Goal: Information Seeking & Learning: Learn about a topic

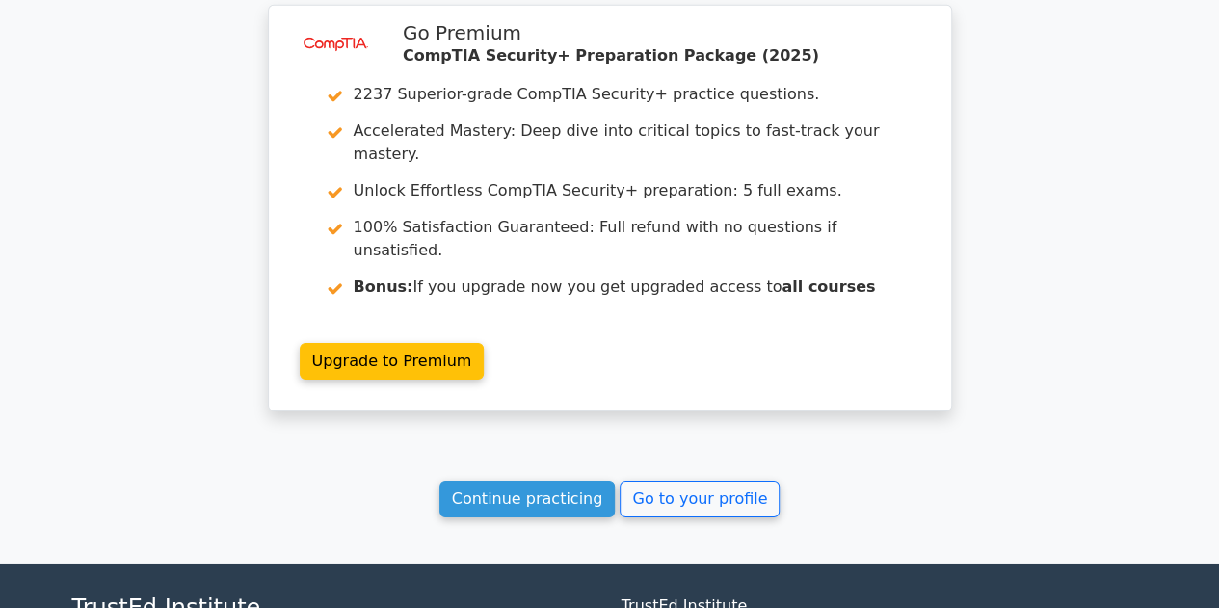
scroll to position [3008, 0]
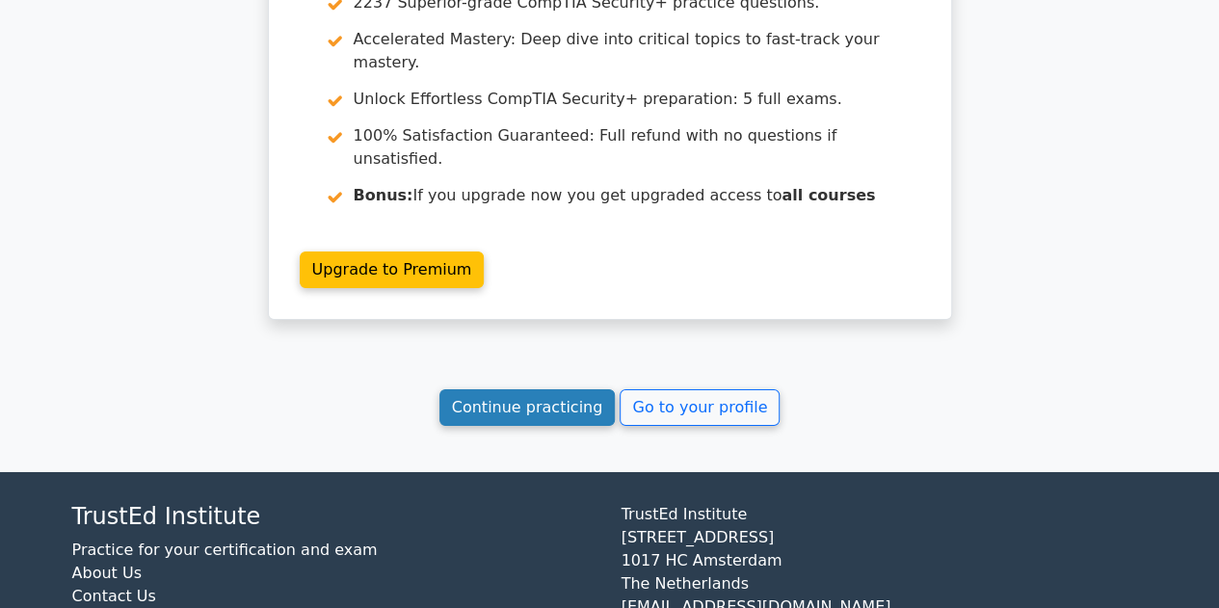
click at [526, 389] on link "Continue practicing" at bounding box center [527, 407] width 176 height 37
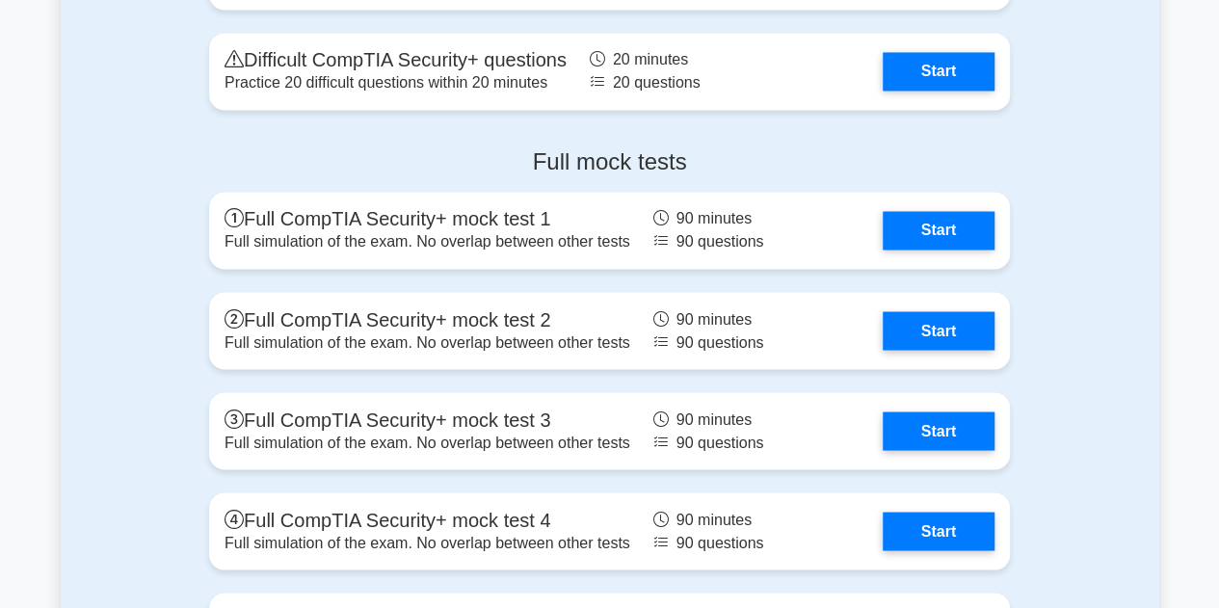
scroll to position [5232, 0]
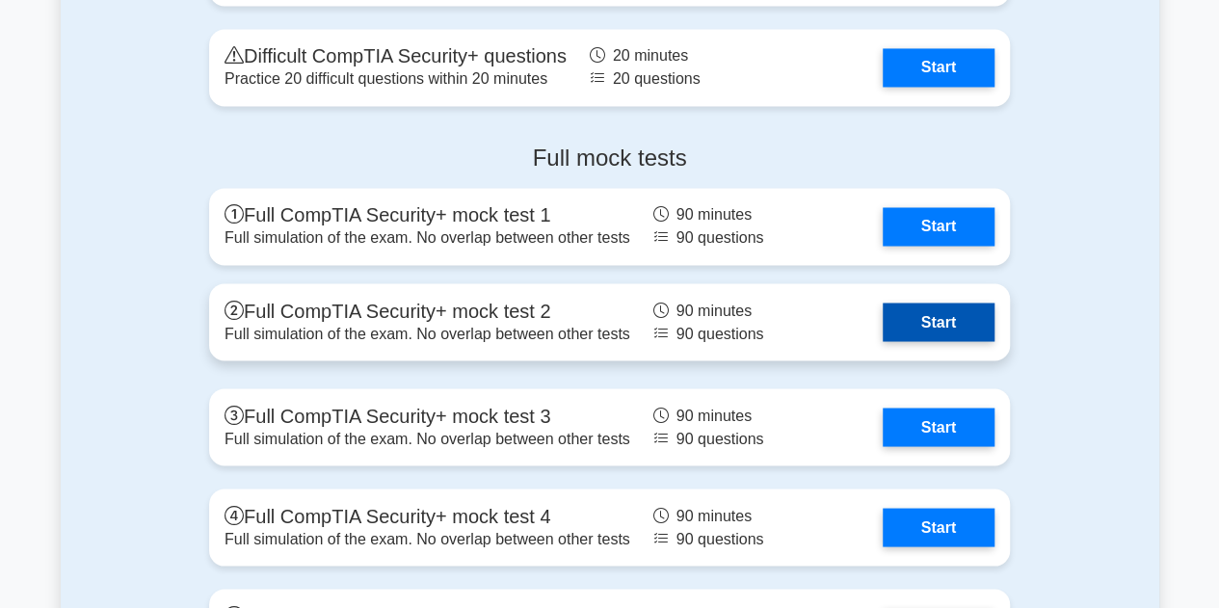
click at [913, 309] on link "Start" at bounding box center [939, 322] width 112 height 39
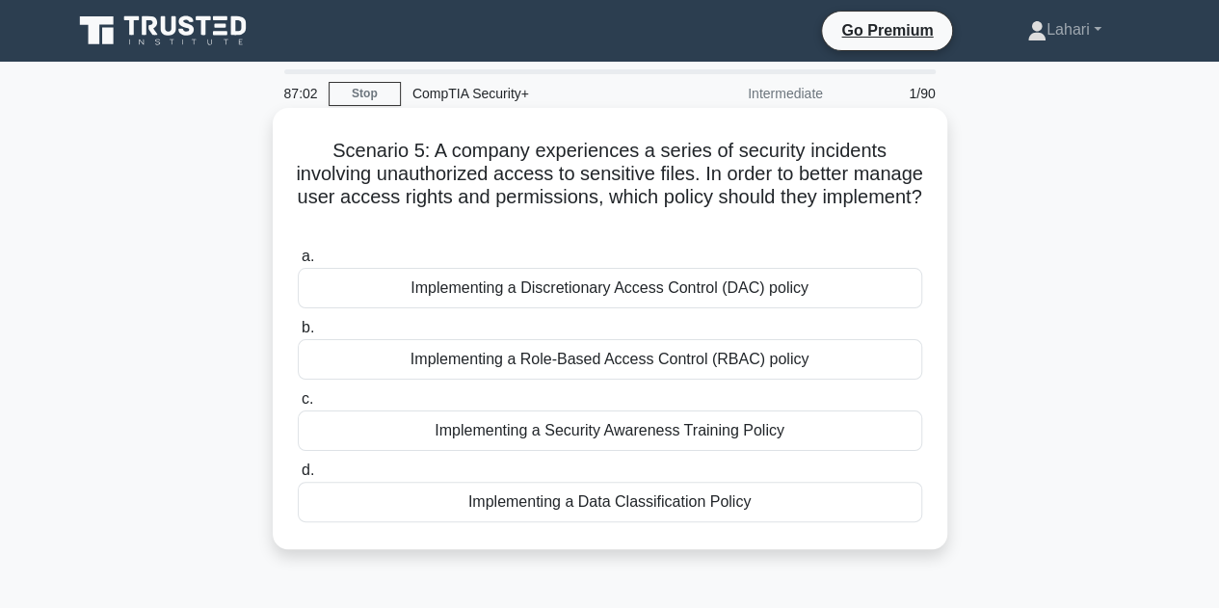
click at [723, 361] on div "Implementing a Role-Based Access Control (RBAC) policy" at bounding box center [610, 359] width 624 height 40
click at [298, 334] on input "b. Implementing a Role-Based Access Control (RBAC) policy" at bounding box center [298, 328] width 0 height 13
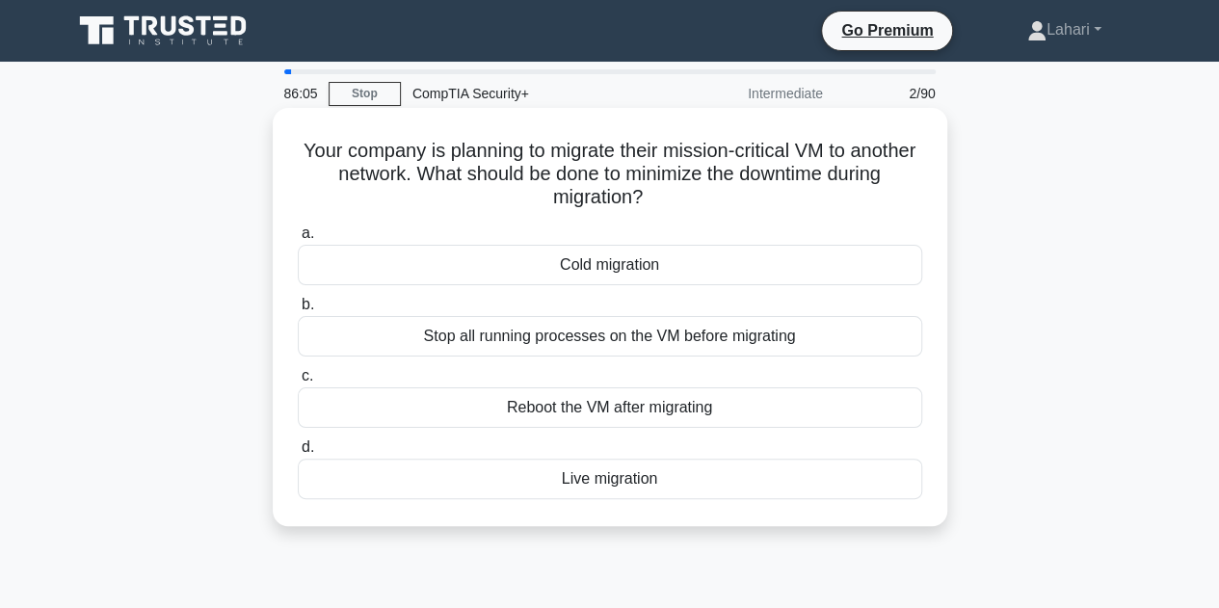
click at [665, 271] on div "Cold migration" at bounding box center [610, 265] width 624 height 40
click at [298, 240] on input "a. Cold migration" at bounding box center [298, 233] width 0 height 13
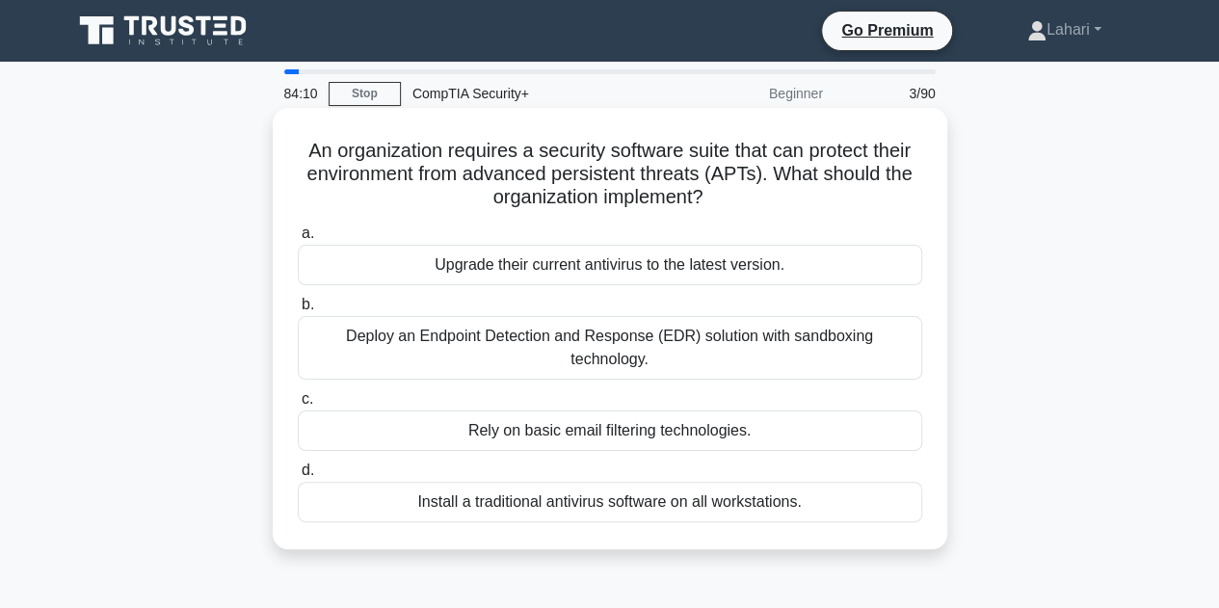
click at [602, 344] on div "Deploy an Endpoint Detection and Response (EDR) solution with sandboxing techno…" at bounding box center [610, 348] width 624 height 64
click at [298, 311] on input "b. Deploy an Endpoint Detection and Response (EDR) solution with sandboxing tec…" at bounding box center [298, 305] width 0 height 13
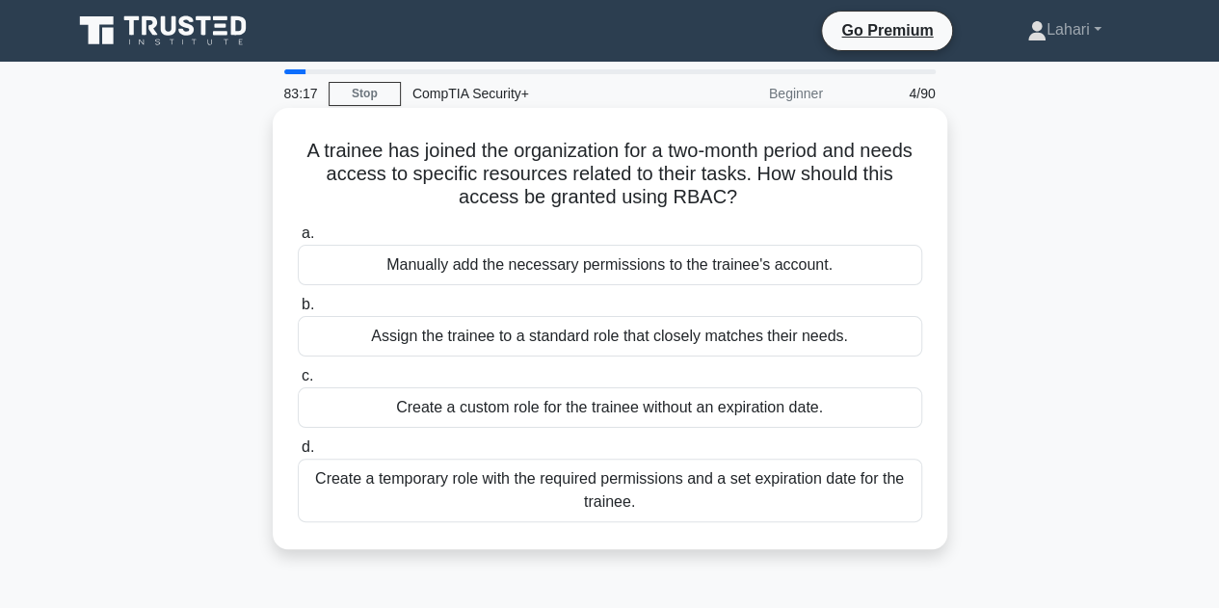
click at [668, 338] on div "Assign the trainee to a standard role that closely matches their needs." at bounding box center [610, 336] width 624 height 40
click at [298, 311] on input "b. Assign the trainee to a standard role that closely matches their needs." at bounding box center [298, 305] width 0 height 13
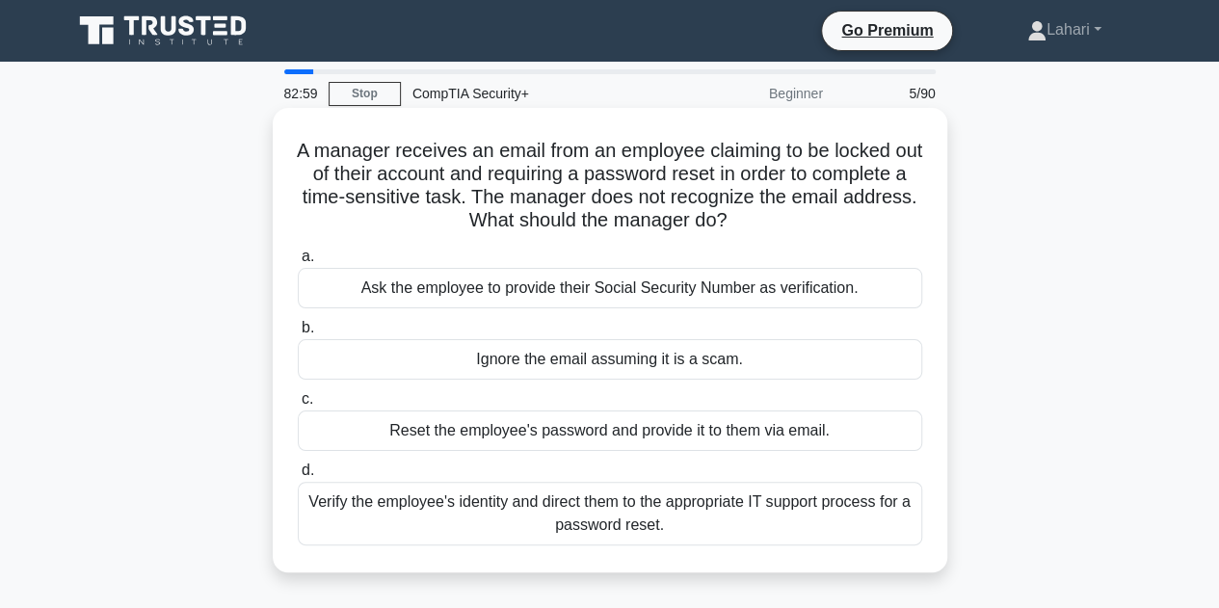
click at [729, 502] on div "Verify the employee's identity and direct them to the appropriate IT support pr…" at bounding box center [610, 514] width 624 height 64
click at [298, 477] on input "d. Verify the employee's identity and direct them to the appropriate IT support…" at bounding box center [298, 470] width 0 height 13
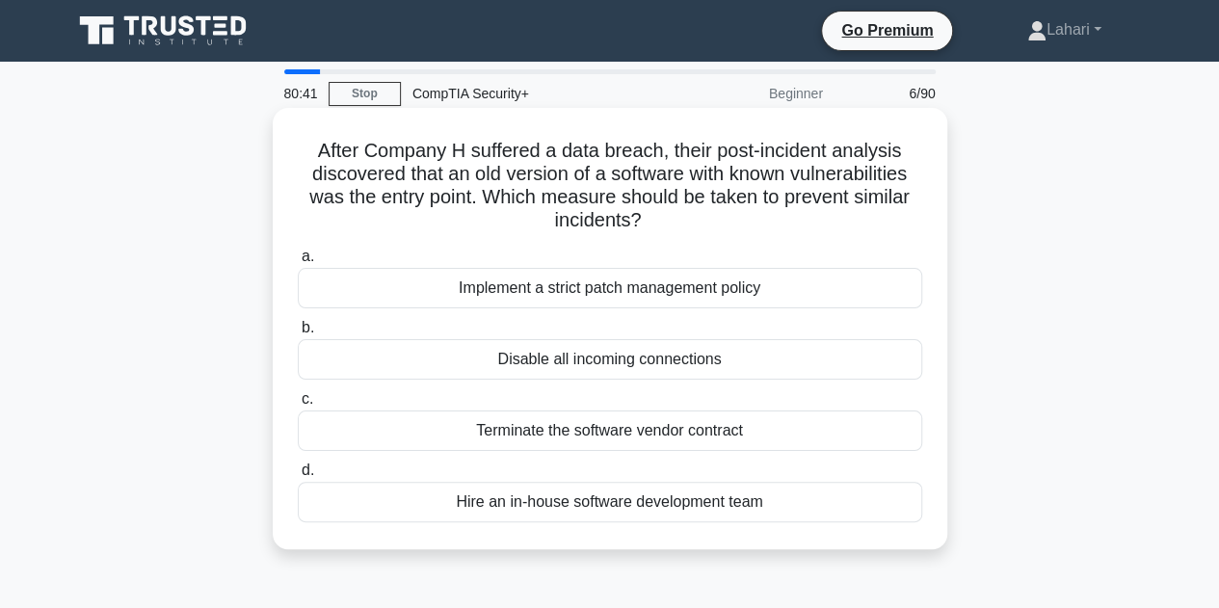
click at [659, 288] on div "Implement a strict patch management policy" at bounding box center [610, 288] width 624 height 40
click at [298, 263] on input "a. Implement a strict patch management policy" at bounding box center [298, 257] width 0 height 13
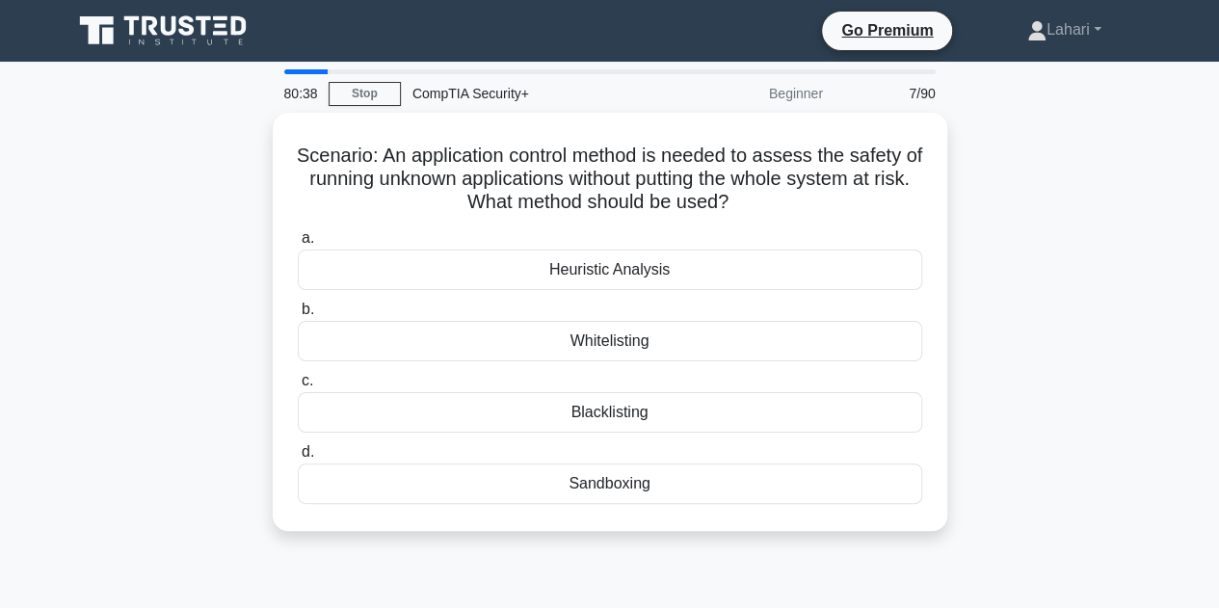
click at [659, 288] on div "a. Heuristic Analysis b. Whitelisting c. d." at bounding box center [610, 365] width 648 height 285
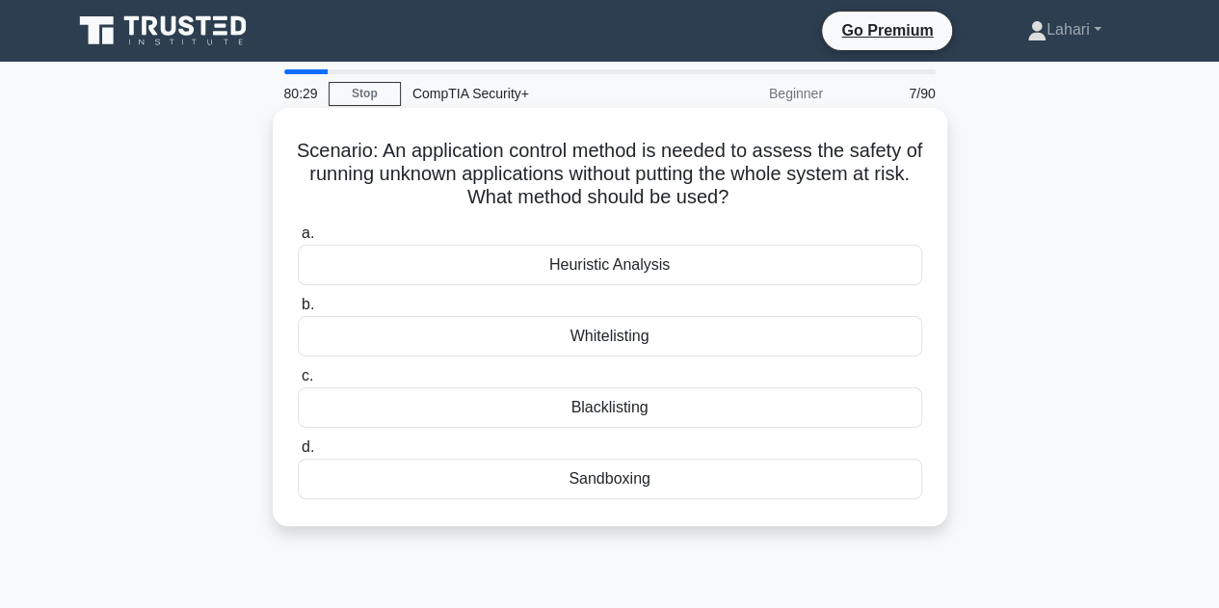
click at [644, 408] on div "Blacklisting" at bounding box center [610, 407] width 624 height 40
click at [298, 383] on input "c. Blacklisting" at bounding box center [298, 376] width 0 height 13
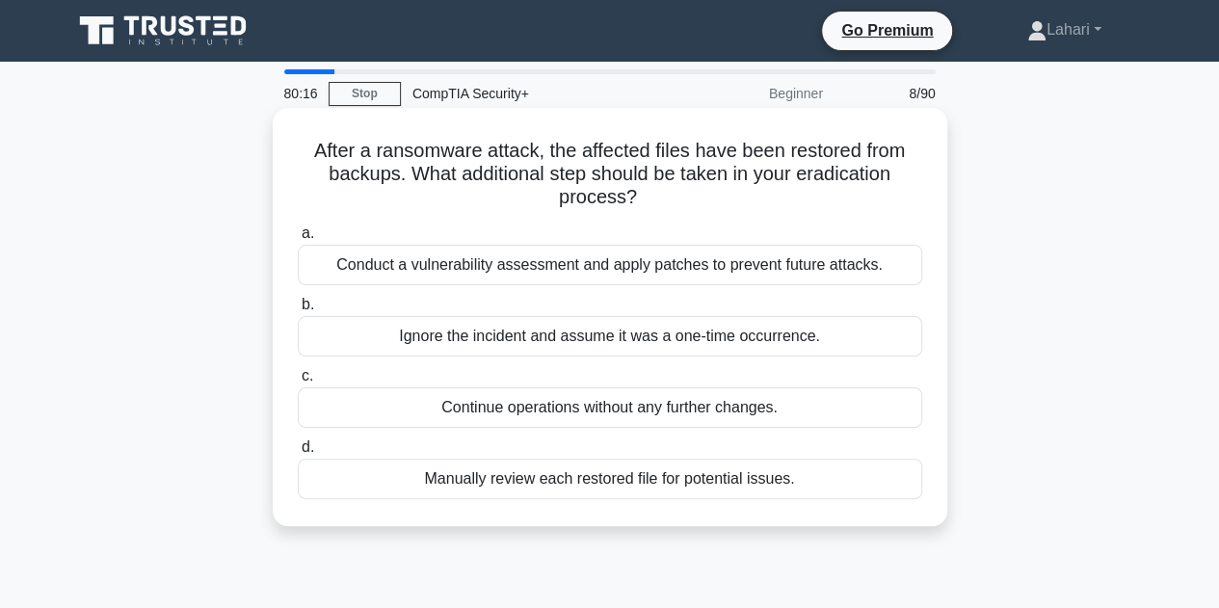
click at [729, 262] on div "Conduct a vulnerability assessment and apply patches to prevent future attacks." at bounding box center [610, 265] width 624 height 40
click at [298, 240] on input "a. Conduct a vulnerability assessment and apply patches to prevent future attac…" at bounding box center [298, 233] width 0 height 13
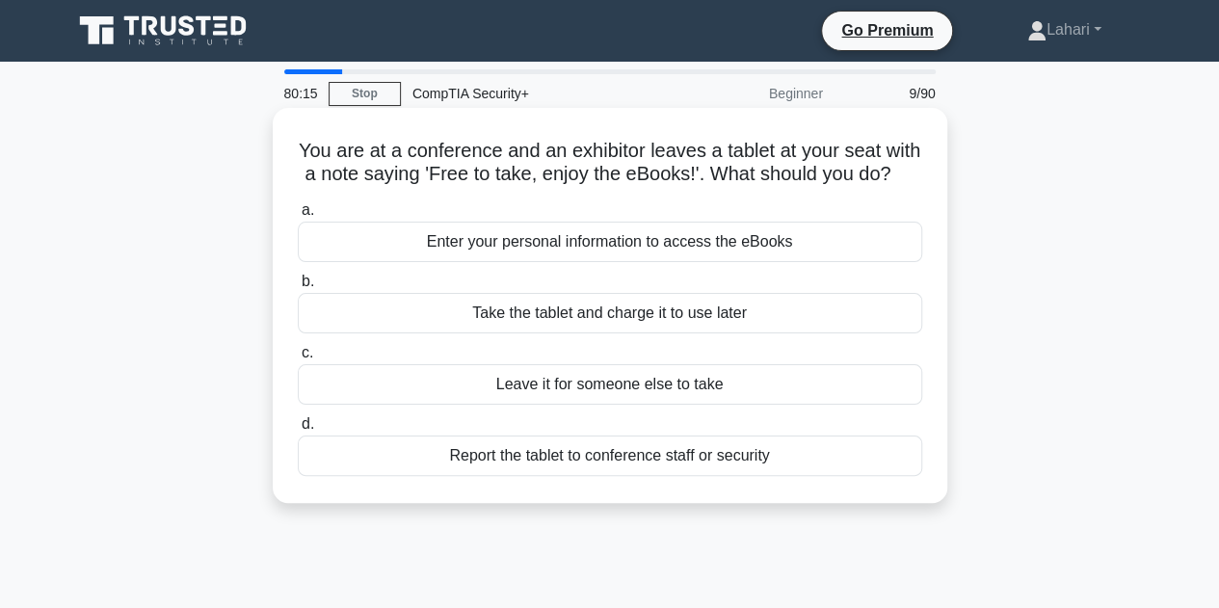
click at [659, 331] on div "Take the tablet and charge it to use later" at bounding box center [610, 313] width 624 height 40
click at [298, 288] on input "b. Take the tablet and charge it to use later" at bounding box center [298, 282] width 0 height 13
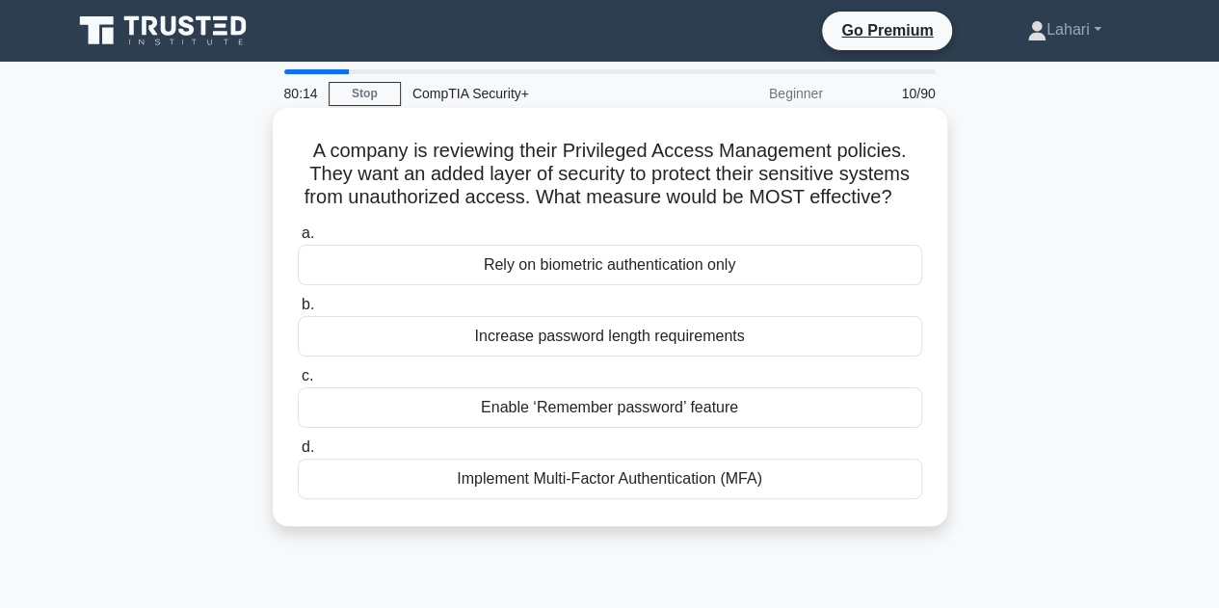
click at [643, 336] on div "Increase password length requirements" at bounding box center [610, 336] width 624 height 40
click at [298, 311] on input "b. Increase password length requirements" at bounding box center [298, 305] width 0 height 13
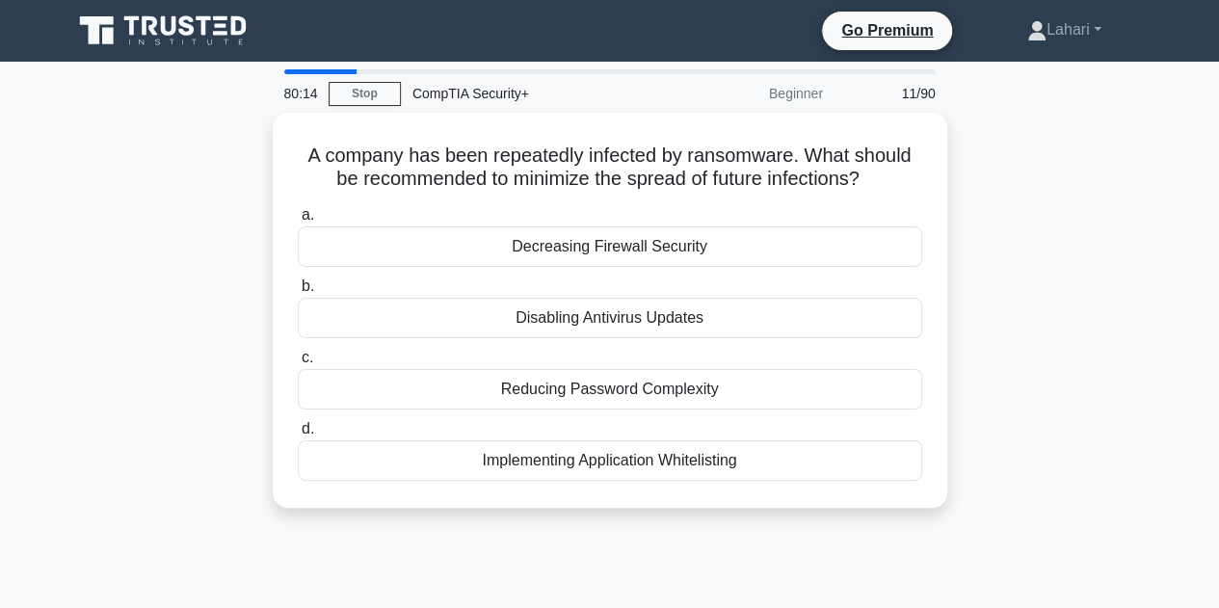
click at [643, 336] on div "a. Decreasing Firewall Security b. Disabling Antivirus Updates c. d." at bounding box center [610, 341] width 648 height 285
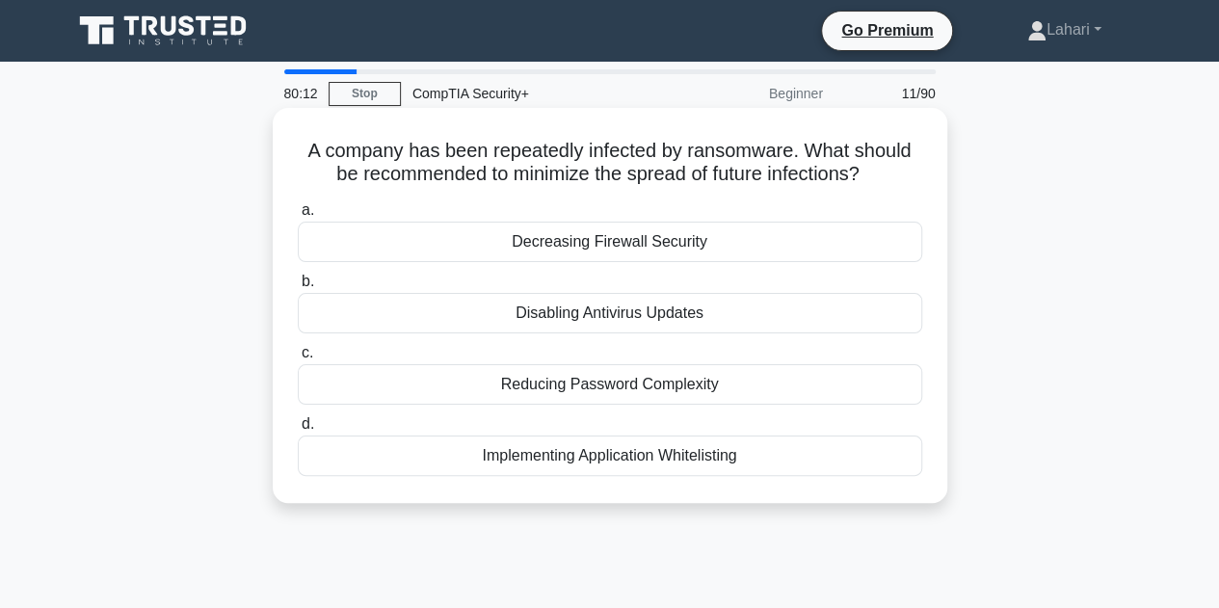
click at [687, 255] on div "Decreasing Firewall Security" at bounding box center [610, 242] width 624 height 40
click at [298, 217] on input "a. Decreasing Firewall Security" at bounding box center [298, 210] width 0 height 13
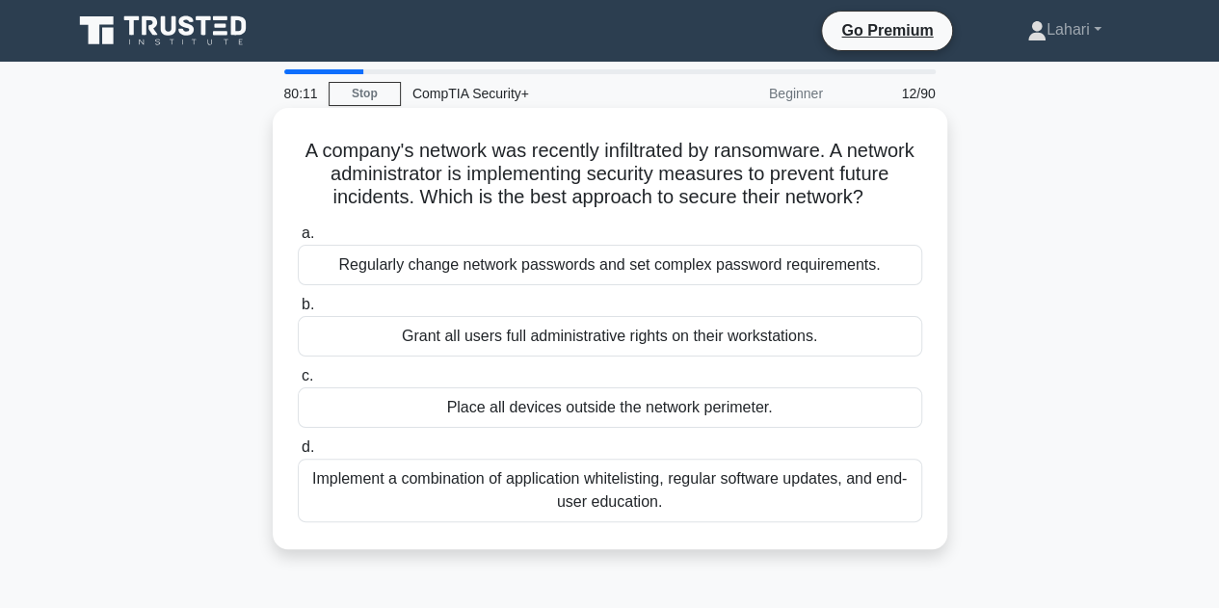
click at [652, 352] on div "Grant all users full administrative rights on their workstations." at bounding box center [610, 336] width 624 height 40
click at [298, 311] on input "b. Grant all users full administrative rights on their workstations." at bounding box center [298, 305] width 0 height 13
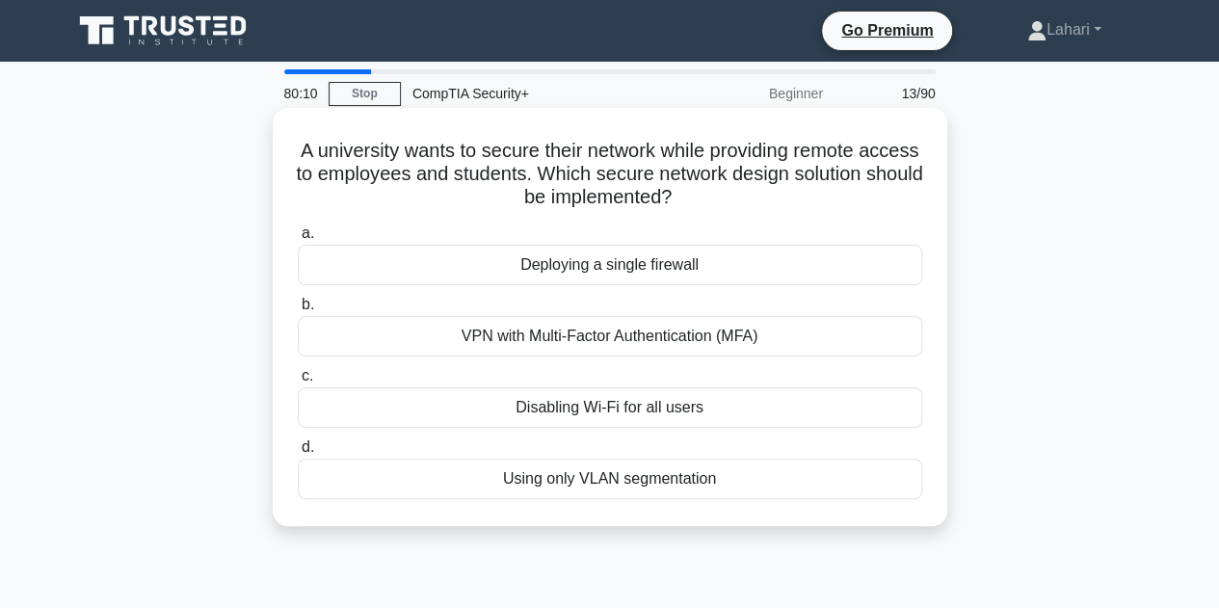
click at [677, 278] on div "Deploying a single firewall" at bounding box center [610, 265] width 624 height 40
click at [298, 240] on input "a. Deploying a single firewall" at bounding box center [298, 233] width 0 height 13
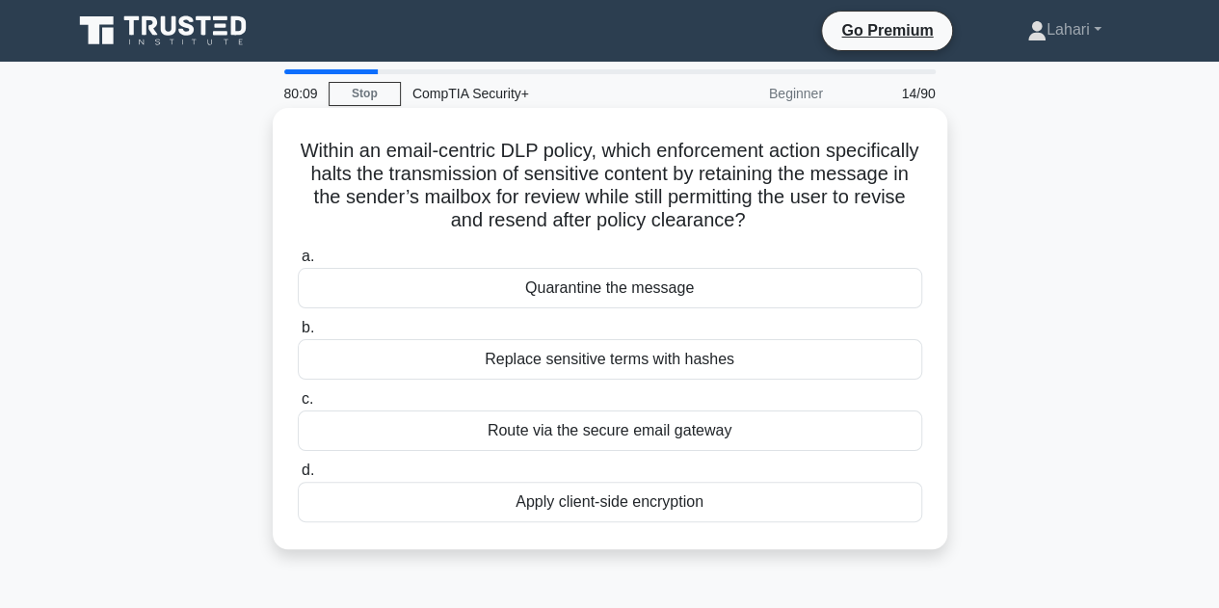
click at [601, 438] on div "Route via the secure email gateway" at bounding box center [610, 430] width 624 height 40
click at [298, 406] on input "c. Route via the secure email gateway" at bounding box center [298, 399] width 0 height 13
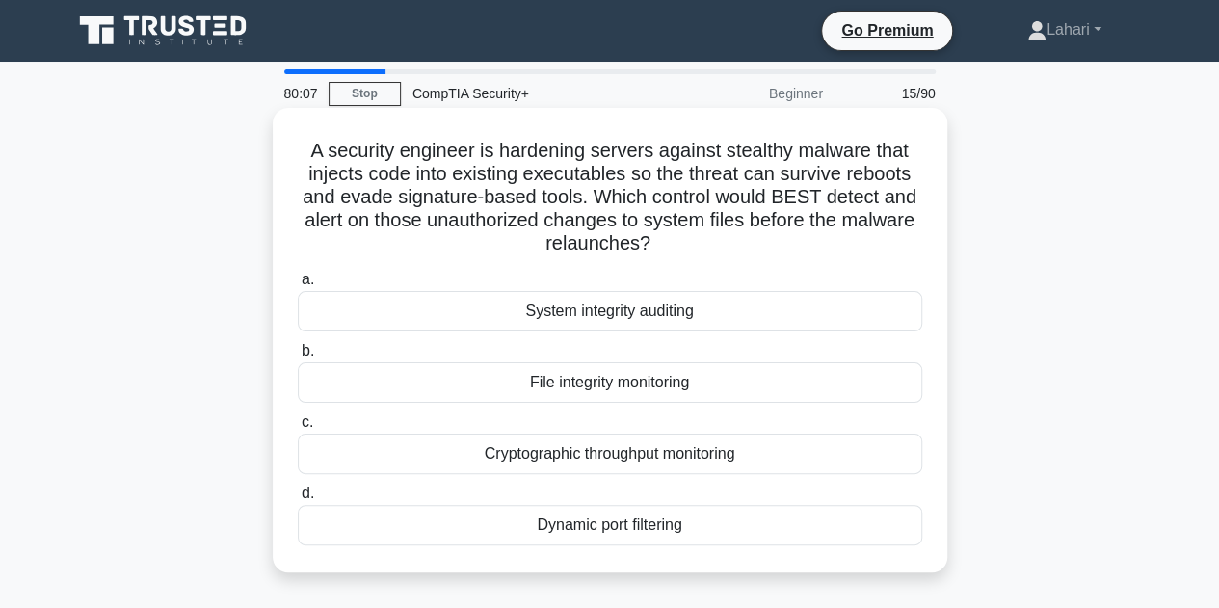
click at [607, 312] on div "System integrity auditing" at bounding box center [610, 311] width 624 height 40
click at [298, 286] on input "a. System integrity auditing" at bounding box center [298, 280] width 0 height 13
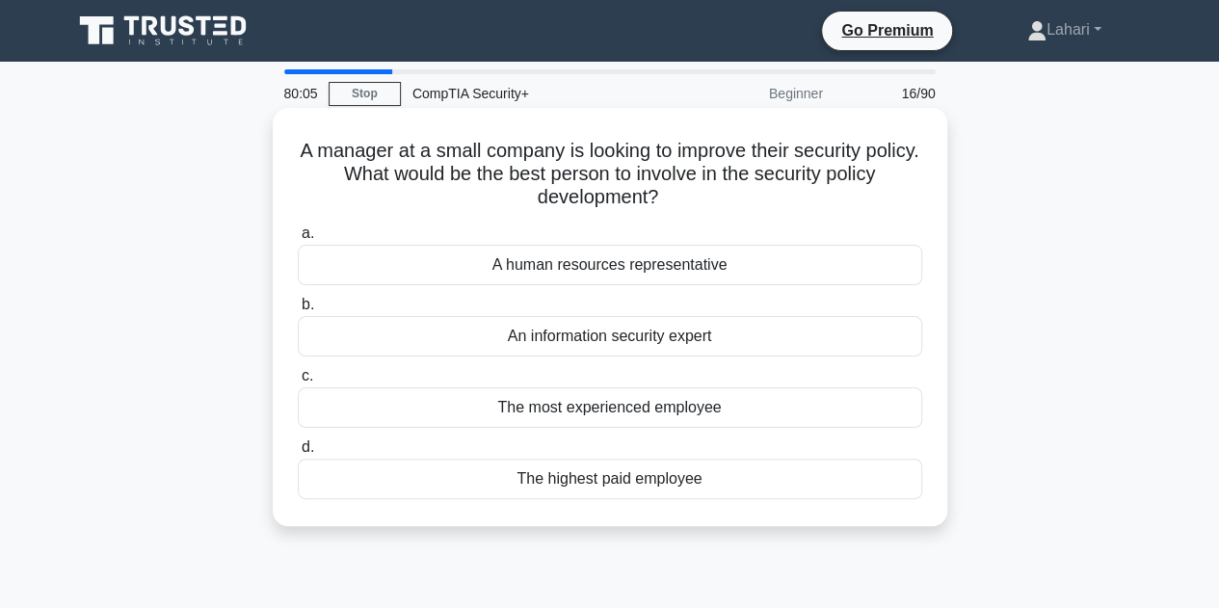
click at [561, 408] on div "The most experienced employee" at bounding box center [610, 407] width 624 height 40
click at [298, 383] on input "c. The most experienced employee" at bounding box center [298, 376] width 0 height 13
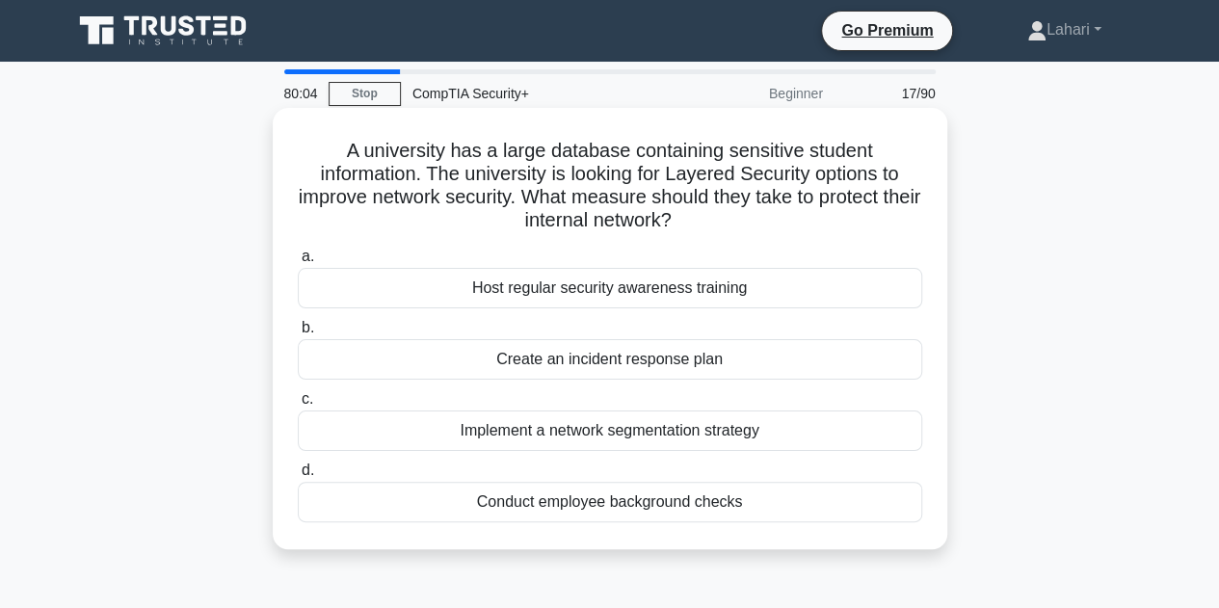
click at [559, 419] on div "Implement a network segmentation strategy" at bounding box center [610, 430] width 624 height 40
click at [298, 406] on input "c. Implement a network segmentation strategy" at bounding box center [298, 399] width 0 height 13
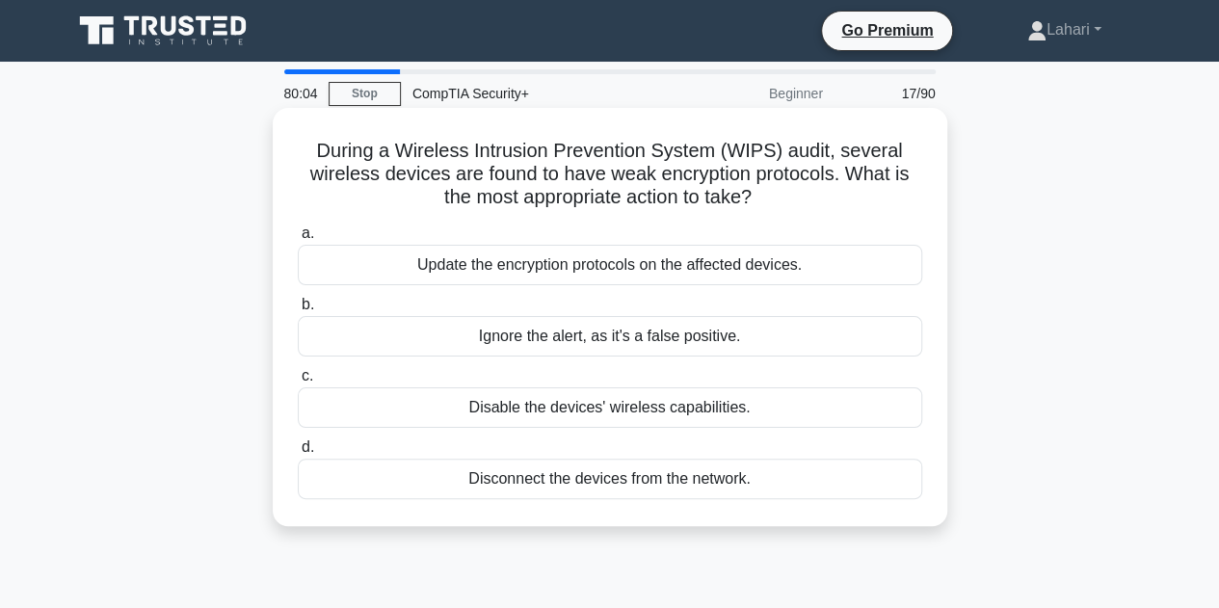
scroll to position [21, 0]
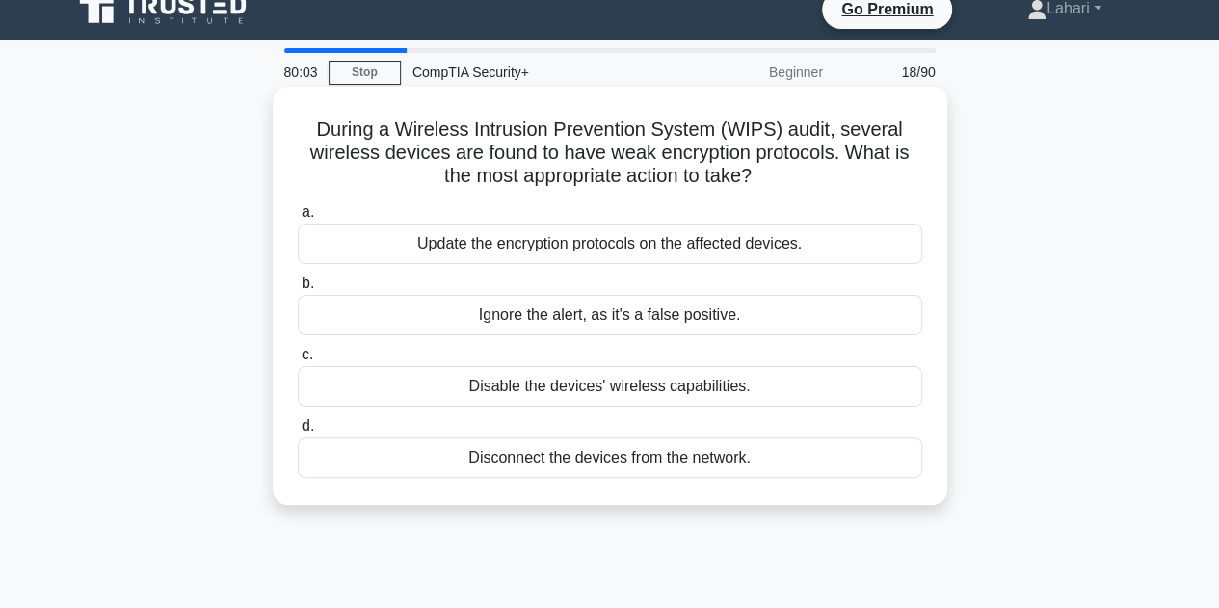
click at [595, 308] on div "Ignore the alert, as it's a false positive." at bounding box center [610, 315] width 624 height 40
click at [298, 290] on input "b. Ignore the alert, as it's a false positive." at bounding box center [298, 284] width 0 height 13
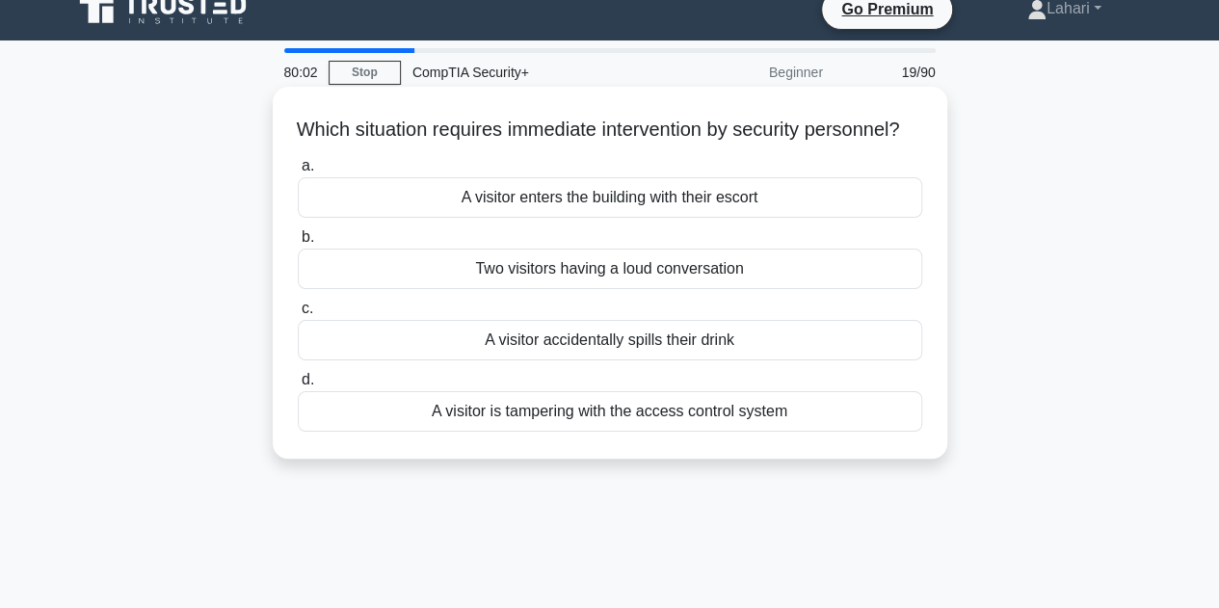
scroll to position [0, 0]
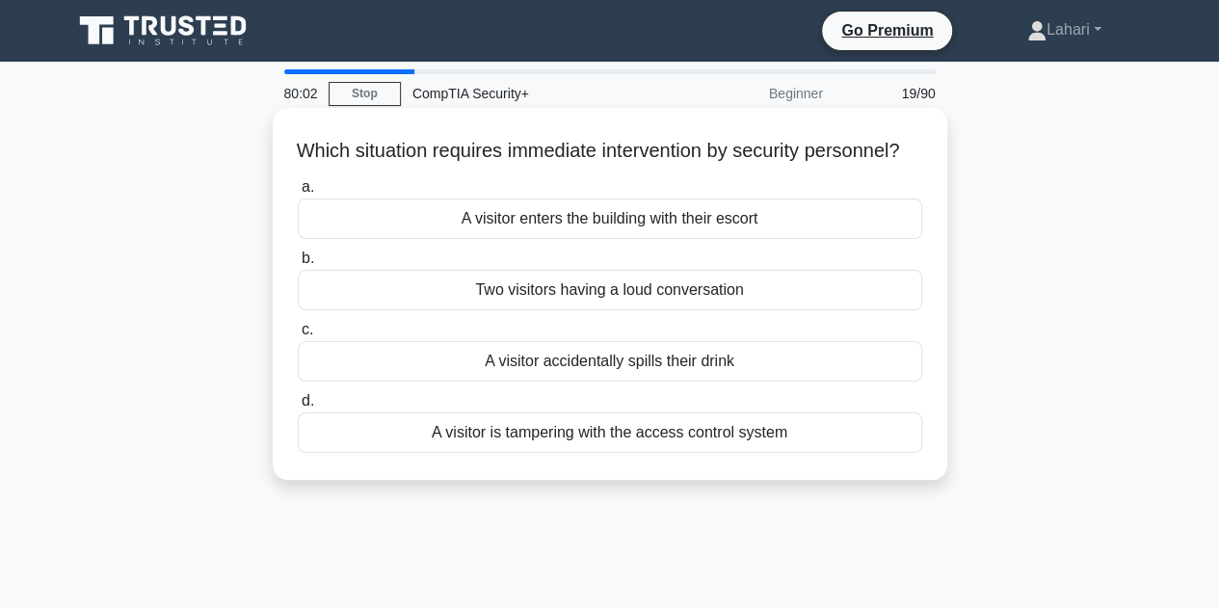
click at [595, 237] on div "A visitor enters the building with their escort" at bounding box center [610, 218] width 624 height 40
click at [298, 194] on input "a. A visitor enters the building with their escort" at bounding box center [298, 187] width 0 height 13
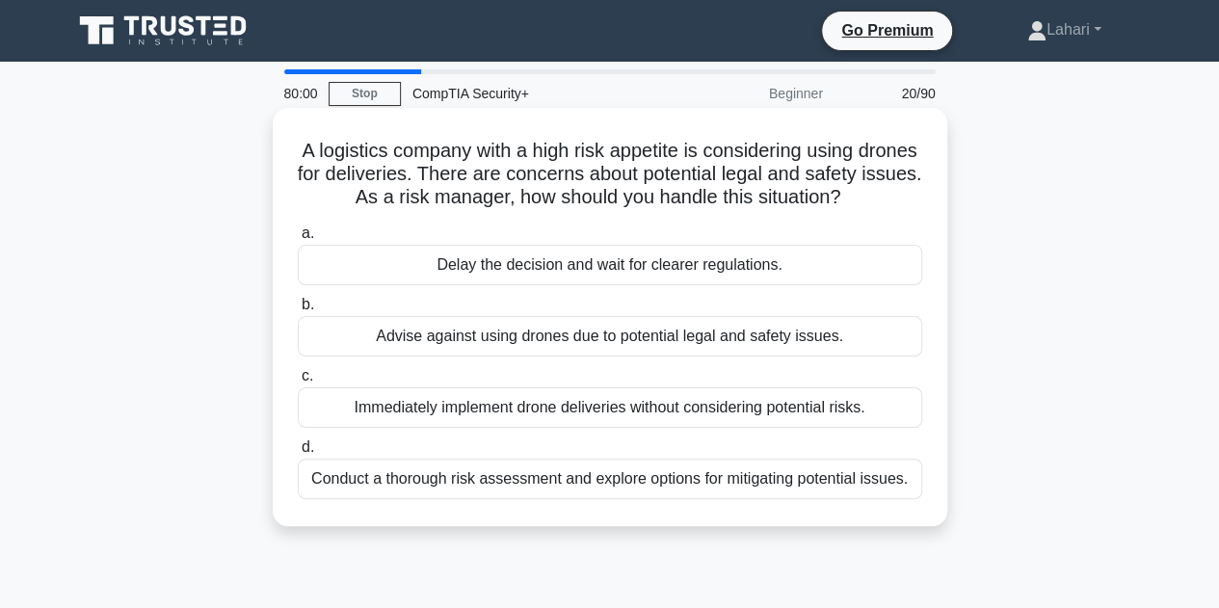
click at [568, 357] on div "Advise against using drones due to potential legal and safety issues." at bounding box center [610, 336] width 624 height 40
click at [298, 311] on input "b. Advise against using drones due to potential legal and safety issues." at bounding box center [298, 305] width 0 height 13
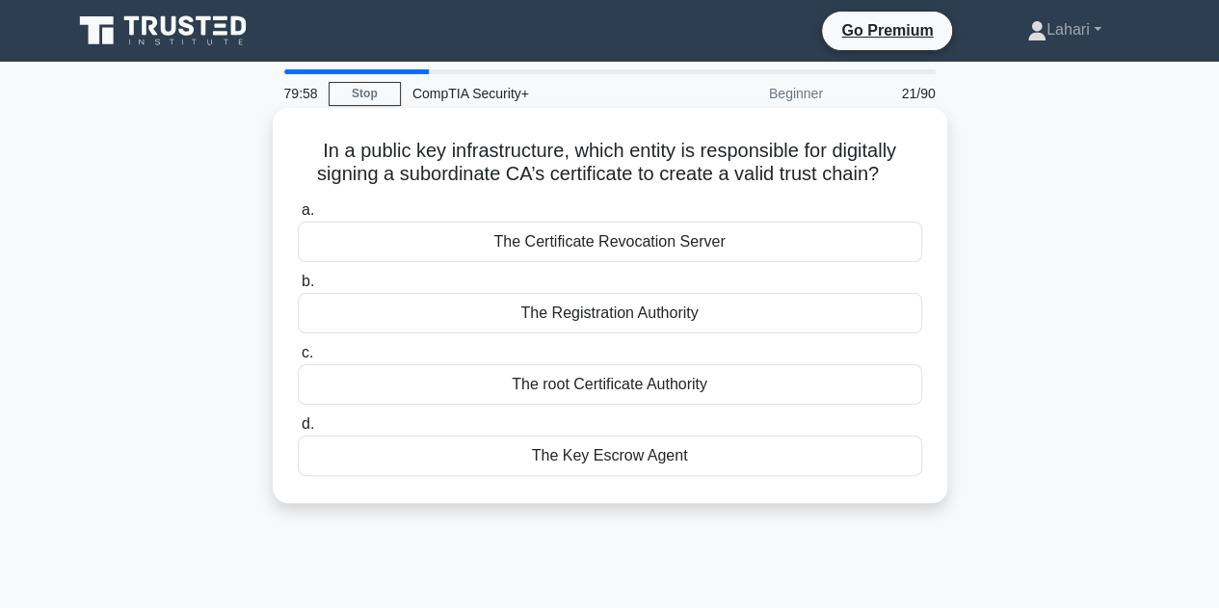
click at [578, 385] on div "The root Certificate Authority" at bounding box center [610, 384] width 624 height 40
click at [298, 359] on input "c. The root Certificate Authority" at bounding box center [298, 353] width 0 height 13
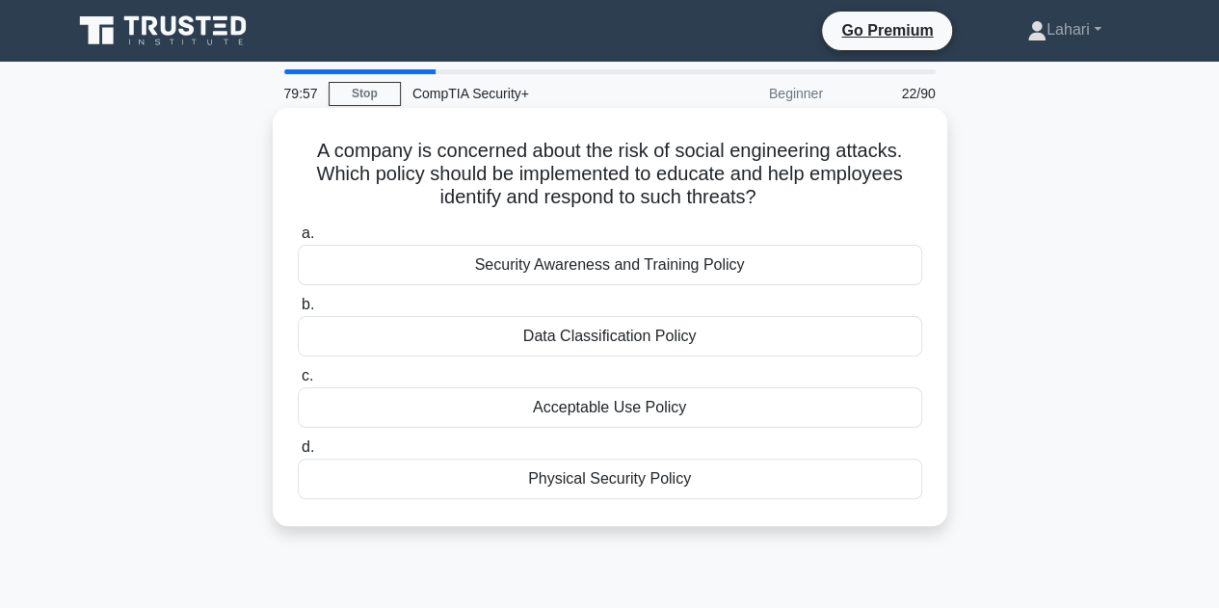
click at [584, 332] on div "Data Classification Policy" at bounding box center [610, 336] width 624 height 40
click at [298, 311] on input "b. Data Classification Policy" at bounding box center [298, 305] width 0 height 13
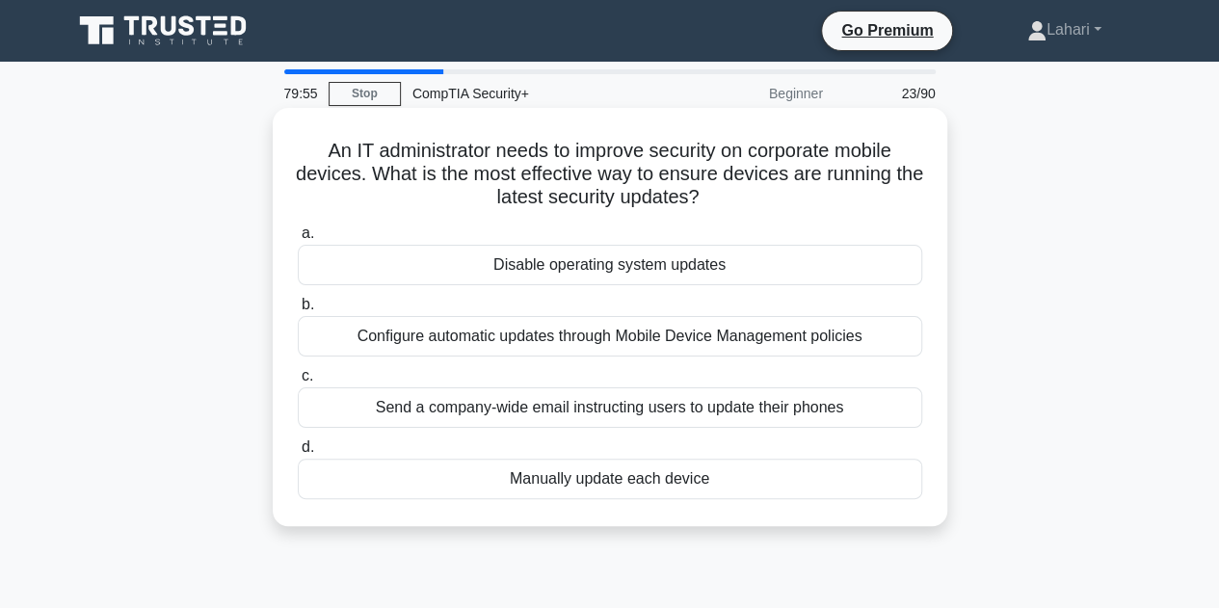
click at [594, 263] on div "Disable operating system updates" at bounding box center [610, 265] width 624 height 40
click at [298, 240] on input "a. Disable operating system updates" at bounding box center [298, 233] width 0 height 13
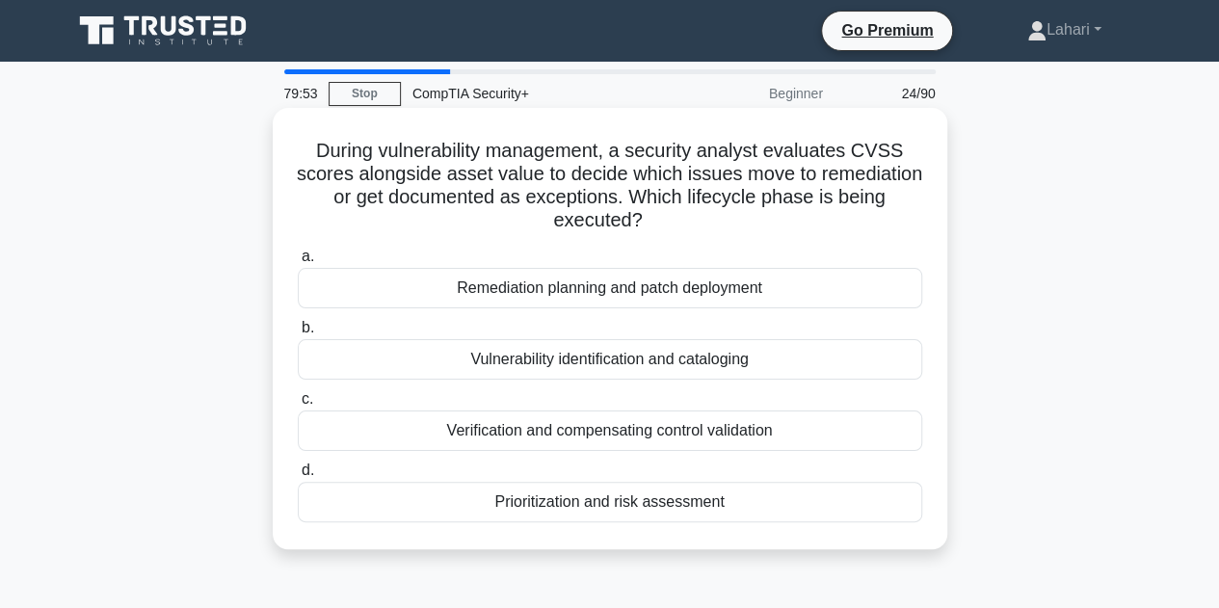
click at [544, 423] on div "Verification and compensating control validation" at bounding box center [610, 430] width 624 height 40
click at [298, 406] on input "c. Verification and compensating control validation" at bounding box center [298, 399] width 0 height 13
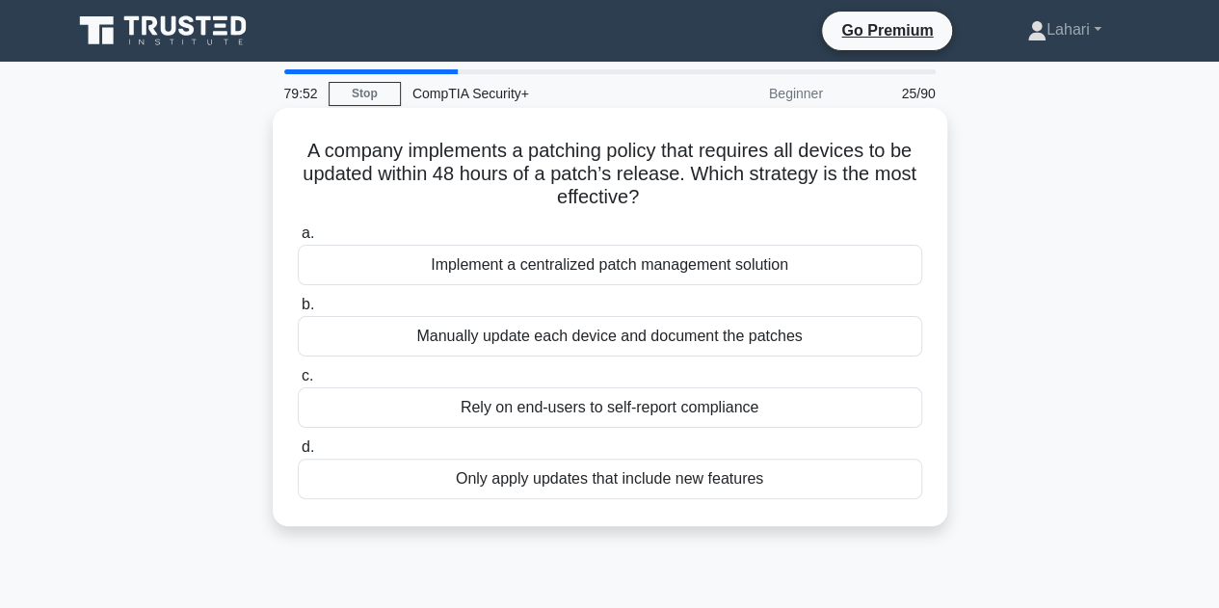
click at [561, 331] on div "Manually update each device and document the patches" at bounding box center [610, 336] width 624 height 40
click at [298, 311] on input "b. Manually update each device and document the patches" at bounding box center [298, 305] width 0 height 13
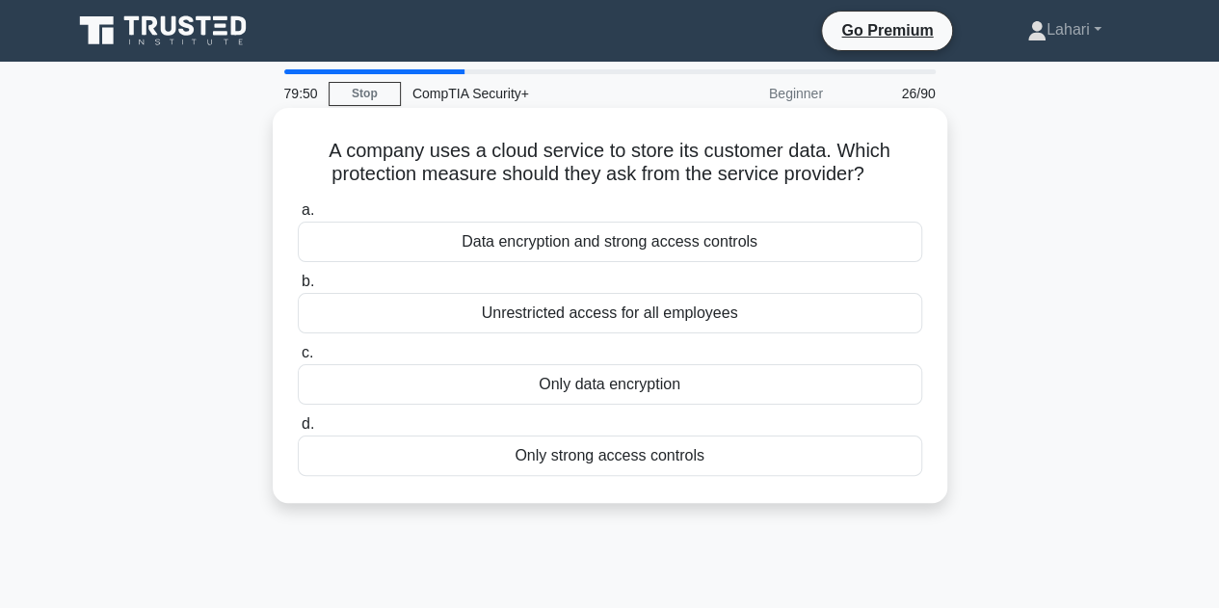
click at [561, 321] on div "Unrestricted access for all employees" at bounding box center [610, 313] width 624 height 40
click at [298, 288] on input "b. Unrestricted access for all employees" at bounding box center [298, 282] width 0 height 13
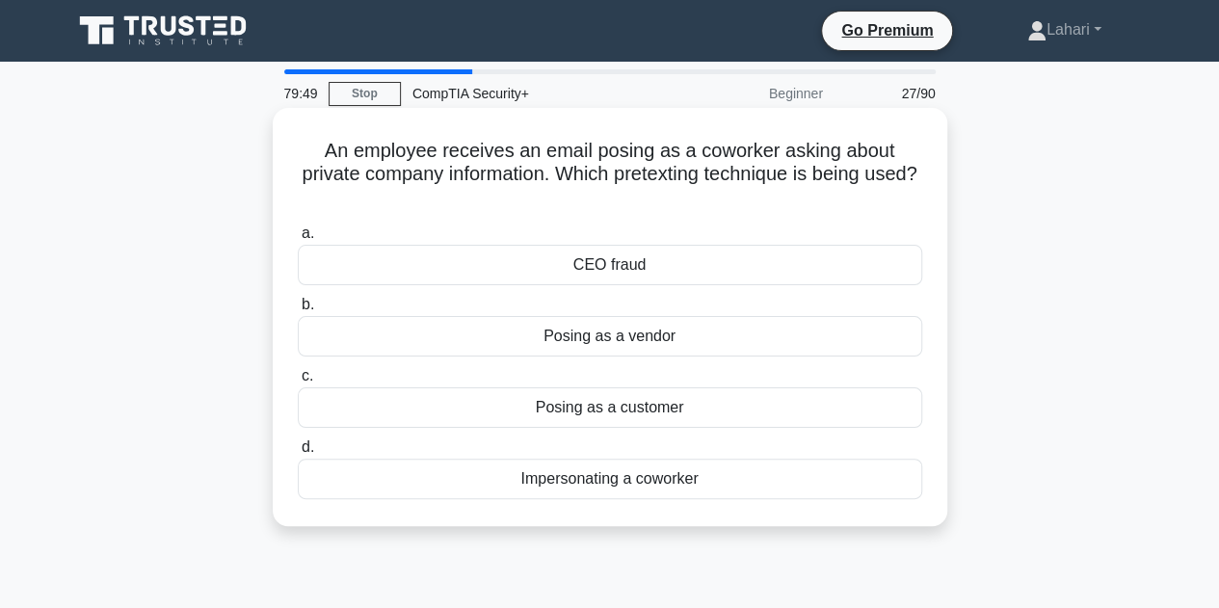
click at [557, 334] on div "Posing as a vendor" at bounding box center [610, 336] width 624 height 40
click at [298, 311] on input "b. Posing as a vendor" at bounding box center [298, 305] width 0 height 13
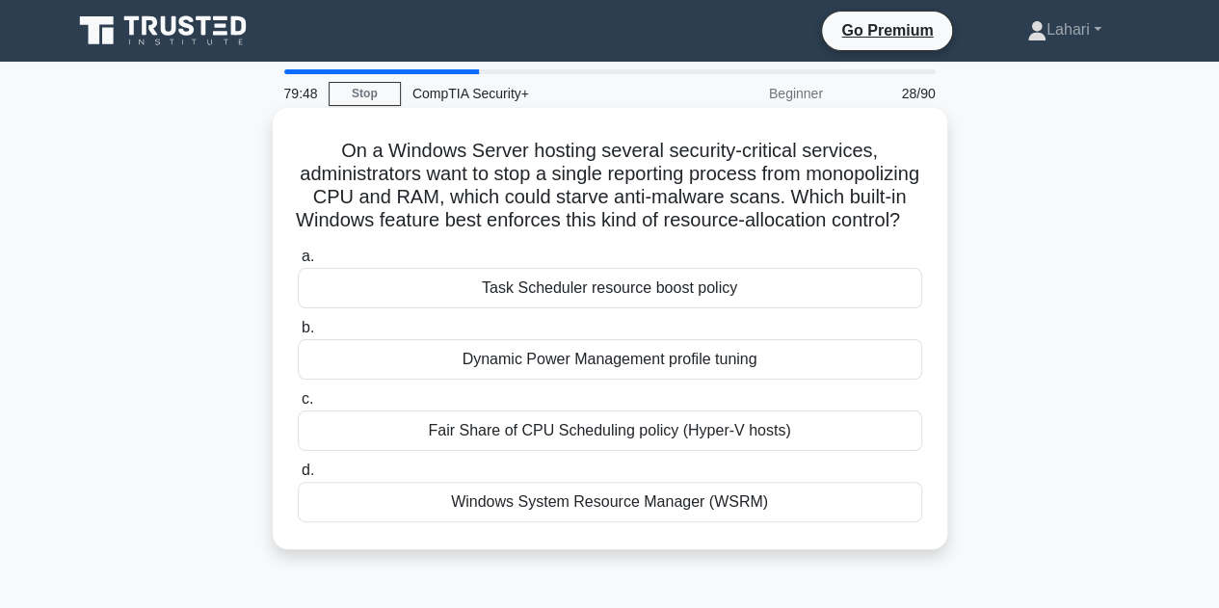
click at [547, 374] on div "Dynamic Power Management profile tuning" at bounding box center [610, 359] width 624 height 40
click at [298, 334] on input "b. Dynamic Power Management profile tuning" at bounding box center [298, 328] width 0 height 13
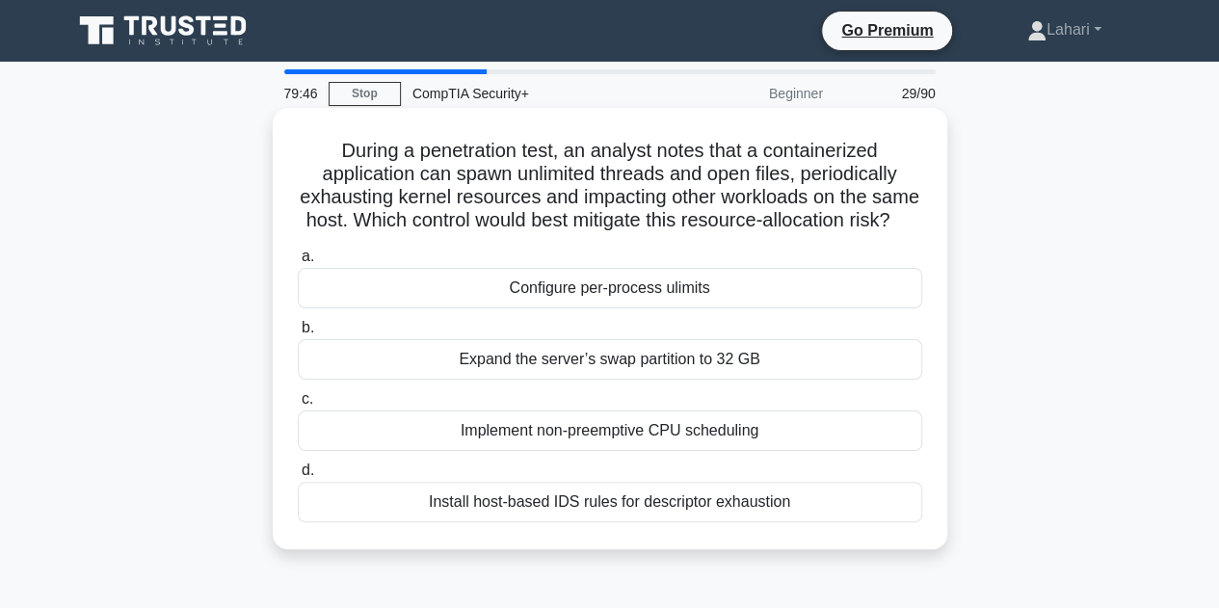
click at [616, 522] on div "Install host-based IDS rules for descriptor exhaustion" at bounding box center [610, 502] width 624 height 40
click at [298, 477] on input "d. Install host-based IDS rules for descriptor exhaustion" at bounding box center [298, 470] width 0 height 13
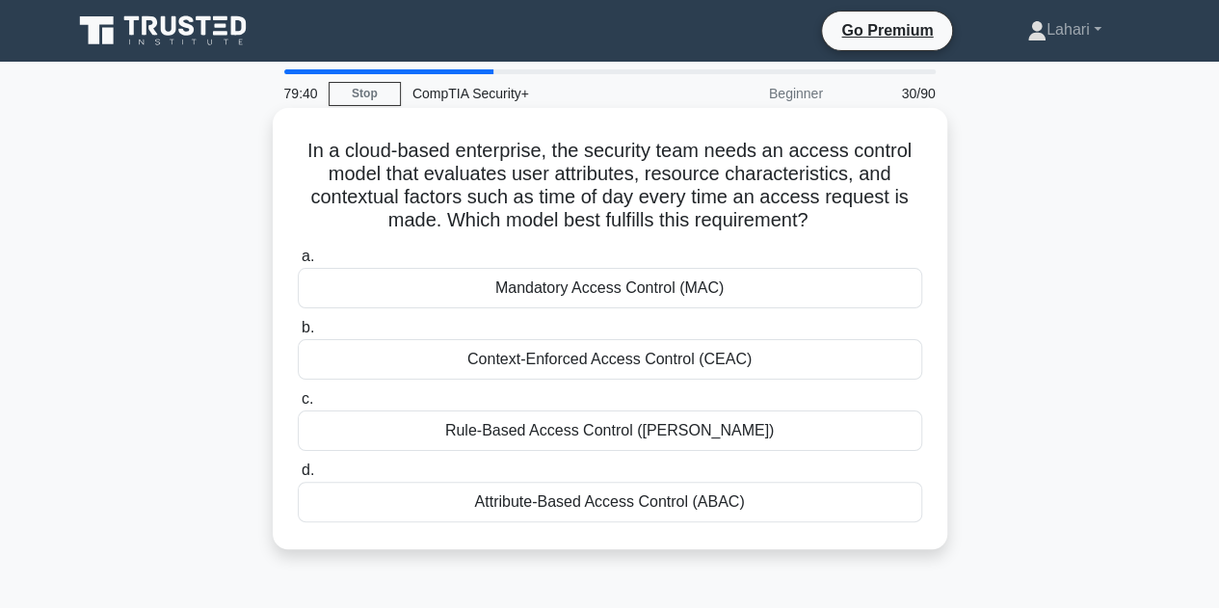
click at [614, 429] on div "Rule-Based Access Control (RuBAC)" at bounding box center [610, 430] width 624 height 40
click at [298, 406] on input "c. Rule-Based Access Control (RuBAC)" at bounding box center [298, 399] width 0 height 13
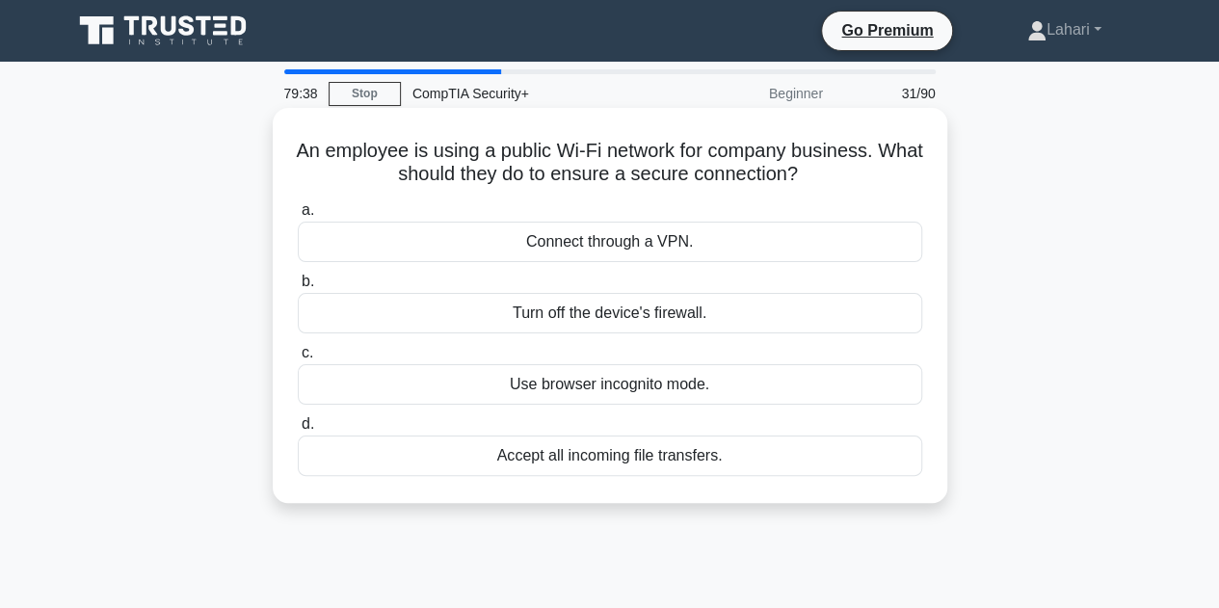
click at [588, 395] on div "Use browser incognito mode." at bounding box center [610, 384] width 624 height 40
click at [298, 359] on input "c. Use browser incognito mode." at bounding box center [298, 353] width 0 height 13
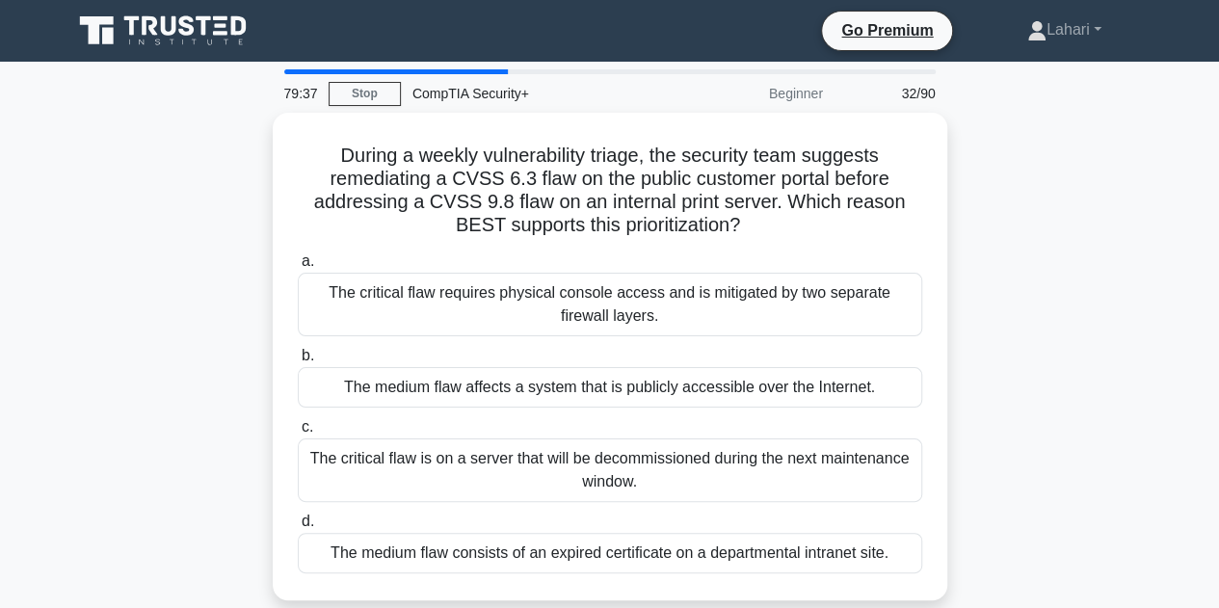
click at [588, 395] on div "The medium flaw affects a system that is publicly accessible over the Internet." at bounding box center [610, 387] width 624 height 40
click at [298, 362] on input "b. The medium flaw affects a system that is publicly accessible over the Intern…" at bounding box center [298, 356] width 0 height 13
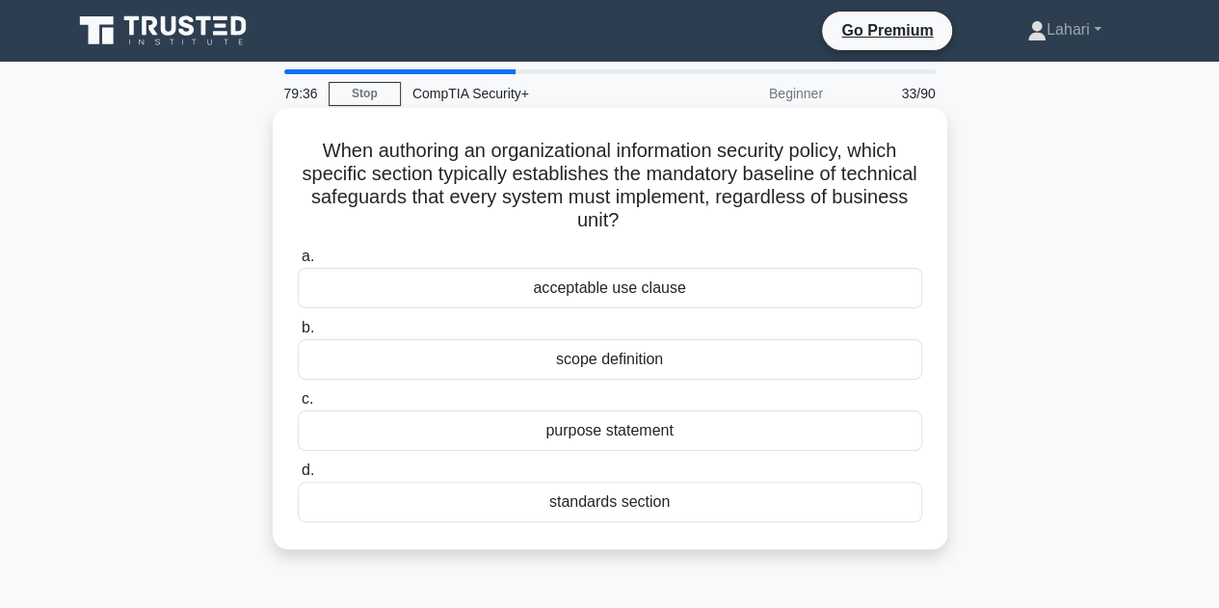
click at [578, 431] on div "purpose statement" at bounding box center [610, 430] width 624 height 40
click at [298, 406] on input "c. purpose statement" at bounding box center [298, 399] width 0 height 13
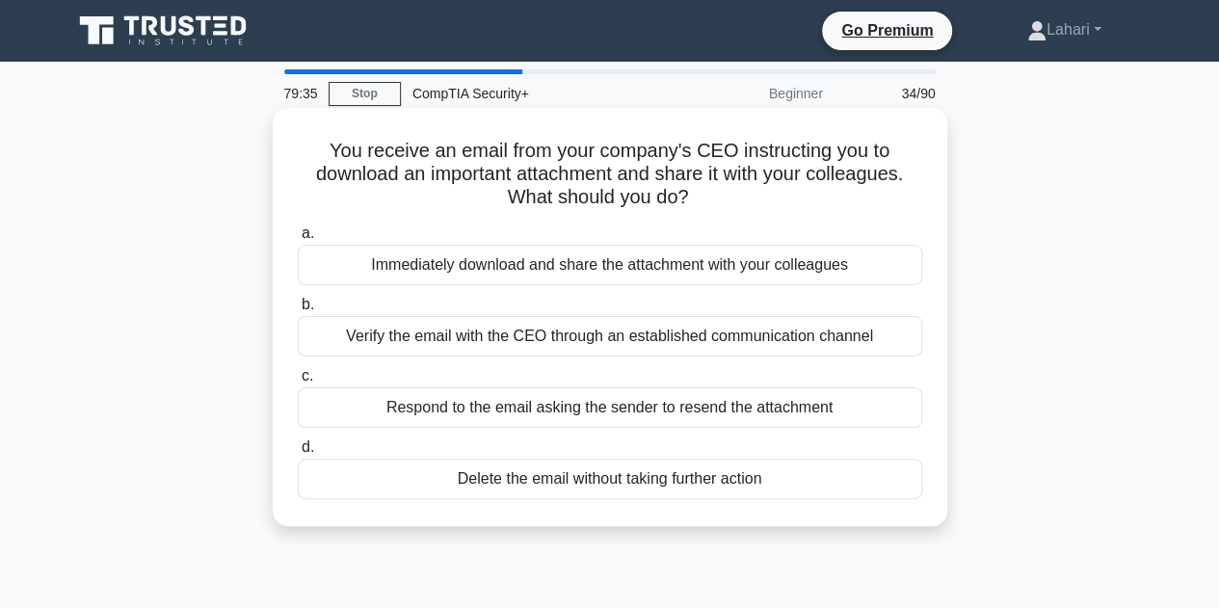
click at [556, 357] on div "a. Immediately download and share the attachment with your colleagues b. Verify…" at bounding box center [610, 360] width 648 height 285
click at [636, 354] on div "Verify the email with the CEO through an established communication channel" at bounding box center [610, 336] width 624 height 40
click at [298, 311] on input "b. Verify the email with the CEO through an established communication channel" at bounding box center [298, 305] width 0 height 13
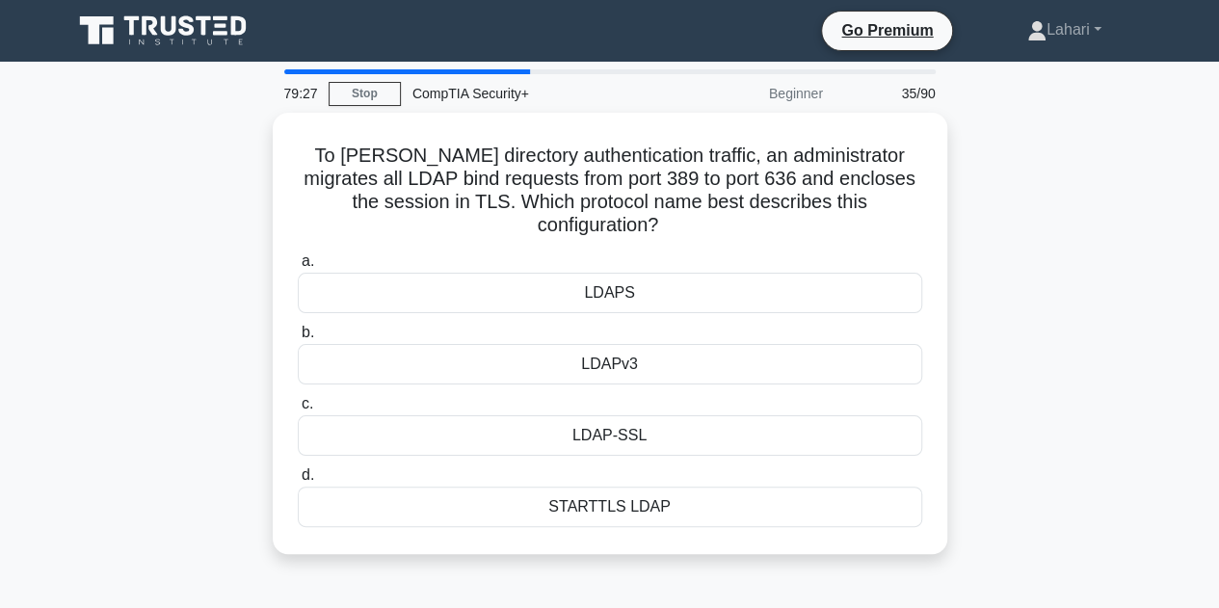
click at [636, 354] on div "LDAPv3" at bounding box center [610, 364] width 624 height 40
click at [298, 339] on input "b. LDAPv3" at bounding box center [298, 333] width 0 height 13
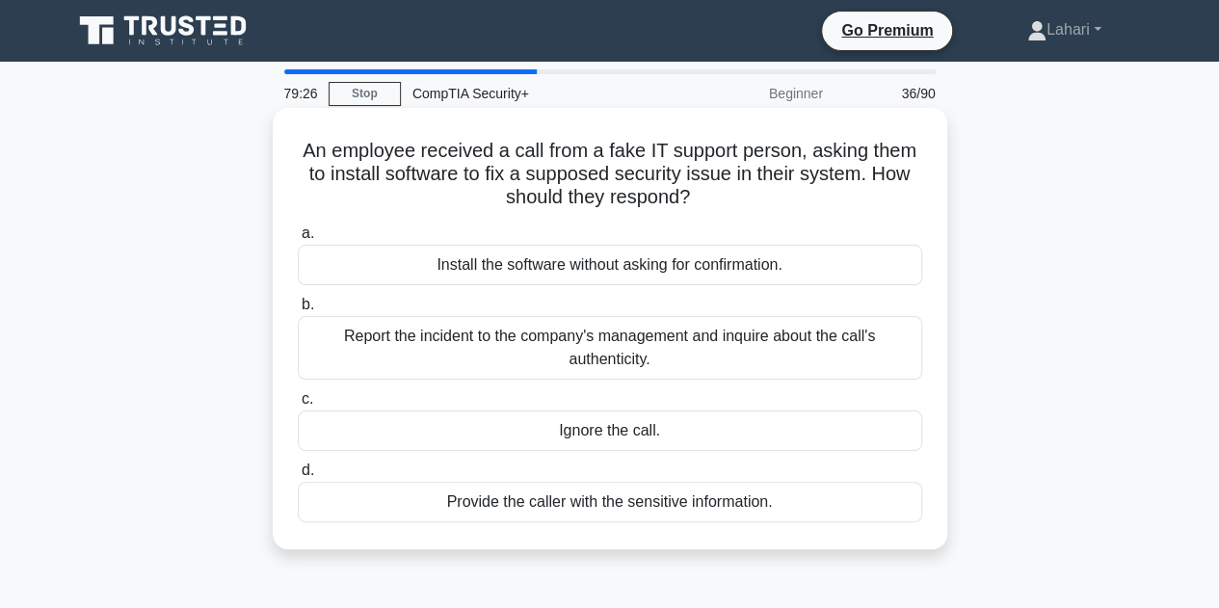
click at [636, 356] on div "Report the incident to the company's management and inquire about the call's au…" at bounding box center [610, 348] width 624 height 64
click at [298, 311] on input "b. Report the incident to the company's management and inquire about the call's…" at bounding box center [298, 305] width 0 height 13
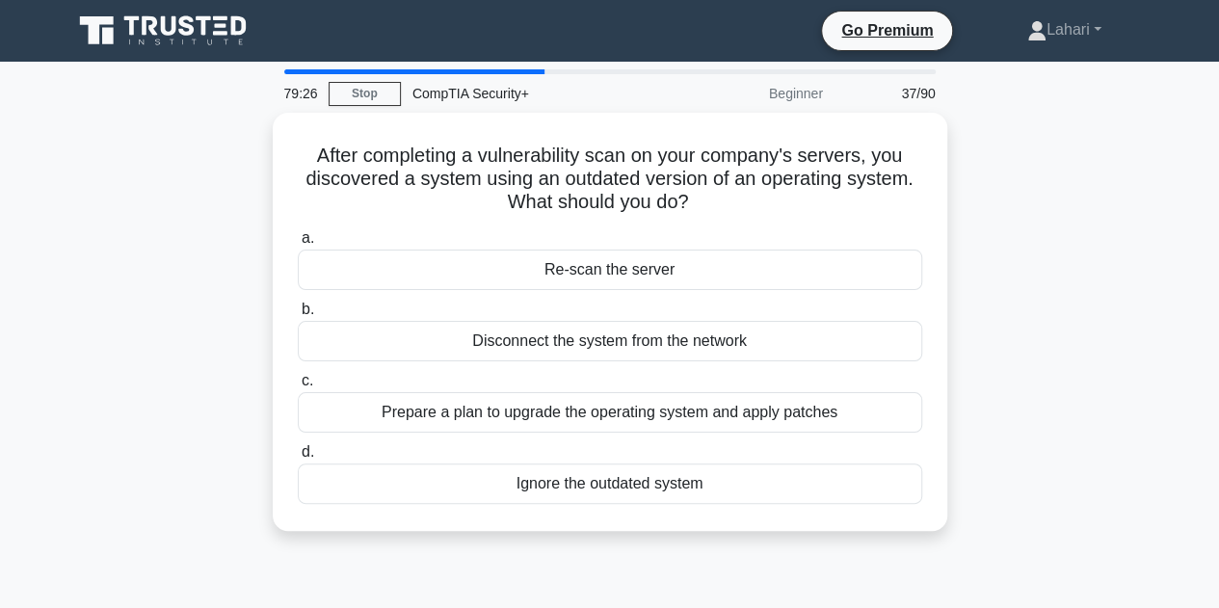
click at [636, 356] on div "Disconnect the system from the network" at bounding box center [610, 341] width 624 height 40
click at [298, 316] on input "b. Disconnect the system from the network" at bounding box center [298, 310] width 0 height 13
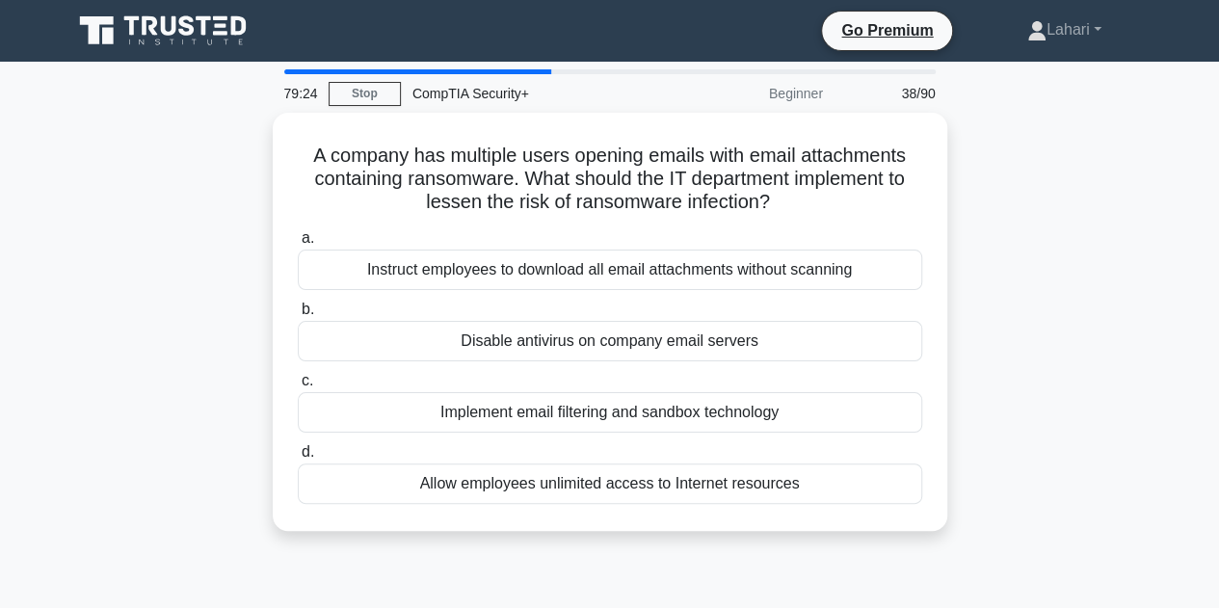
click at [636, 356] on div "Disable antivirus on company email servers" at bounding box center [610, 341] width 624 height 40
click at [298, 316] on input "b. Disable antivirus on company email servers" at bounding box center [298, 310] width 0 height 13
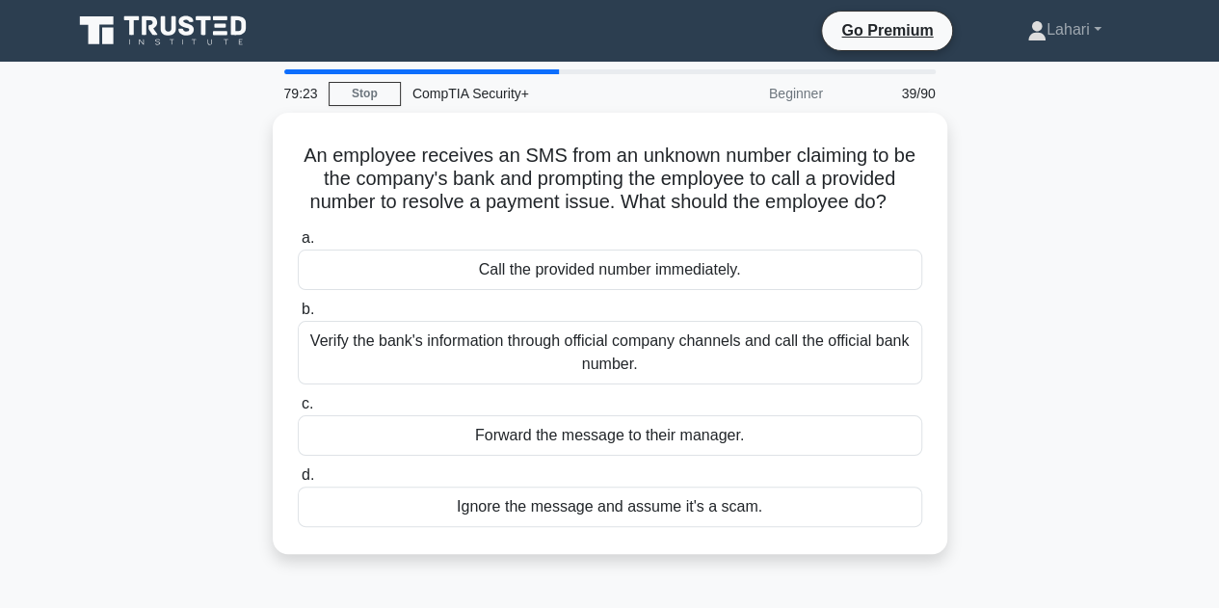
click at [636, 356] on div "Verify the bank's information through official company channels and call the of…" at bounding box center [610, 353] width 624 height 64
click at [298, 316] on input "b. Verify the bank's information through official company channels and call the…" at bounding box center [298, 310] width 0 height 13
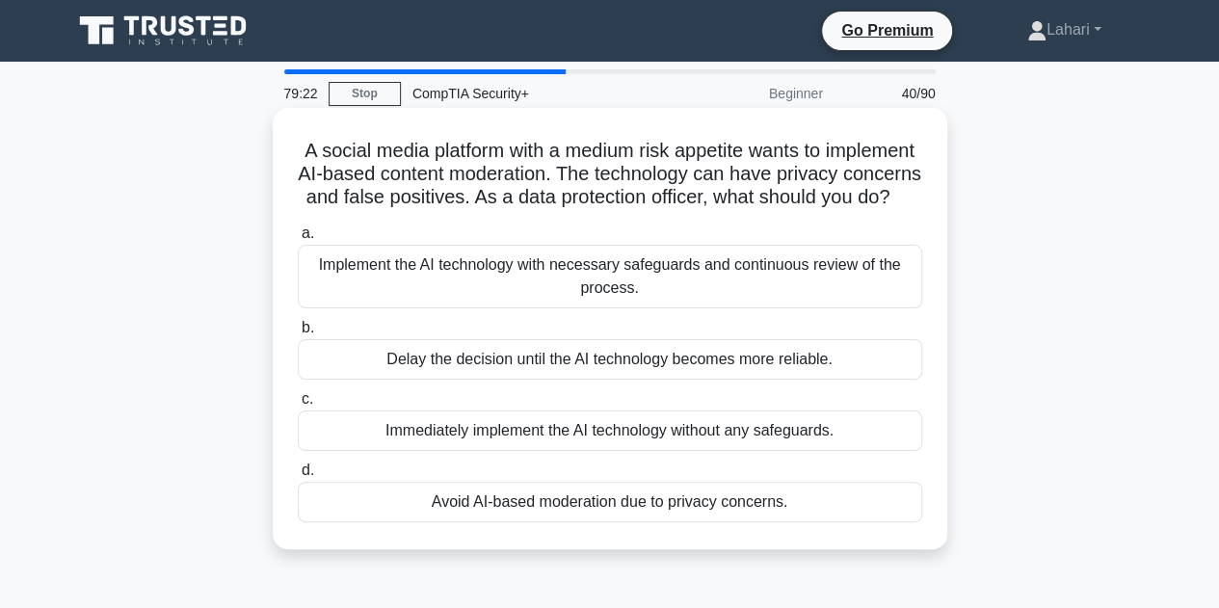
click at [627, 380] on div "Delay the decision until the AI technology becomes more reliable." at bounding box center [610, 359] width 624 height 40
click at [298, 334] on input "b. Delay the decision until the AI technology becomes more reliable." at bounding box center [298, 328] width 0 height 13
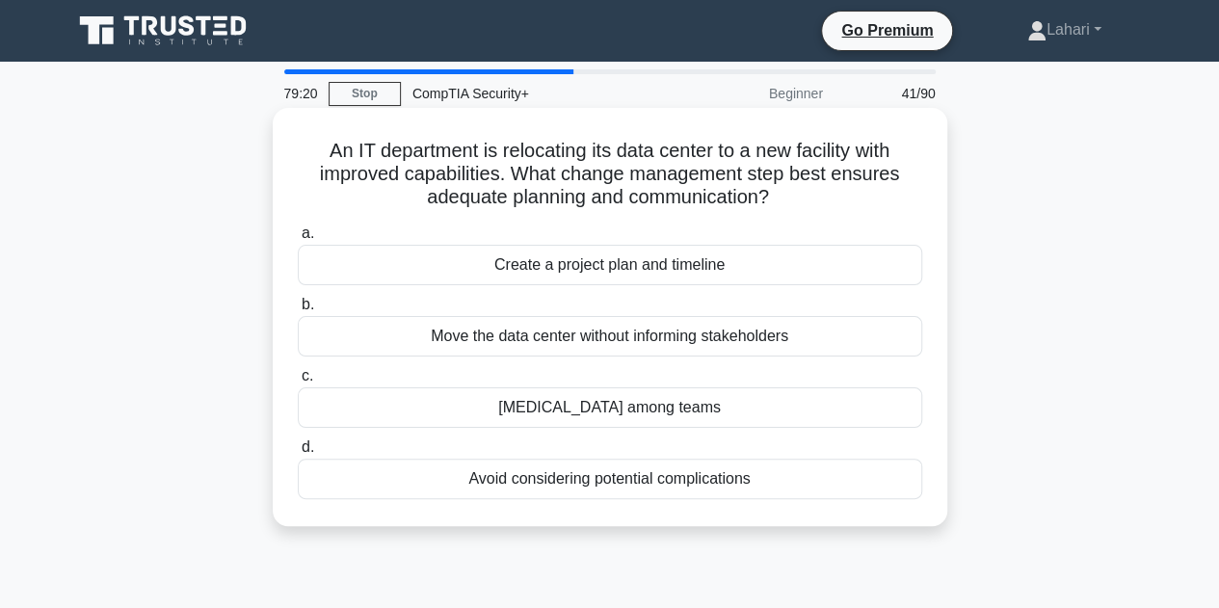
click at [617, 410] on div "Lack coordination among teams" at bounding box center [610, 407] width 624 height 40
click at [298, 383] on input "c. Lack coordination among teams" at bounding box center [298, 376] width 0 height 13
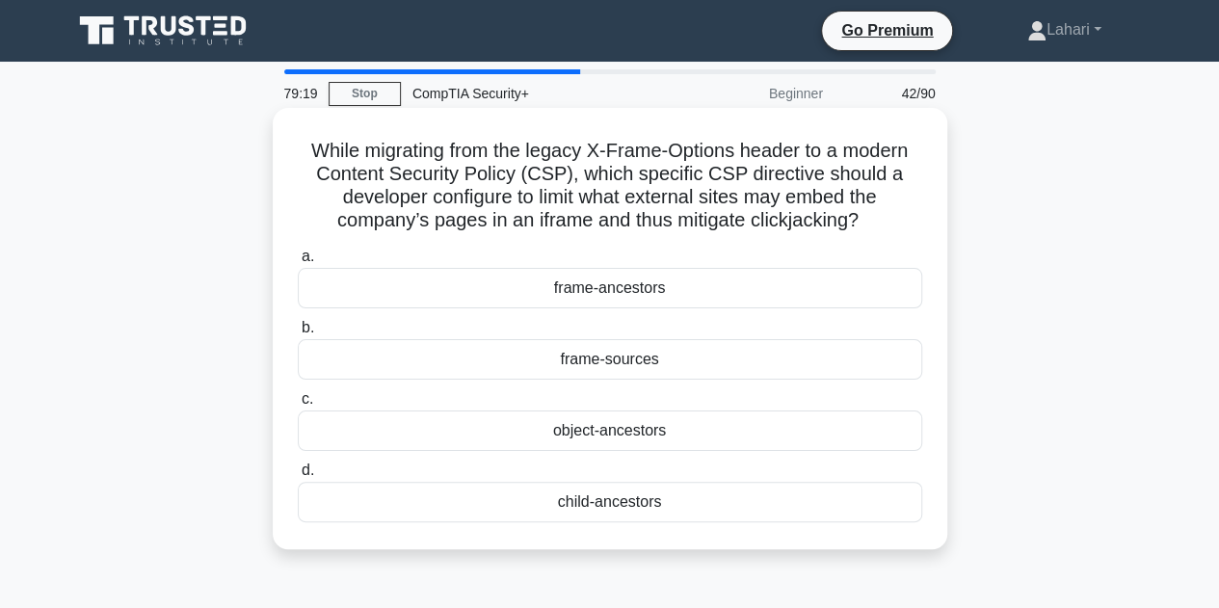
click at [612, 432] on div "object-ancestors" at bounding box center [610, 430] width 624 height 40
click at [298, 406] on input "c. object-ancestors" at bounding box center [298, 399] width 0 height 13
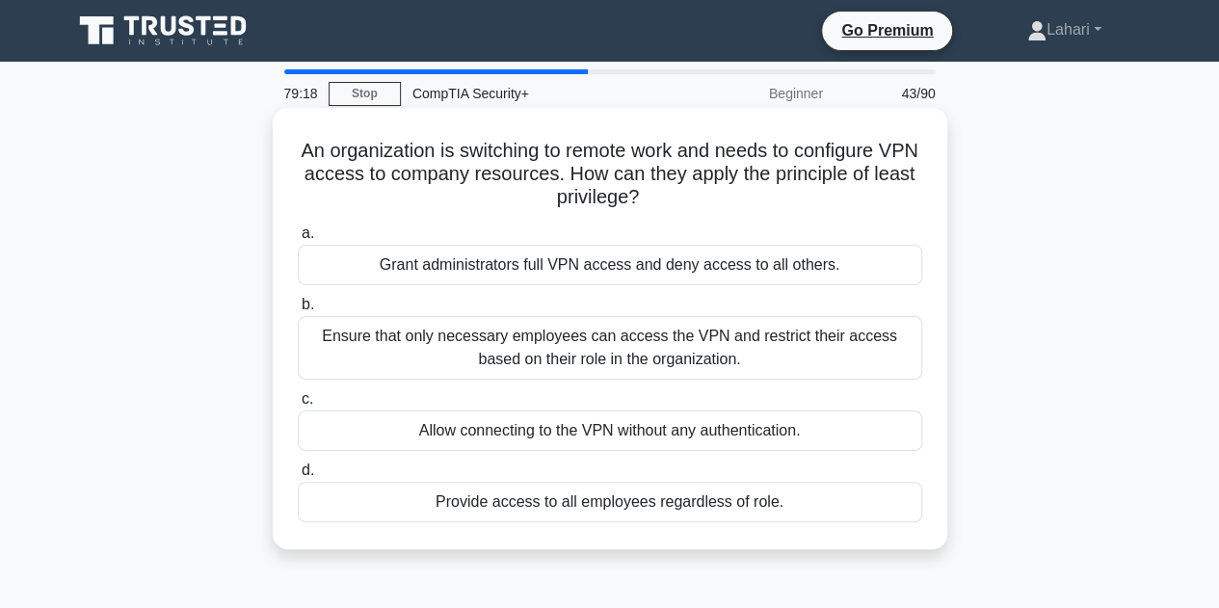
click at [606, 369] on div "Ensure that only necessary employees can access the VPN and restrict their acce…" at bounding box center [610, 348] width 624 height 64
click at [298, 311] on input "b. Ensure that only necessary employees can access the VPN and restrict their a…" at bounding box center [298, 305] width 0 height 13
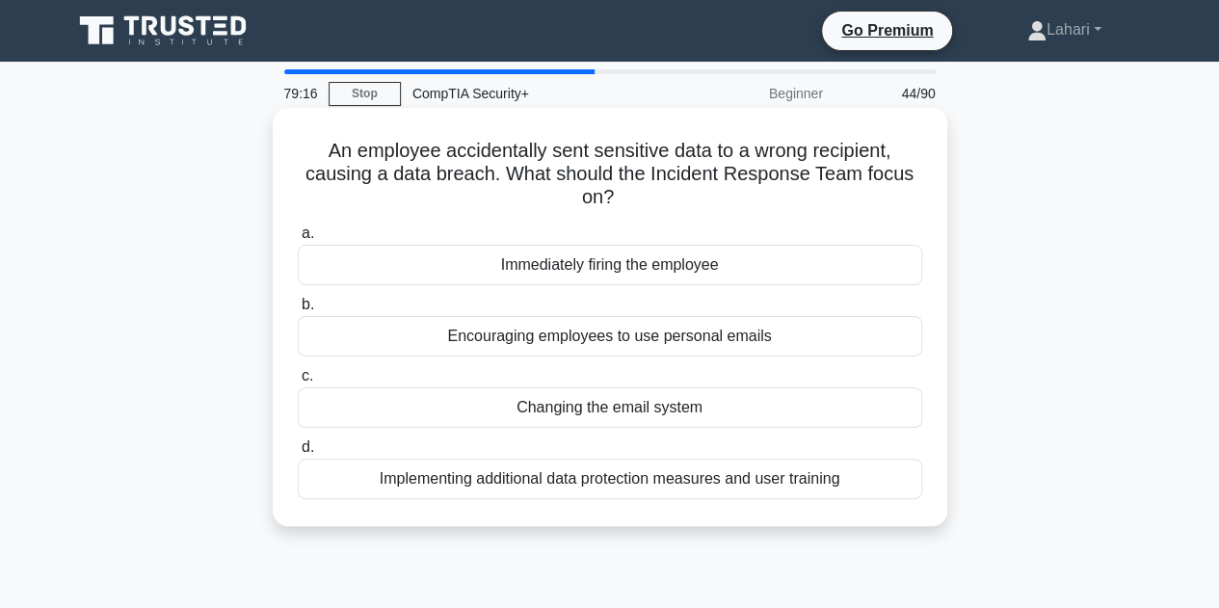
click at [601, 336] on div "Encouraging employees to use personal emails" at bounding box center [610, 336] width 624 height 40
click at [298, 311] on input "b. Encouraging employees to use personal emails" at bounding box center [298, 305] width 0 height 13
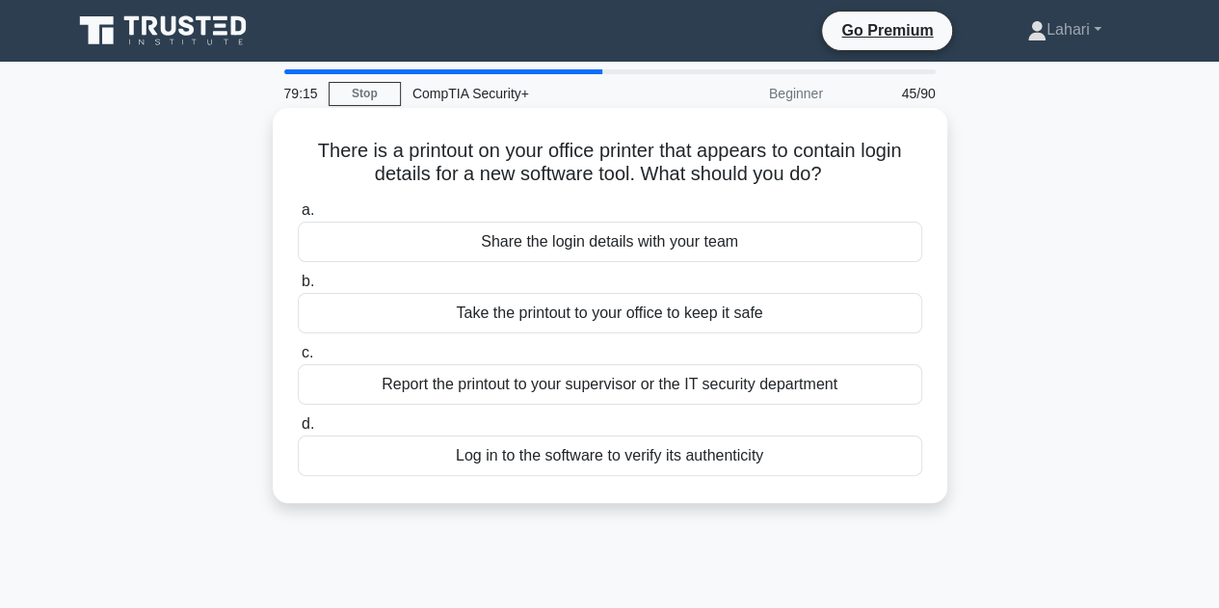
click at [590, 383] on div "Report the printout to your supervisor or the IT security department" at bounding box center [610, 384] width 624 height 40
click at [298, 359] on input "c. Report the printout to your supervisor or the IT security department" at bounding box center [298, 353] width 0 height 13
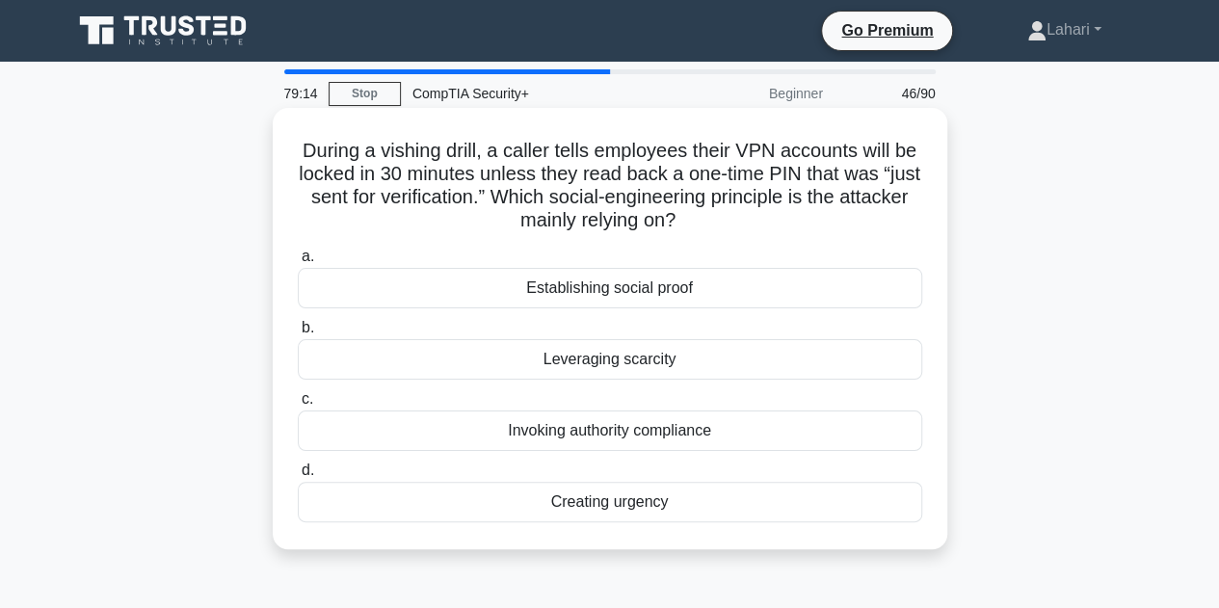
click at [594, 359] on div "Leveraging scarcity" at bounding box center [610, 359] width 624 height 40
click at [298, 334] on input "b. Leveraging scarcity" at bounding box center [298, 328] width 0 height 13
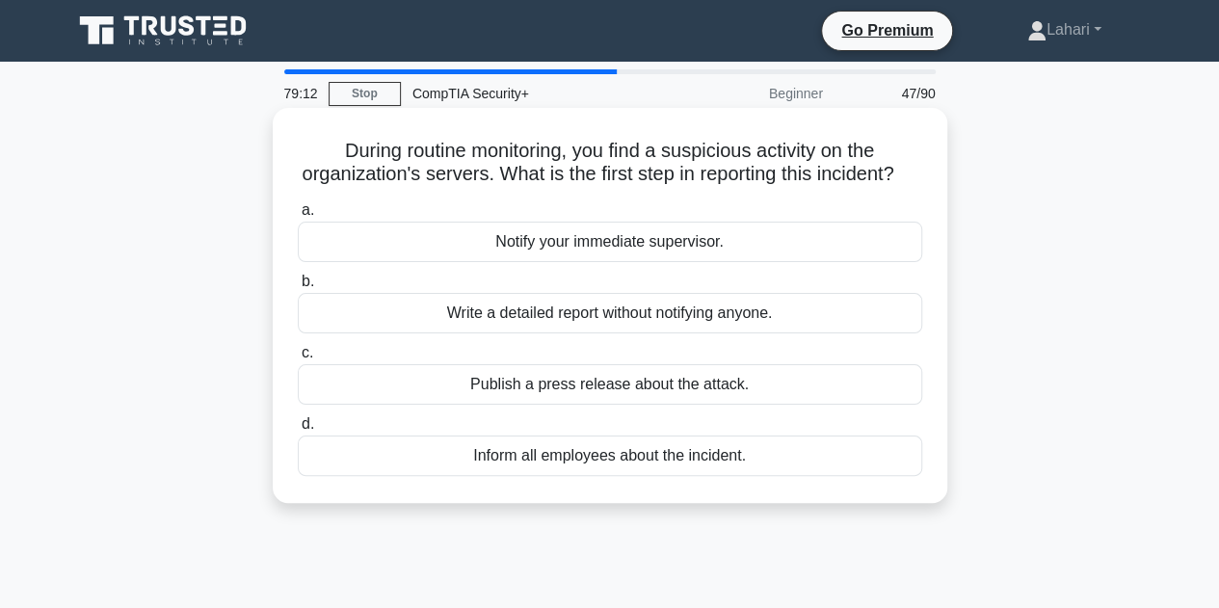
click at [591, 395] on div "Publish a press release about the attack." at bounding box center [610, 384] width 624 height 40
click at [298, 359] on input "c. Publish a press release about the attack." at bounding box center [298, 353] width 0 height 13
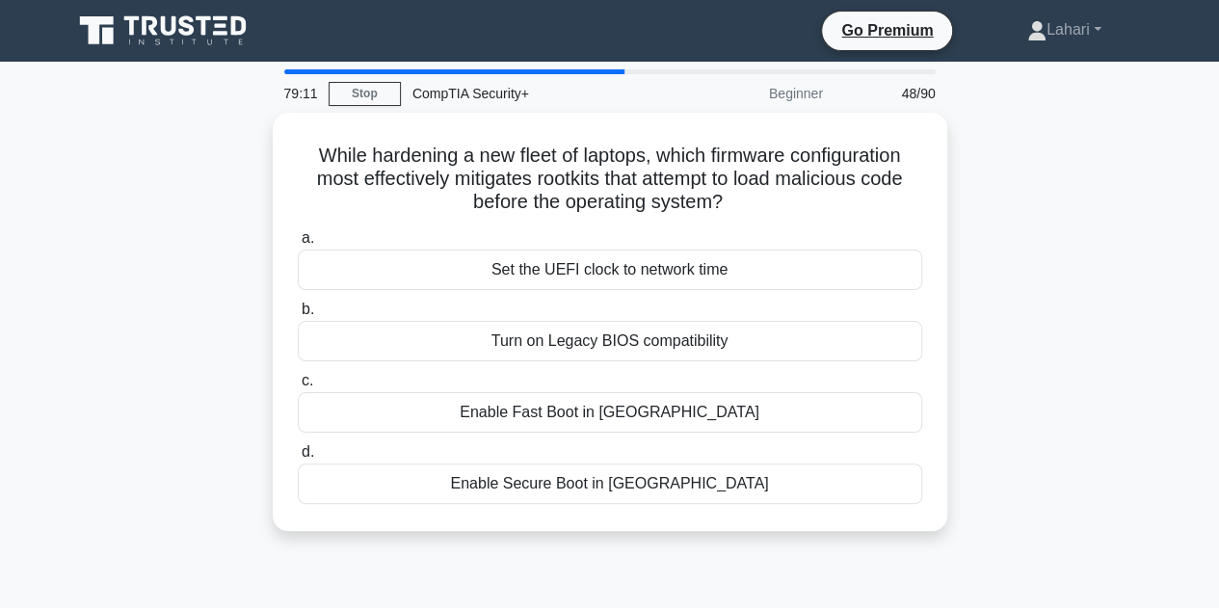
click at [591, 395] on div "Enable Fast Boot in UEFI" at bounding box center [610, 412] width 624 height 40
click at [298, 387] on input "c. Enable Fast Boot in UEFI" at bounding box center [298, 381] width 0 height 13
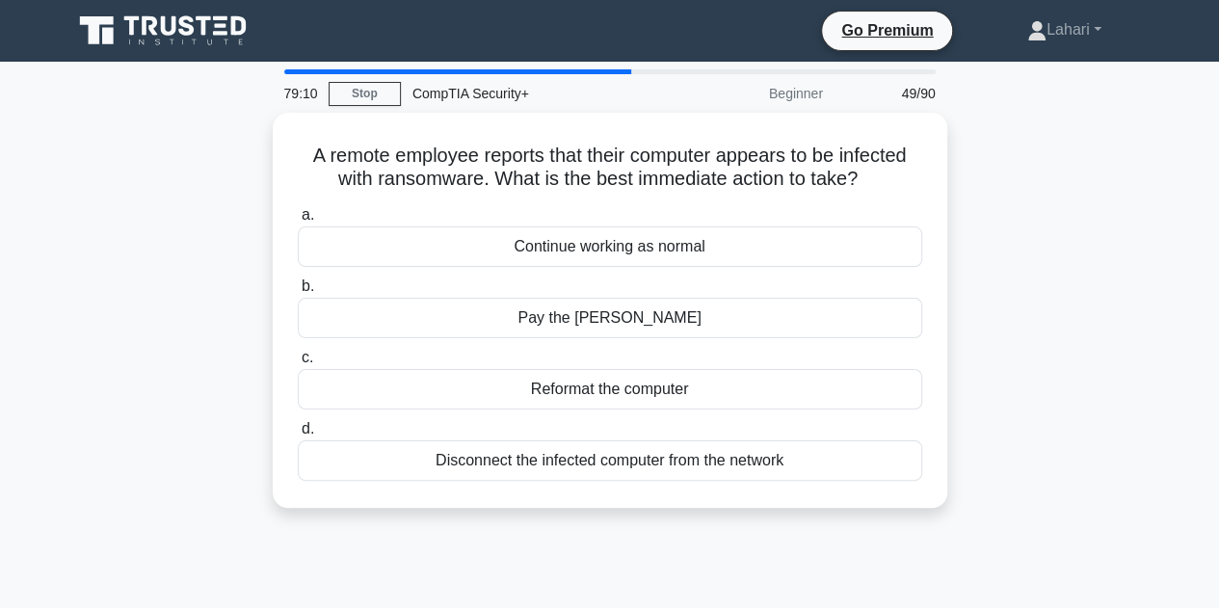
click at [591, 395] on div "Reformat the computer" at bounding box center [610, 389] width 624 height 40
click at [298, 364] on input "c. Reformat the computer" at bounding box center [298, 358] width 0 height 13
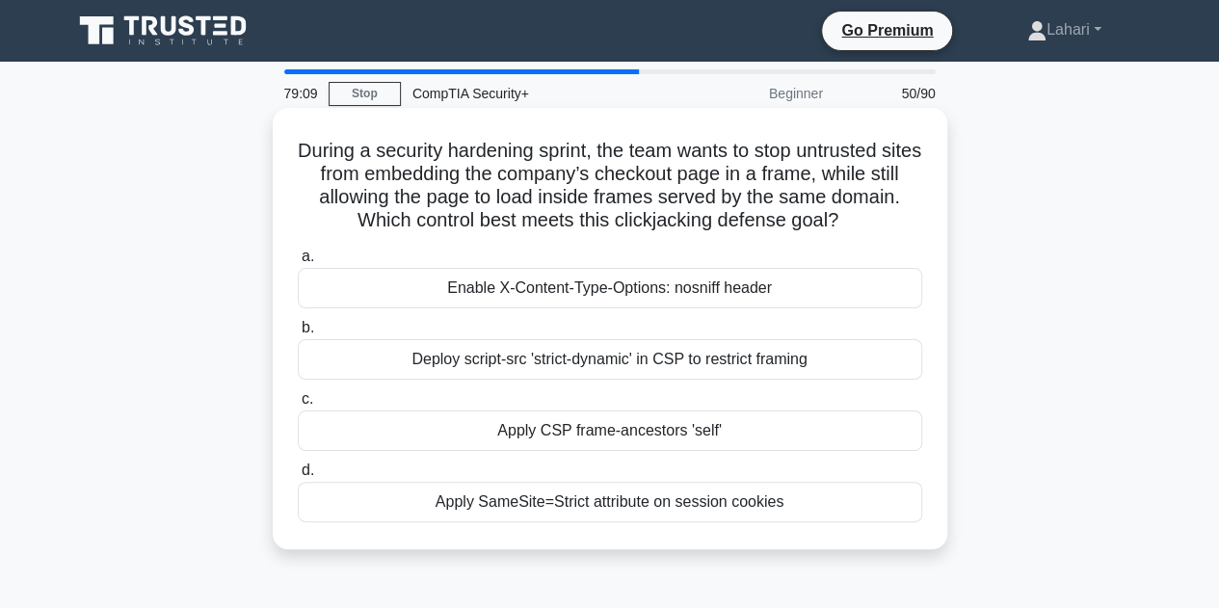
click at [589, 362] on div "Deploy script-src 'strict-dynamic' in CSP to restrict framing" at bounding box center [610, 359] width 624 height 40
click at [298, 334] on input "b. Deploy script-src 'strict-dynamic' in CSP to restrict framing" at bounding box center [298, 328] width 0 height 13
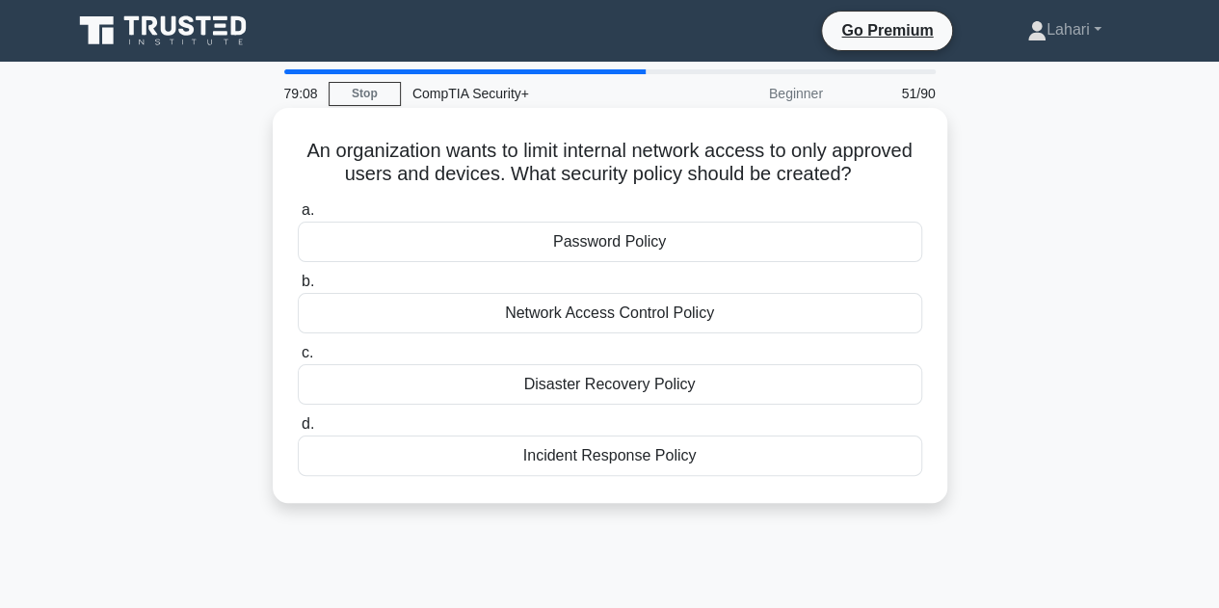
click at [583, 318] on div "Network Access Control Policy" at bounding box center [610, 313] width 624 height 40
click at [298, 288] on input "b. Network Access Control Policy" at bounding box center [298, 282] width 0 height 13
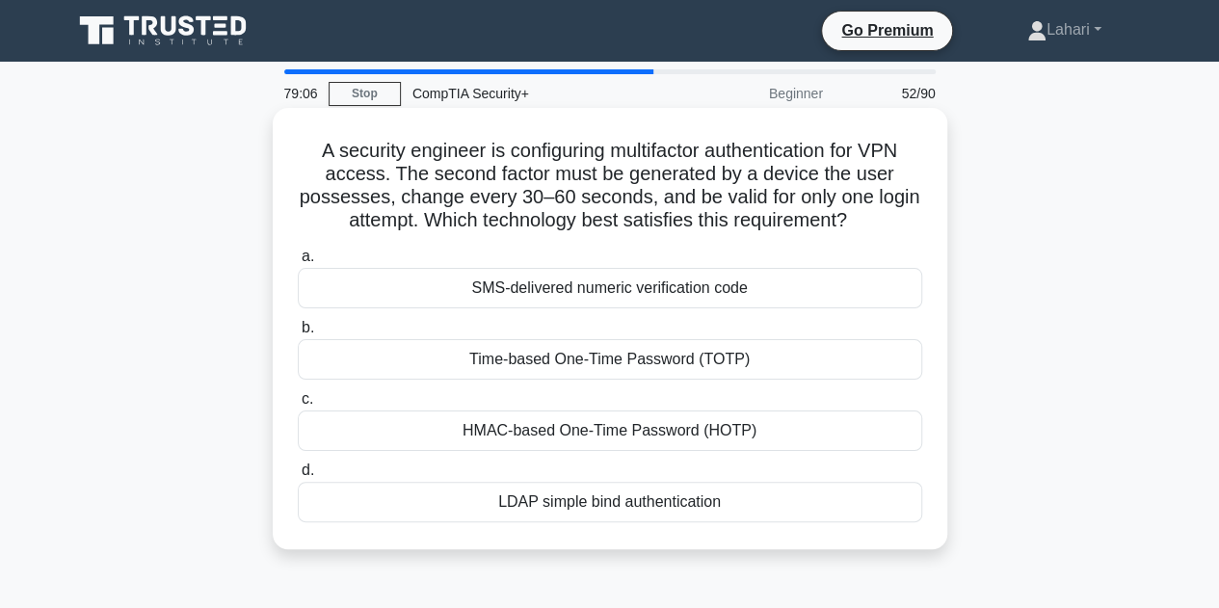
click at [568, 365] on div "Time-based One-Time Password (TOTP)" at bounding box center [610, 359] width 624 height 40
click at [298, 334] on input "b. Time-based One-Time Password (TOTP)" at bounding box center [298, 328] width 0 height 13
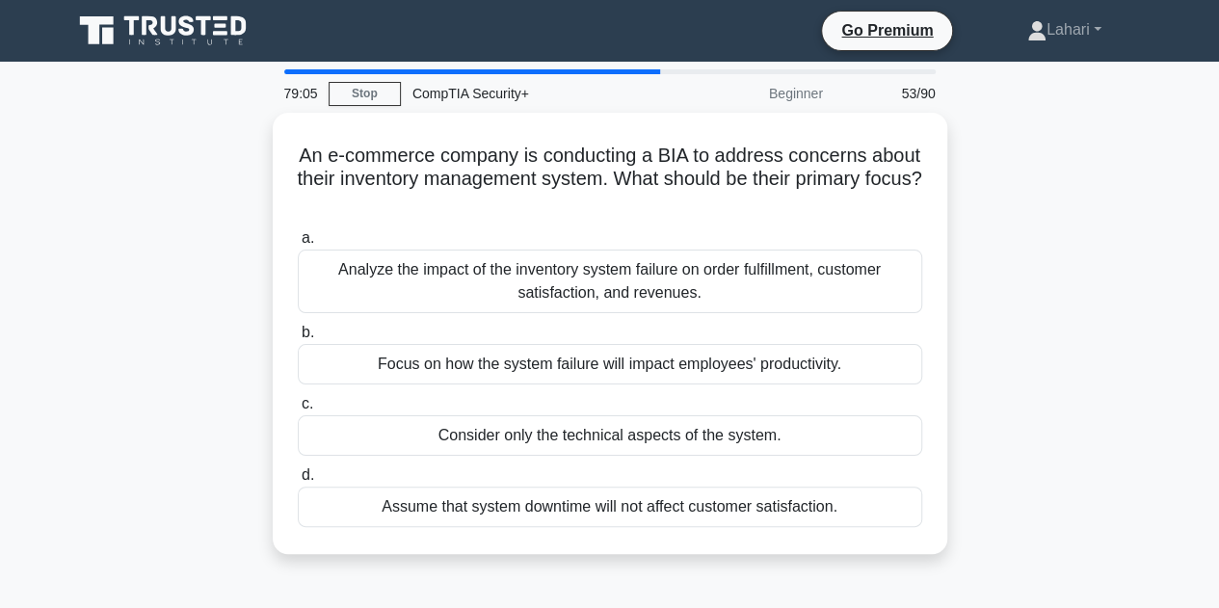
click at [568, 365] on div "Focus on how the system failure will impact employees' productivity." at bounding box center [610, 364] width 624 height 40
click at [298, 339] on input "b. Focus on how the system failure will impact employees' productivity." at bounding box center [298, 333] width 0 height 13
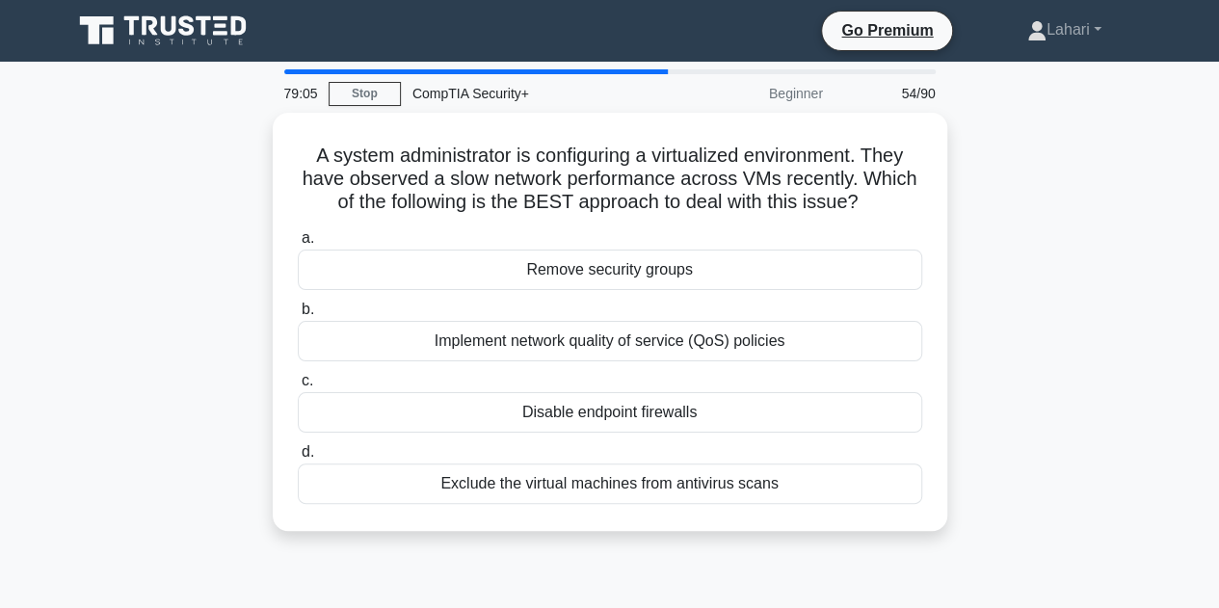
click at [568, 369] on label "c. Disable endpoint firewalls" at bounding box center [610, 401] width 624 height 64
click at [298, 375] on input "c. Disable endpoint firewalls" at bounding box center [298, 381] width 0 height 13
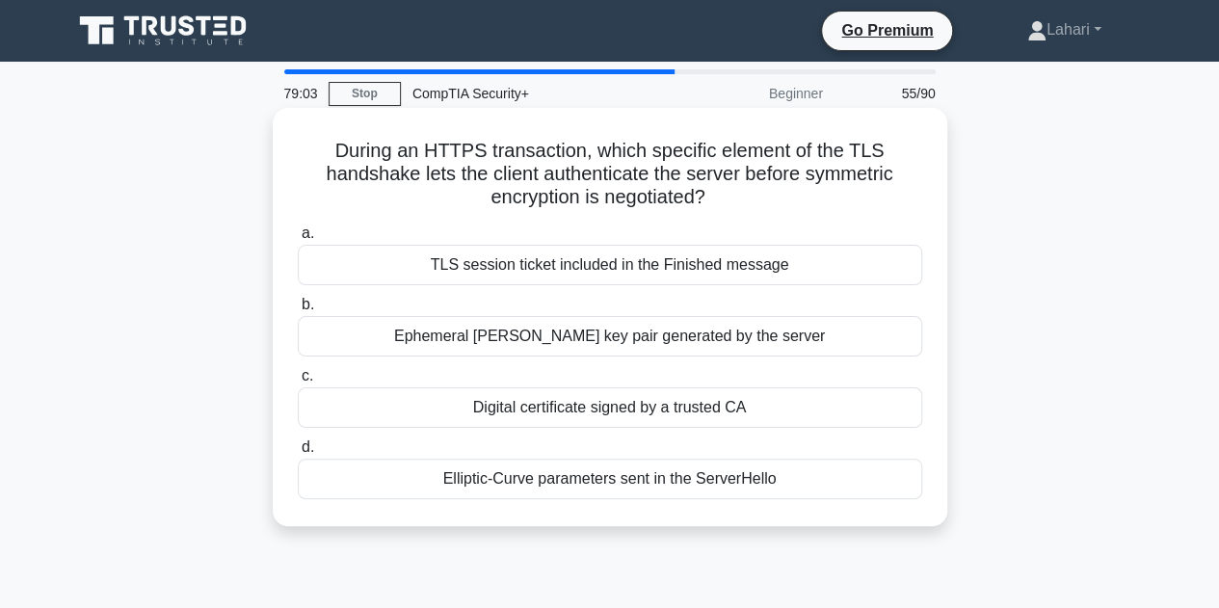
click at [568, 346] on div "Ephemeral Diffie-Hellman key pair generated by the server" at bounding box center [610, 336] width 624 height 40
click at [298, 311] on input "b. Ephemeral Diffie-Hellman key pair generated by the server" at bounding box center [298, 305] width 0 height 13
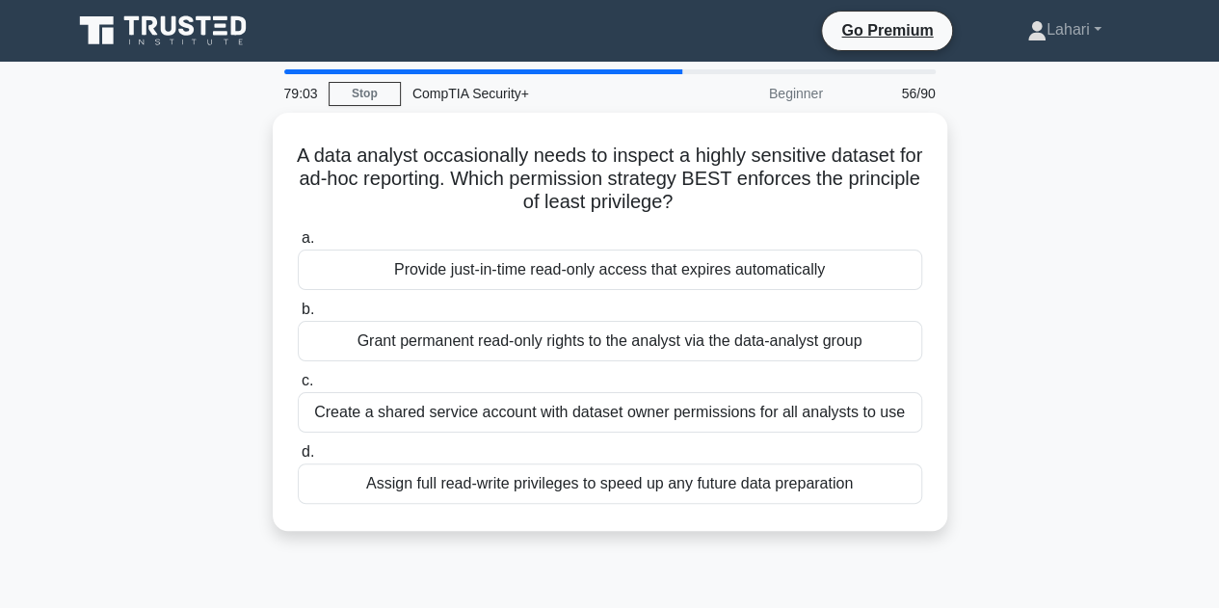
click at [568, 346] on div "Grant permanent read-only rights to the analyst via the data-analyst group" at bounding box center [610, 341] width 624 height 40
click at [298, 316] on input "b. Grant permanent read-only rights to the analyst via the data-analyst group" at bounding box center [298, 310] width 0 height 13
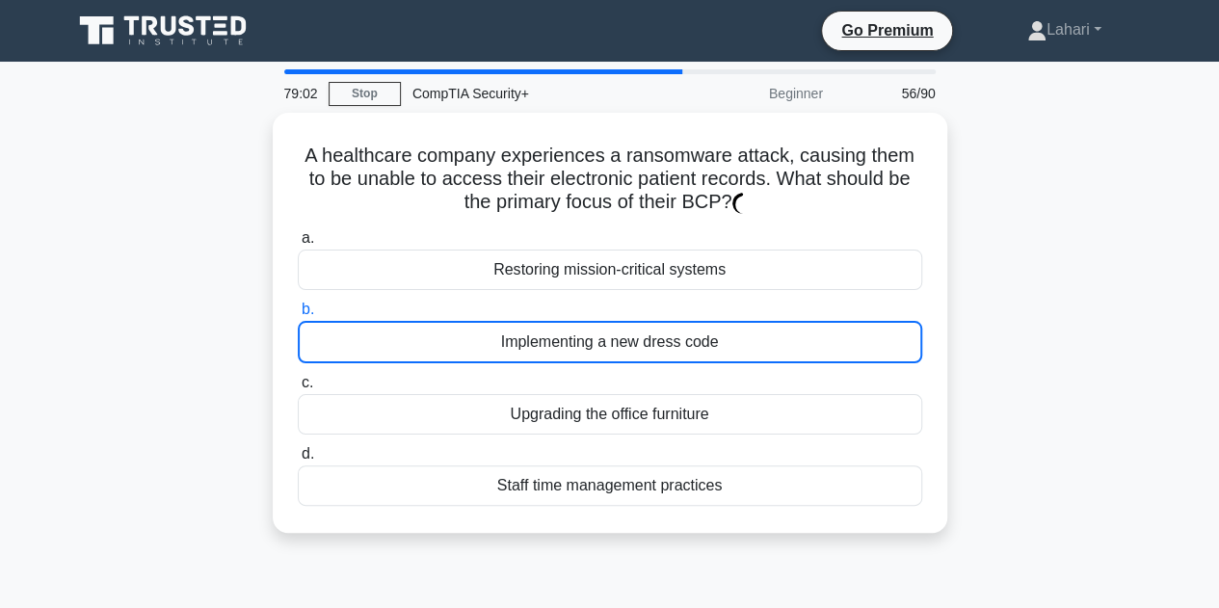
click at [568, 346] on div "Implementing a new dress code" at bounding box center [610, 342] width 624 height 42
click at [298, 316] on input "b. Implementing a new dress code" at bounding box center [298, 310] width 0 height 13
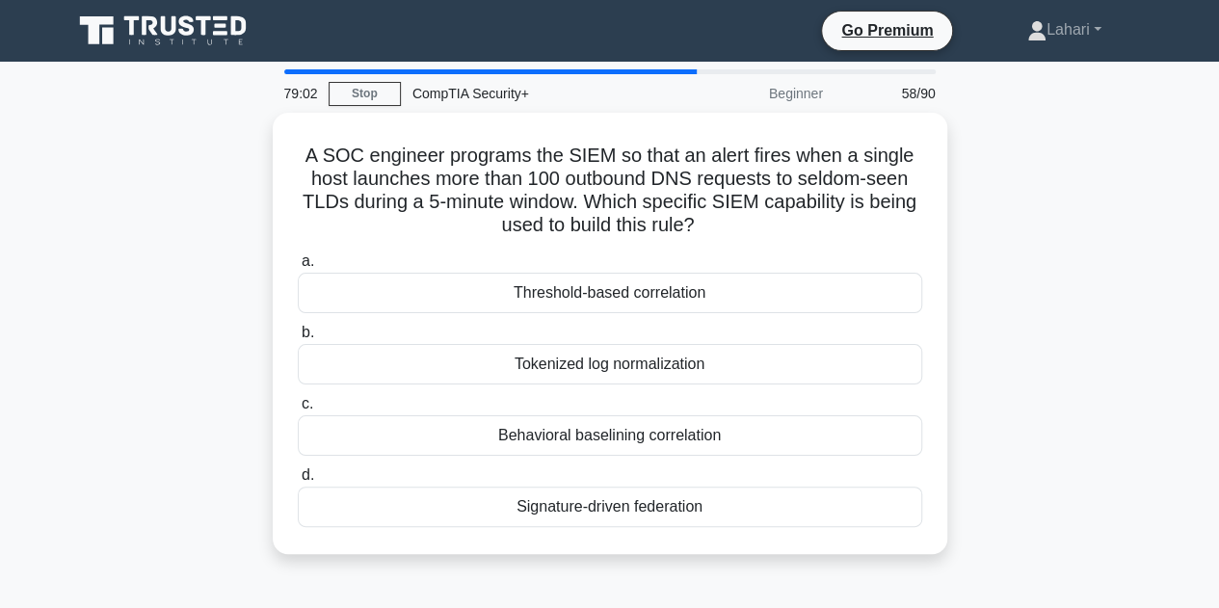
click at [568, 346] on div "Tokenized log normalization" at bounding box center [610, 364] width 624 height 40
click at [298, 339] on input "b. Tokenized log normalization" at bounding box center [298, 333] width 0 height 13
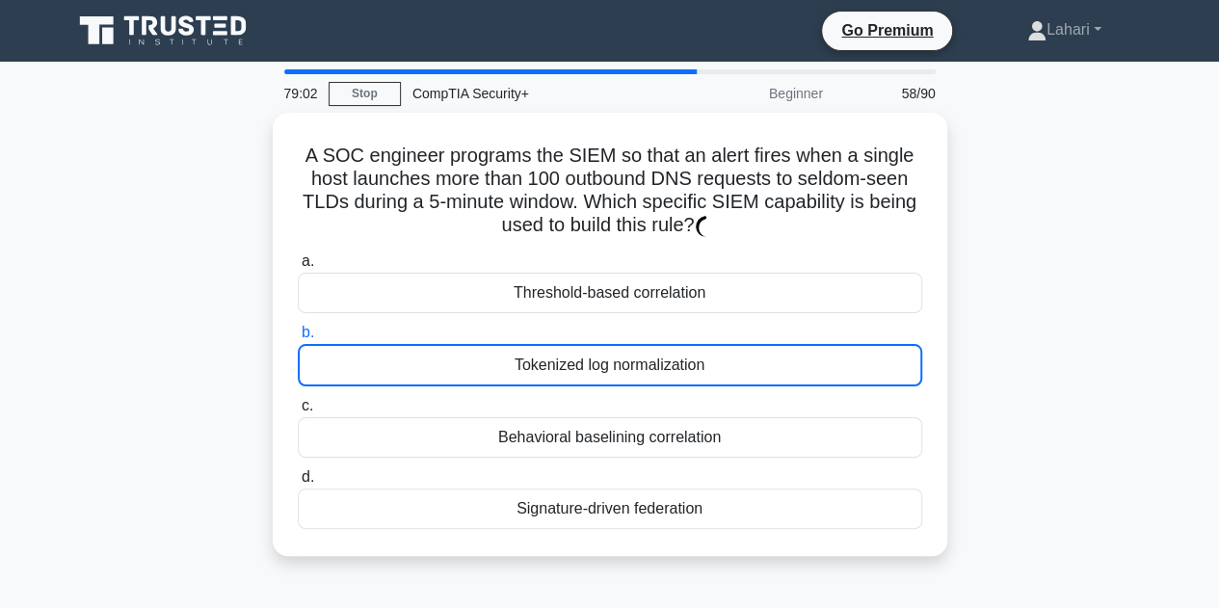
click at [568, 346] on div "Tokenized log normalization" at bounding box center [610, 365] width 624 height 42
click at [298, 339] on input "b. Tokenized log normalization" at bounding box center [298, 333] width 0 height 13
click at [568, 346] on div "Tokenized log normalization" at bounding box center [610, 365] width 624 height 42
click at [298, 339] on input "b. Tokenized log normalization" at bounding box center [298, 333] width 0 height 13
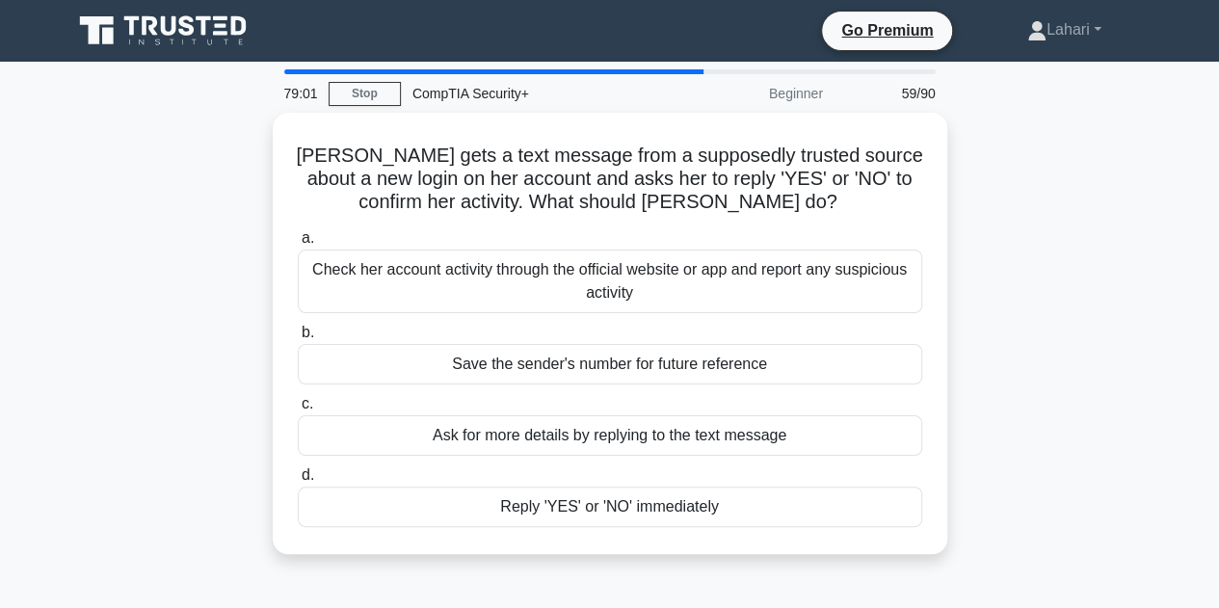
click at [568, 346] on div "Save the sender's number for future reference" at bounding box center [610, 364] width 624 height 40
click at [298, 339] on input "b. Save the sender's number for future reference" at bounding box center [298, 333] width 0 height 13
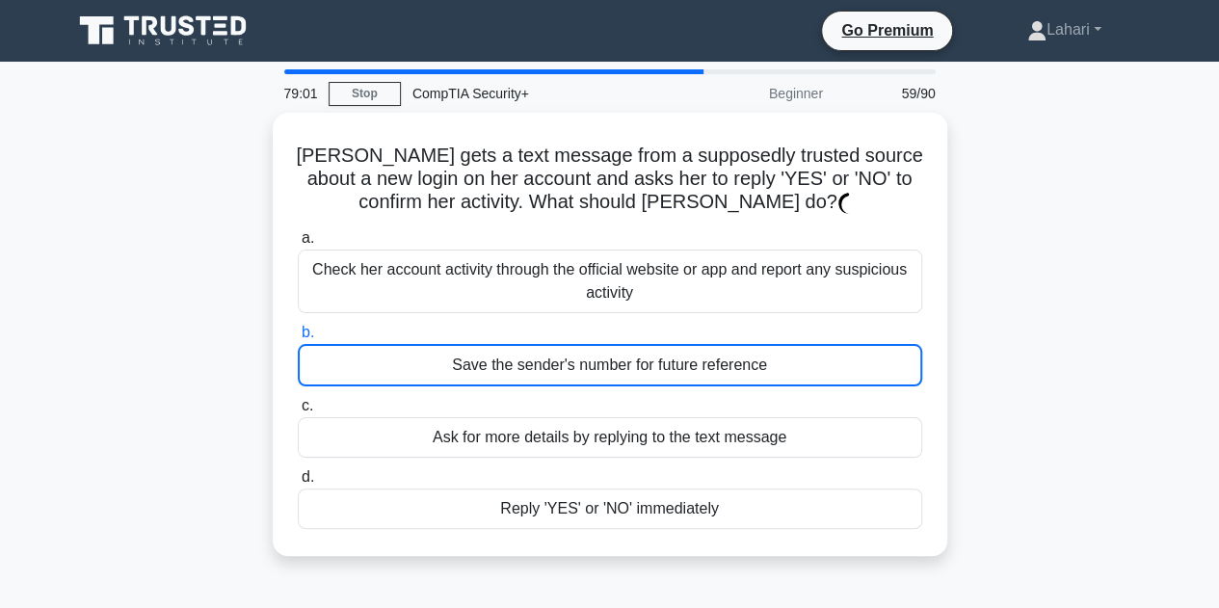
click at [568, 346] on div "Save the sender's number for future reference" at bounding box center [610, 365] width 624 height 42
click at [298, 339] on input "b. Save the sender's number for future reference" at bounding box center [298, 333] width 0 height 13
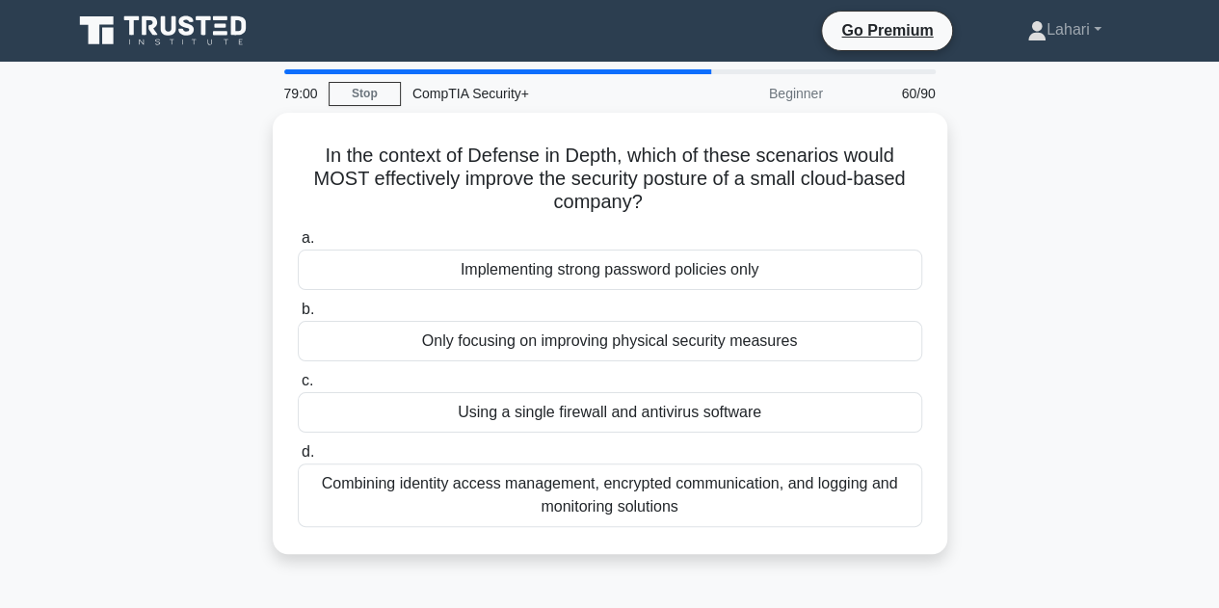
click at [568, 346] on div "Only focusing on improving physical security measures" at bounding box center [610, 341] width 624 height 40
click at [298, 316] on input "b. Only focusing on improving physical security measures" at bounding box center [298, 310] width 0 height 13
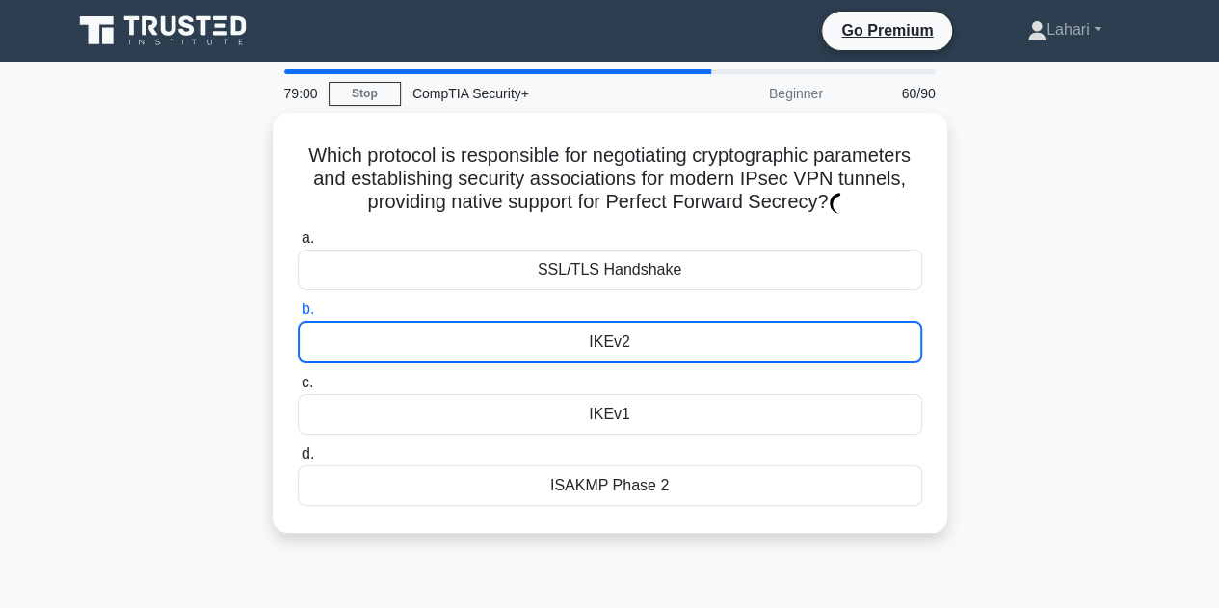
click at [568, 346] on div "IKEv2" at bounding box center [610, 342] width 624 height 42
click at [298, 316] on input "b. IKEv2" at bounding box center [298, 310] width 0 height 13
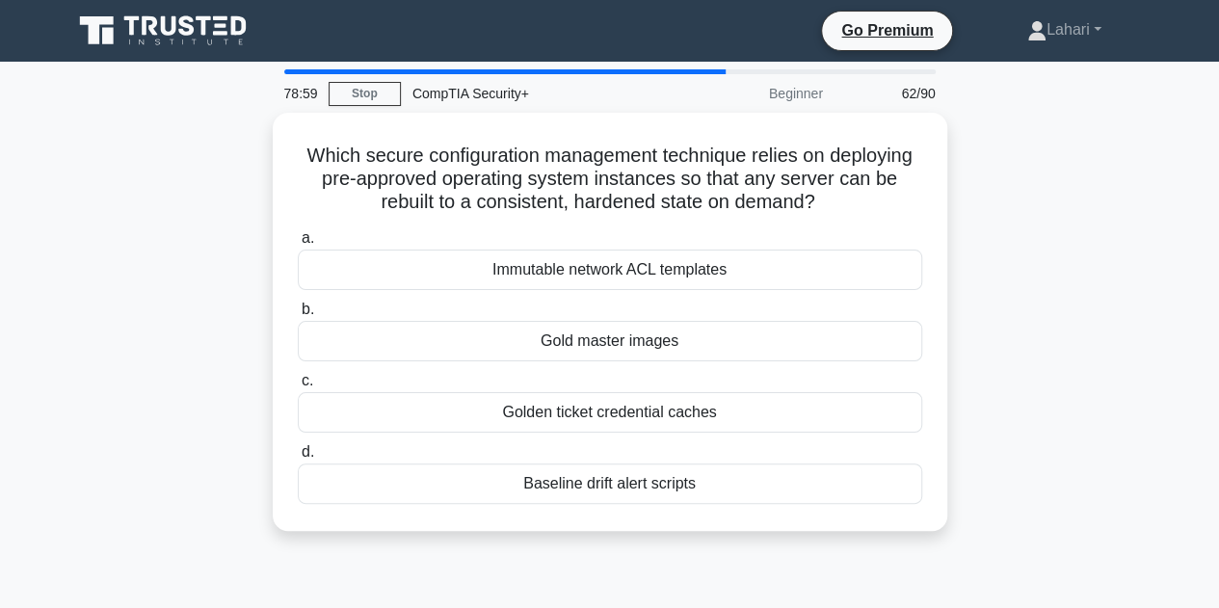
click at [568, 346] on div "Gold master images" at bounding box center [610, 341] width 624 height 40
click at [298, 316] on input "b. Gold master images" at bounding box center [298, 310] width 0 height 13
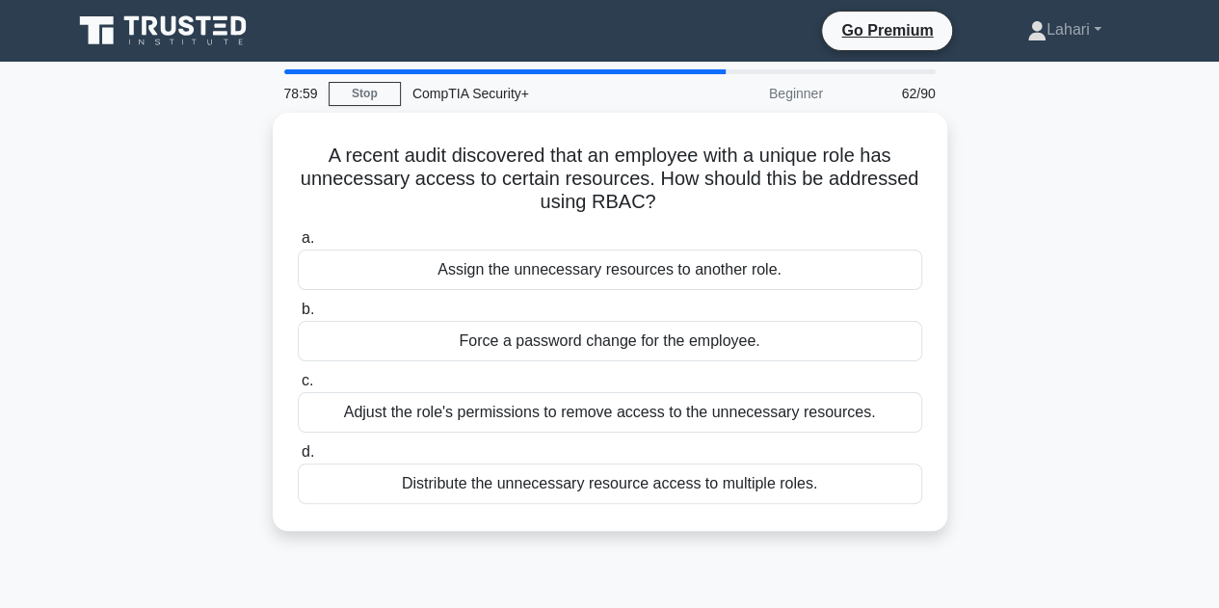
click at [568, 346] on div "Force a password change for the employee." at bounding box center [610, 341] width 624 height 40
click at [298, 316] on input "b. Force a password change for the employee." at bounding box center [298, 310] width 0 height 13
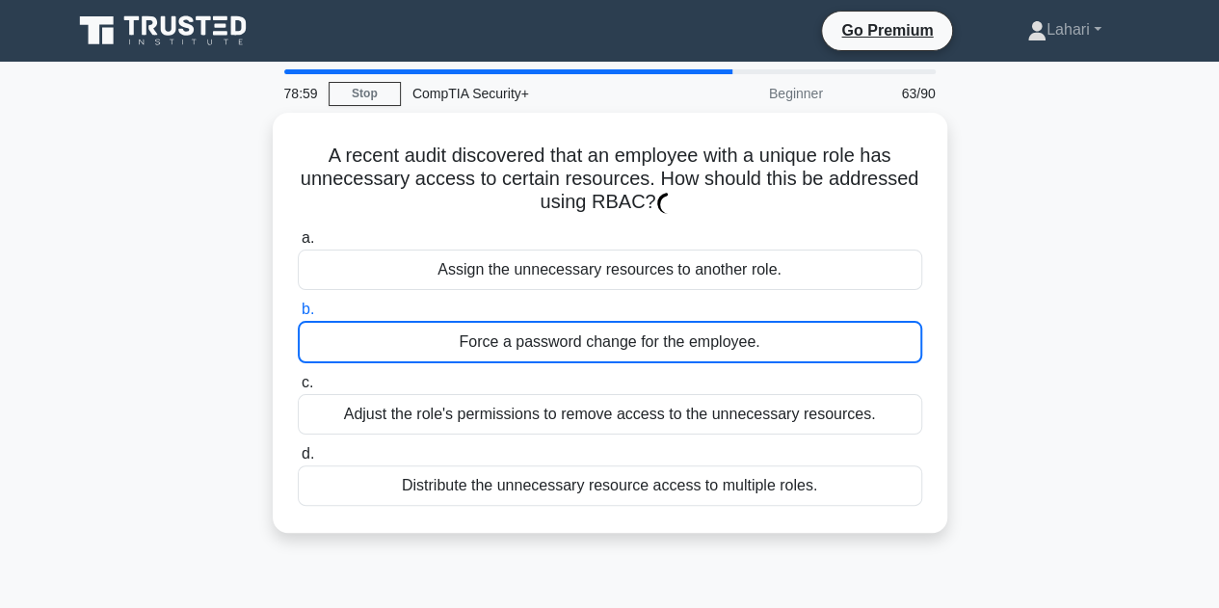
click at [568, 346] on div "Force a password change for the employee." at bounding box center [610, 342] width 624 height 42
click at [298, 316] on input "b. Force a password change for the employee." at bounding box center [298, 310] width 0 height 13
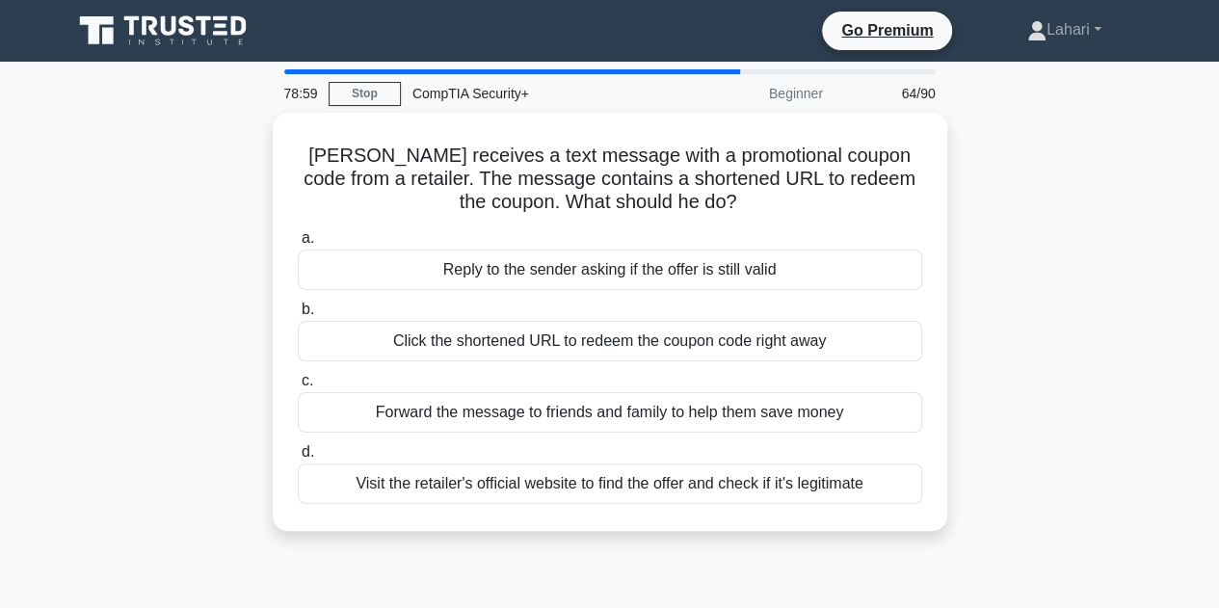
click at [568, 346] on div "Click the shortened URL to redeem the coupon code right away" at bounding box center [610, 341] width 624 height 40
click at [298, 316] on input "b. Click the shortened URL to redeem the coupon code right away" at bounding box center [298, 310] width 0 height 13
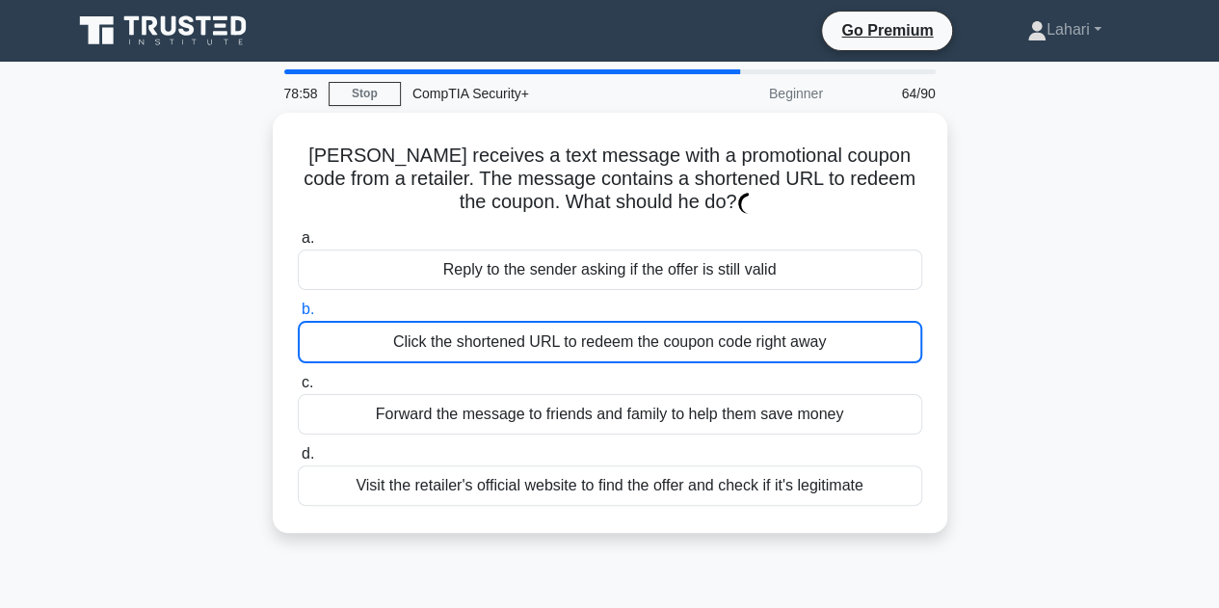
click at [568, 346] on div "Click the shortened URL to redeem the coupon code right away" at bounding box center [610, 342] width 624 height 42
click at [298, 316] on input "b. Click the shortened URL to redeem the coupon code right away" at bounding box center [298, 310] width 0 height 13
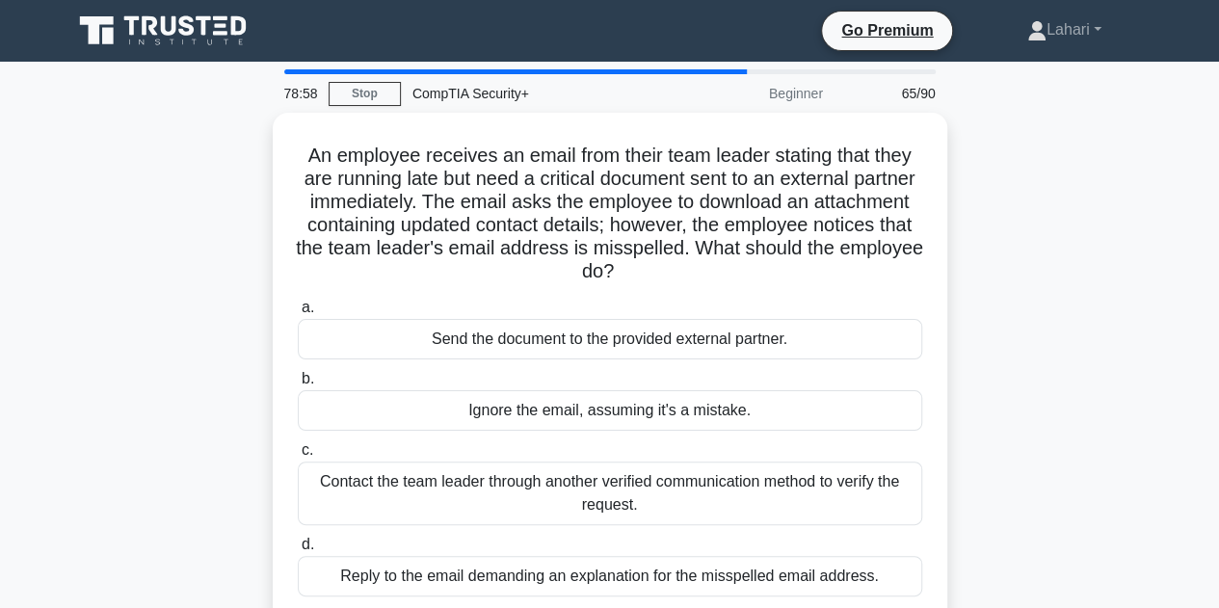
click at [568, 346] on div "Send the document to the provided external partner." at bounding box center [610, 339] width 624 height 40
click at [298, 314] on input "a. Send the document to the provided external partner." at bounding box center [298, 308] width 0 height 13
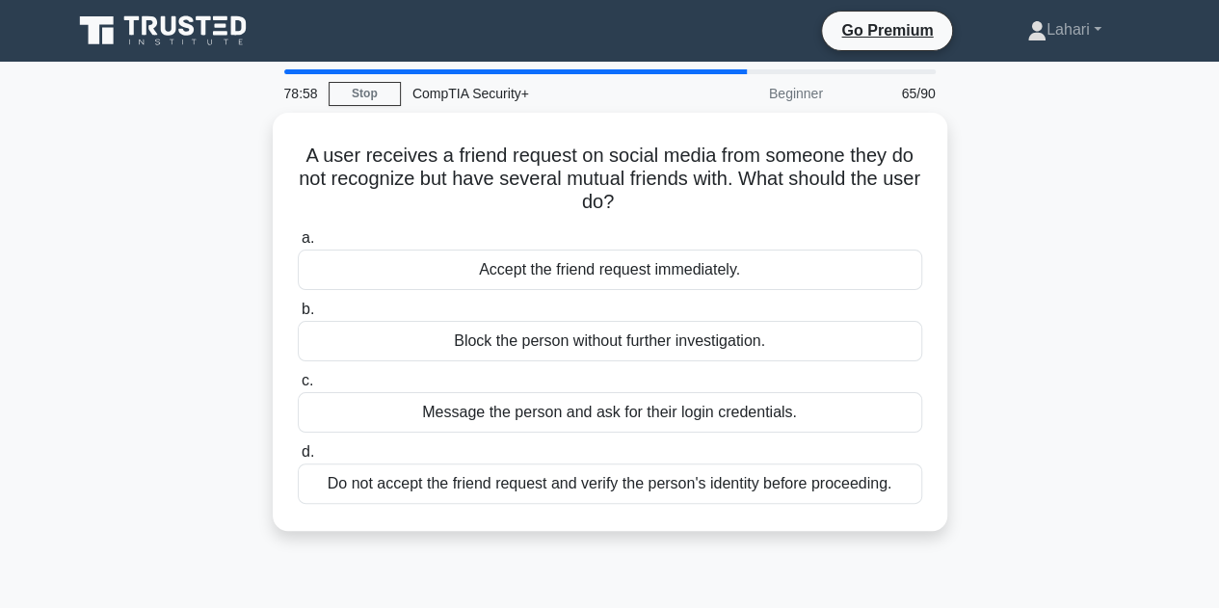
click at [568, 346] on div "Block the person without further investigation." at bounding box center [610, 341] width 624 height 40
click at [298, 316] on input "b. Block the person without further investigation." at bounding box center [298, 310] width 0 height 13
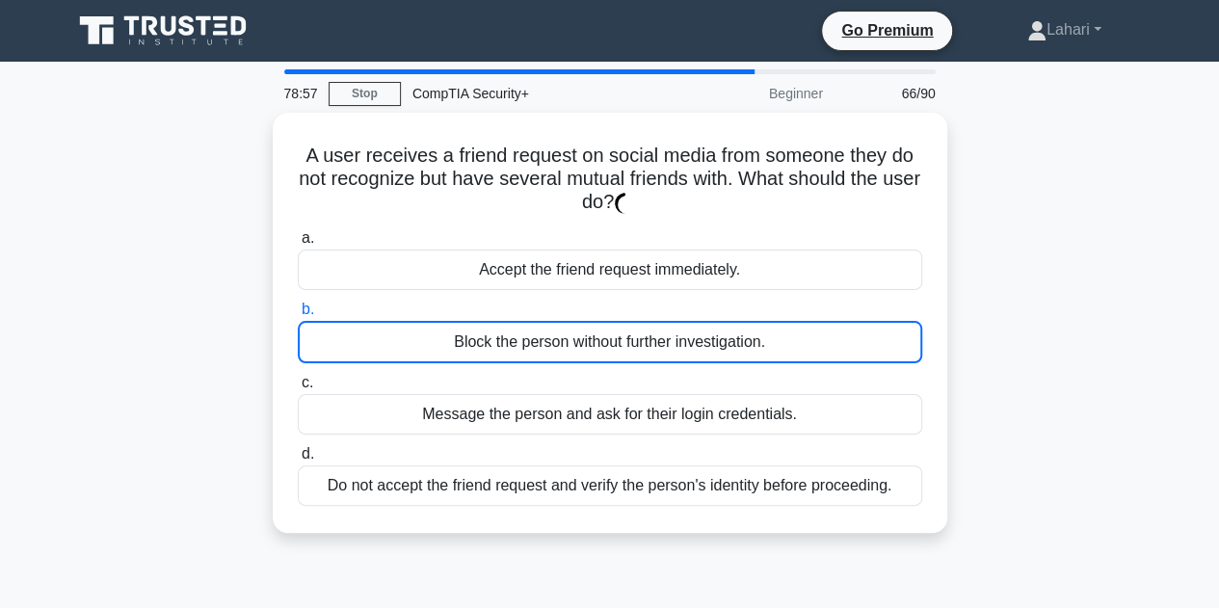
click at [568, 346] on div "Block the person without further investigation." at bounding box center [610, 342] width 624 height 42
click at [298, 316] on input "b. Block the person without further investigation." at bounding box center [298, 310] width 0 height 13
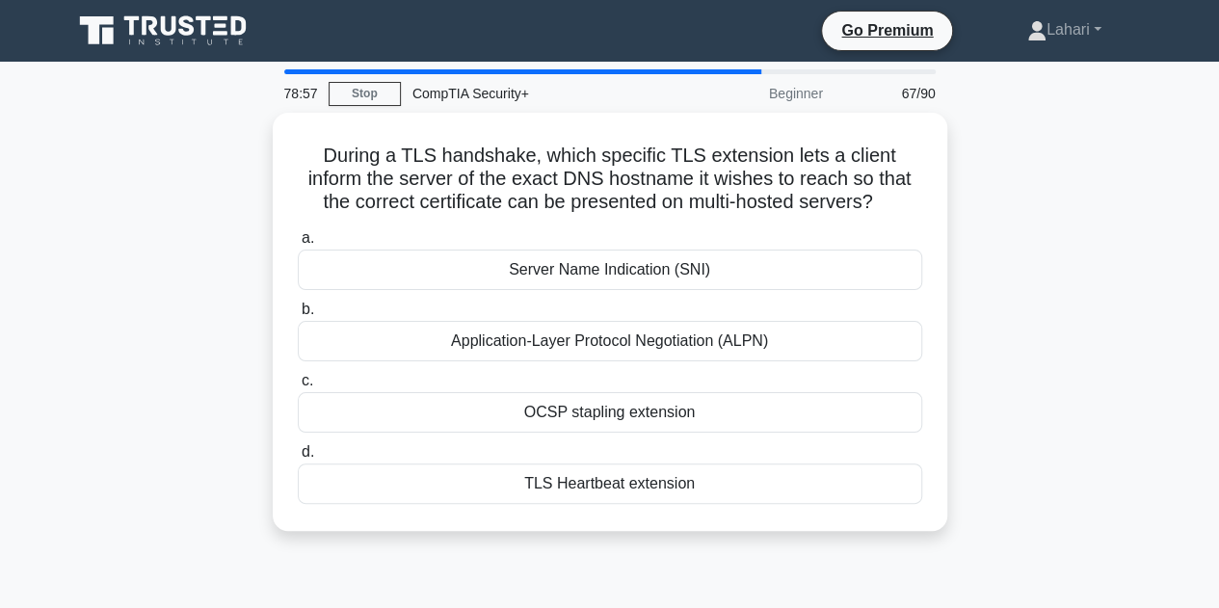
click at [568, 346] on div "Application-Layer Protocol Negotiation (ALPN)" at bounding box center [610, 341] width 624 height 40
click at [298, 316] on input "b. Application-Layer Protocol Negotiation (ALPN)" at bounding box center [298, 310] width 0 height 13
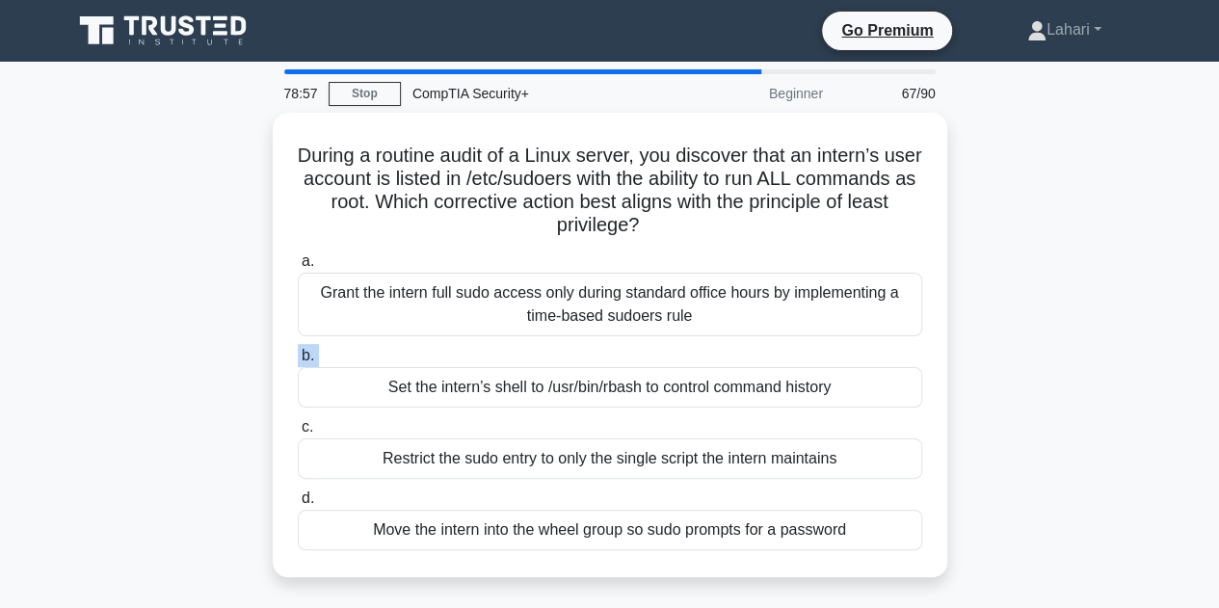
click at [568, 346] on label "b. Set the intern’s shell to /usr/bin/rbash to control command history" at bounding box center [610, 376] width 624 height 64
click at [298, 350] on input "b. Set the intern’s shell to /usr/bin/rbash to control command history" at bounding box center [298, 356] width 0 height 13
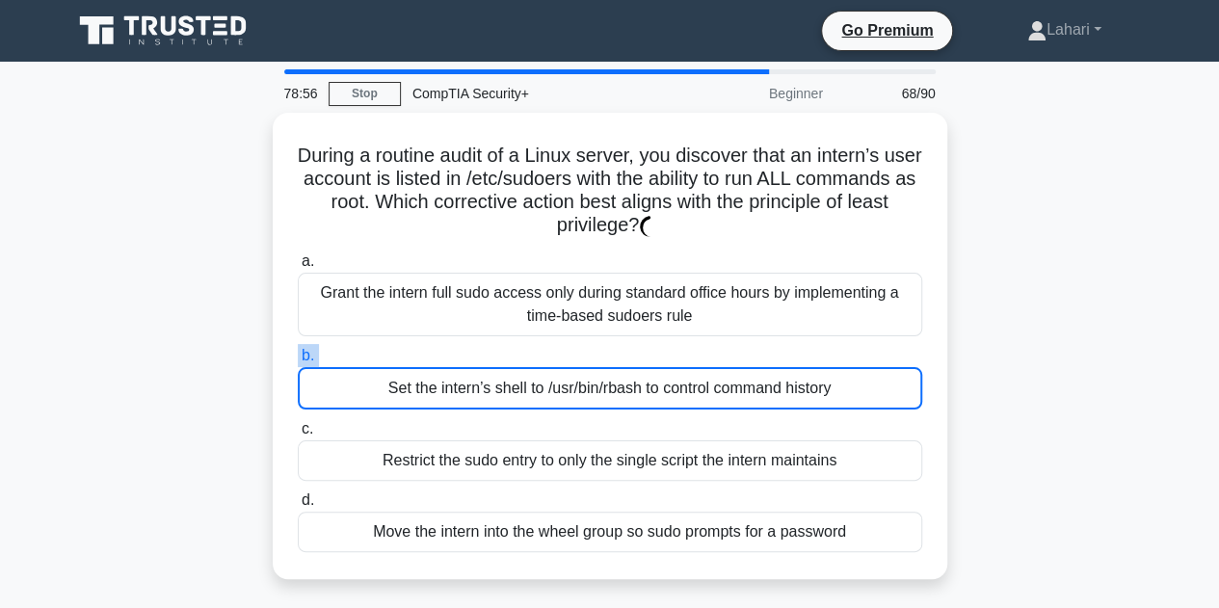
click at [568, 346] on label "b. Set the intern’s shell to /usr/bin/rbash to control command history" at bounding box center [610, 377] width 624 height 66
click at [298, 350] on input "b. Set the intern’s shell to /usr/bin/rbash to control command history" at bounding box center [298, 356] width 0 height 13
click at [568, 346] on label "b. Set the intern’s shell to /usr/bin/rbash to control command history" at bounding box center [610, 377] width 624 height 66
click at [298, 350] on input "b. Set the intern’s shell to /usr/bin/rbash to control command history" at bounding box center [298, 356] width 0 height 13
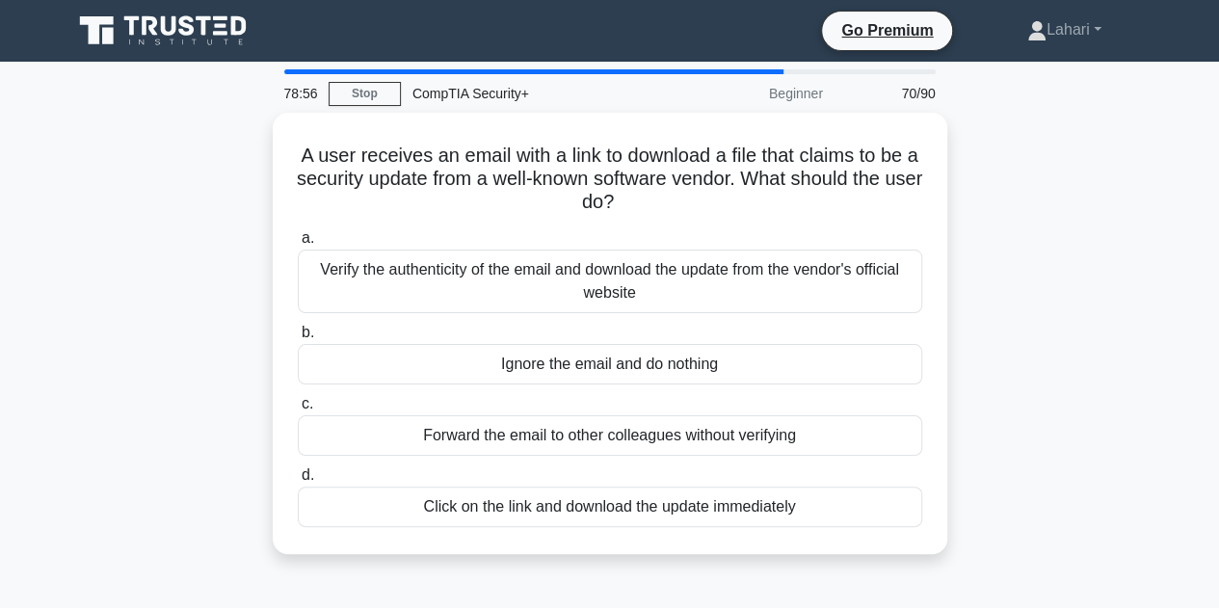
click at [568, 346] on div "Ignore the email and do nothing" at bounding box center [610, 364] width 624 height 40
click at [298, 339] on input "b. Ignore the email and do nothing" at bounding box center [298, 333] width 0 height 13
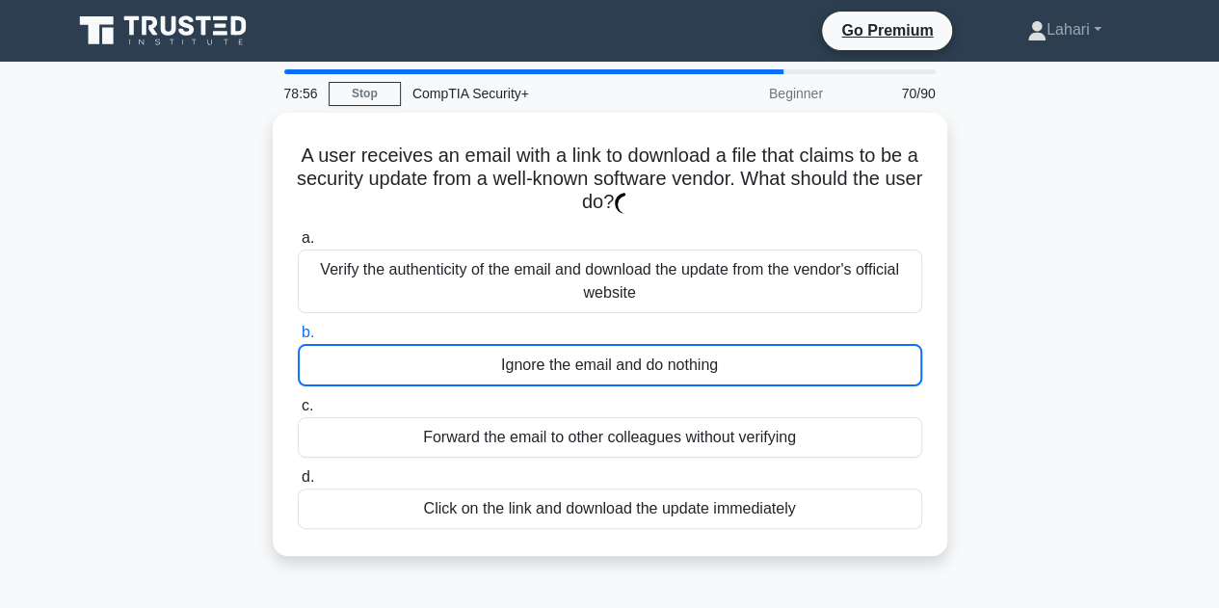
click at [568, 346] on div "Ignore the email and do nothing" at bounding box center [610, 365] width 624 height 42
click at [298, 339] on input "b. Ignore the email and do nothing" at bounding box center [298, 333] width 0 height 13
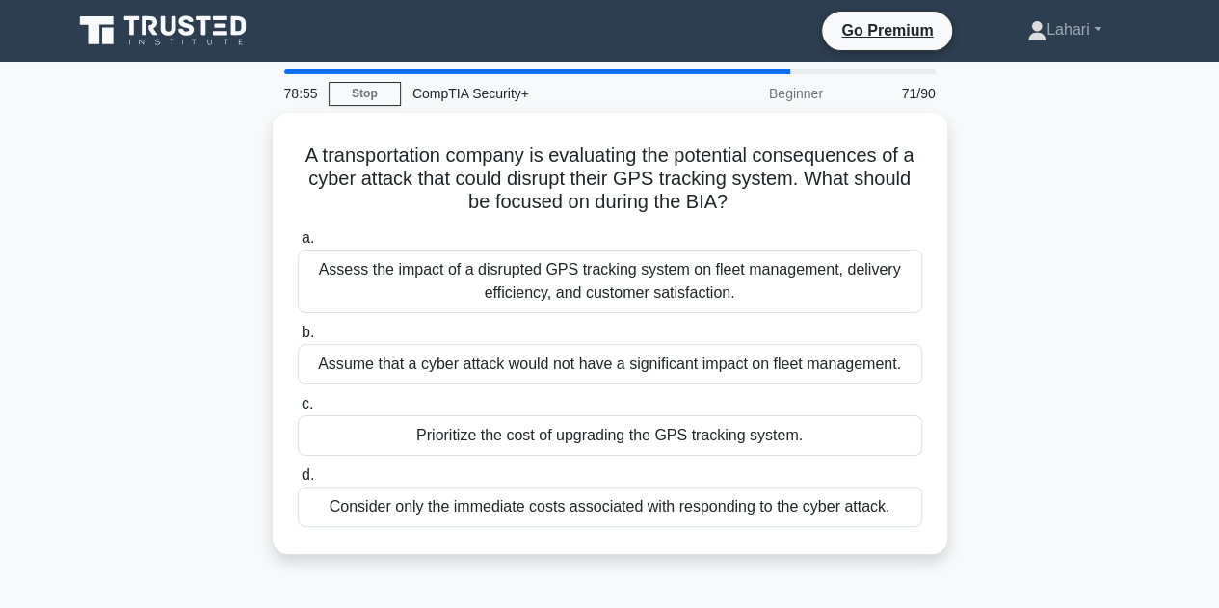
click at [568, 346] on div "Assume that a cyber attack would not have a significant impact on fleet managem…" at bounding box center [610, 364] width 624 height 40
click at [298, 339] on input "b. Assume that a cyber attack would not have a significant impact on fleet mana…" at bounding box center [298, 333] width 0 height 13
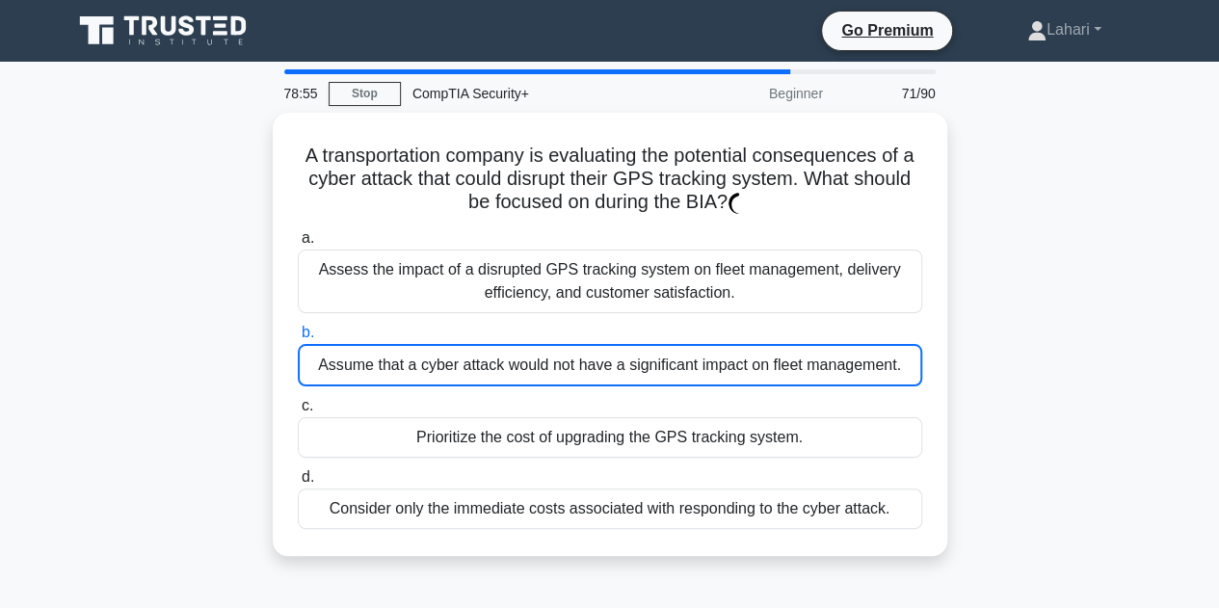
click at [568, 346] on div "Assume that a cyber attack would not have a significant impact on fleet managem…" at bounding box center [610, 365] width 624 height 42
click at [298, 339] on input "b. Assume that a cyber attack would not have a significant impact on fleet mana…" at bounding box center [298, 333] width 0 height 13
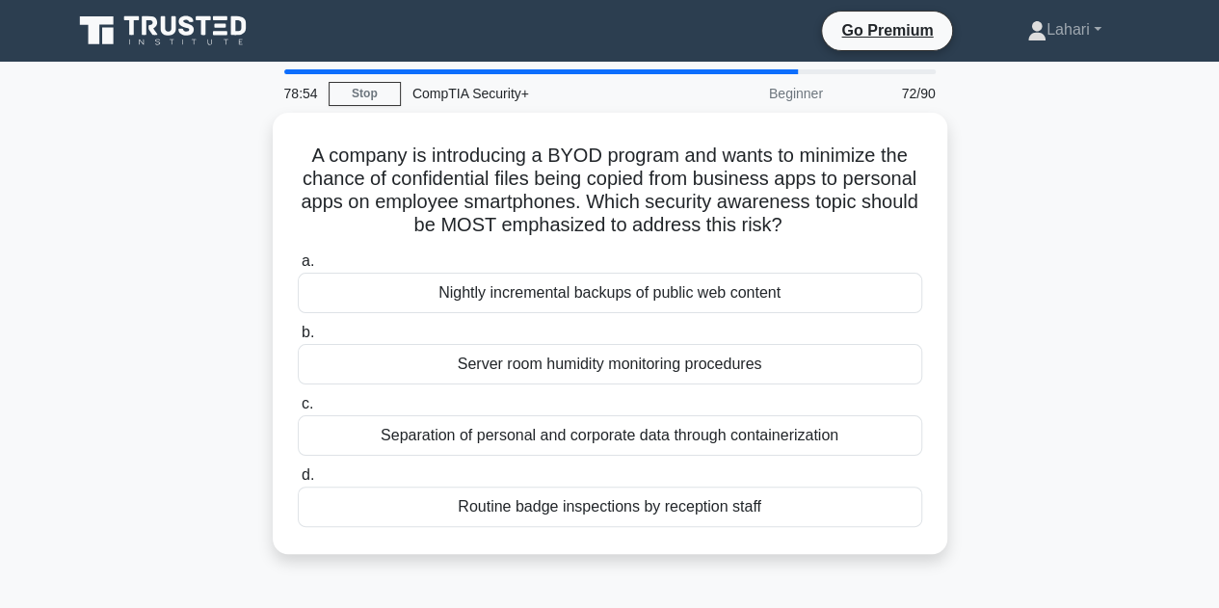
click at [568, 346] on div "Server room humidity monitoring procedures" at bounding box center [610, 364] width 624 height 40
click at [298, 339] on input "b. Server room humidity monitoring procedures" at bounding box center [298, 333] width 0 height 13
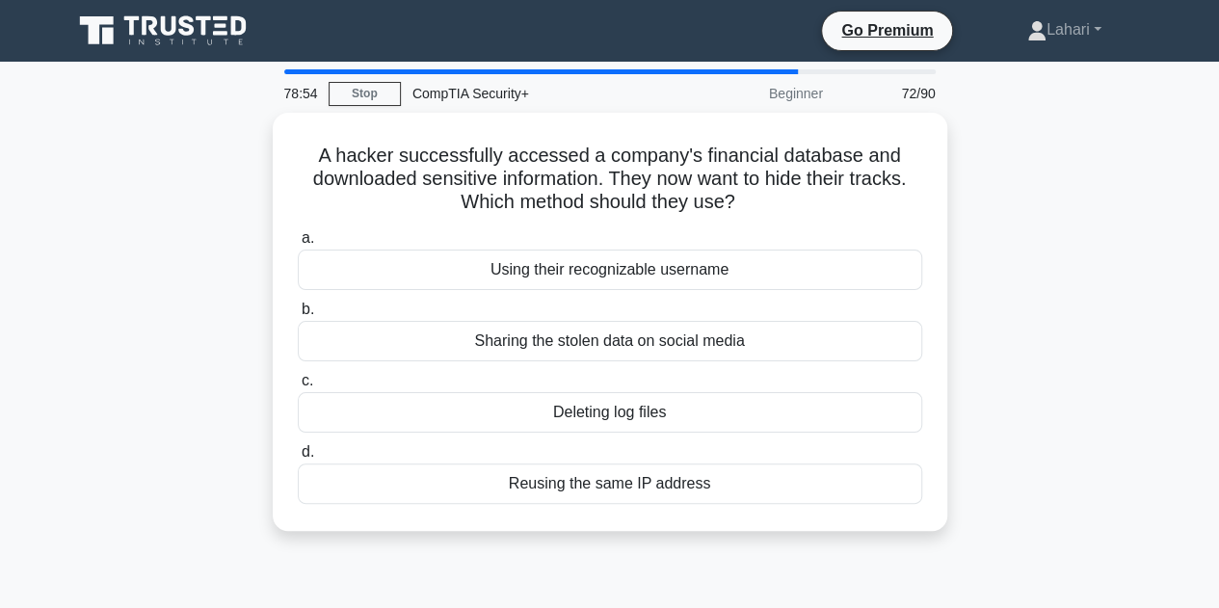
click at [568, 346] on div "Sharing the stolen data on social media" at bounding box center [610, 341] width 624 height 40
click at [298, 316] on input "b. Sharing the stolen data on social media" at bounding box center [298, 310] width 0 height 13
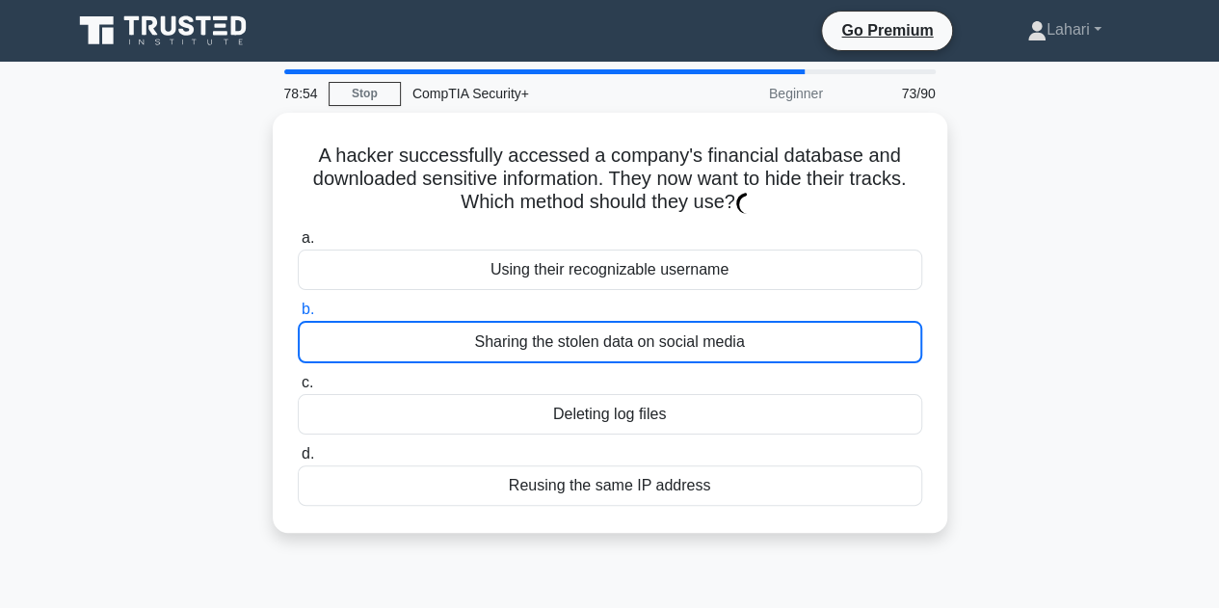
click at [568, 346] on div "Sharing the stolen data on social media" at bounding box center [610, 342] width 624 height 42
click at [298, 316] on input "b. Sharing the stolen data on social media" at bounding box center [298, 310] width 0 height 13
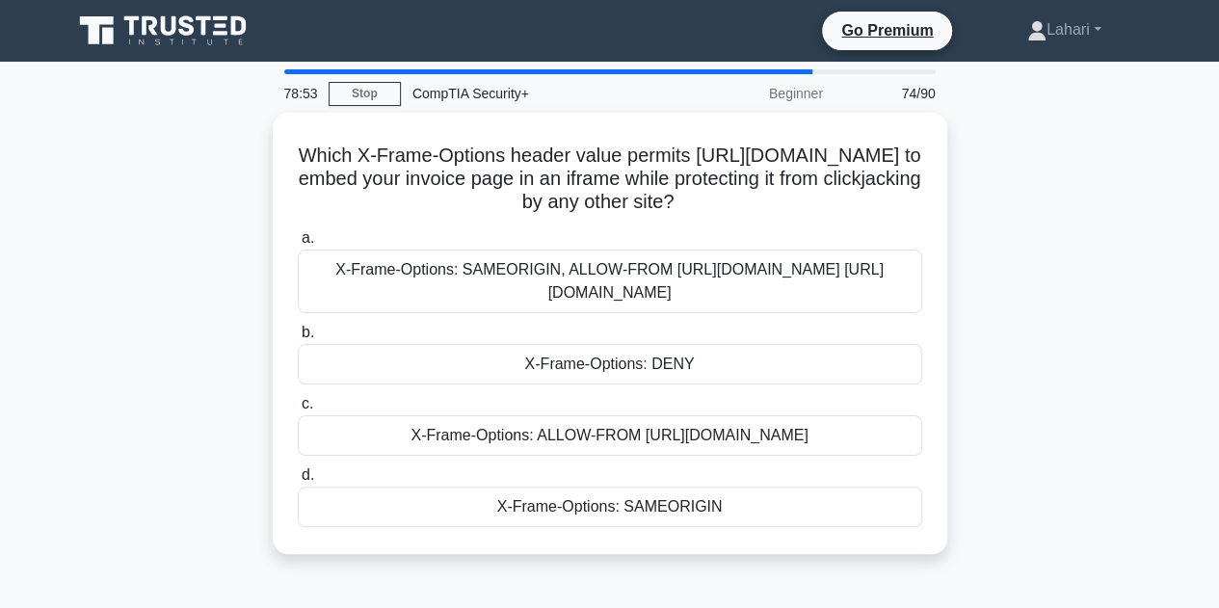
click at [568, 346] on div "X-Frame-Options: DENY" at bounding box center [610, 364] width 624 height 40
click at [298, 339] on input "b. X-Frame-Options: DENY" at bounding box center [298, 333] width 0 height 13
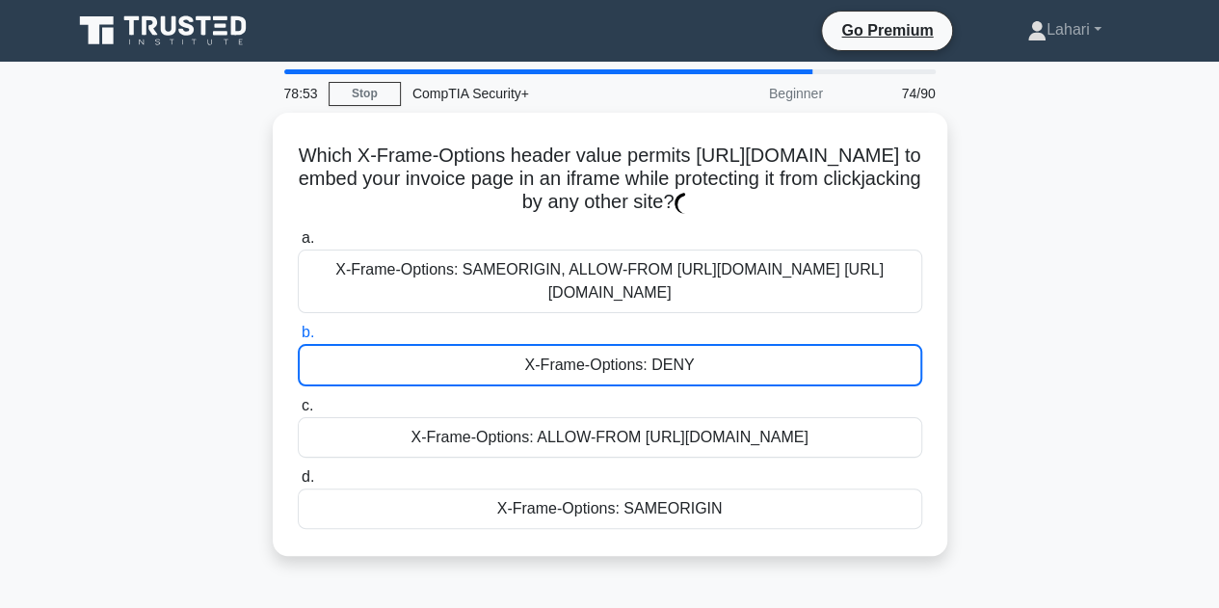
click at [568, 346] on div "X-Frame-Options: DENY" at bounding box center [610, 365] width 624 height 42
click at [298, 339] on input "b. X-Frame-Options: DENY" at bounding box center [298, 333] width 0 height 13
click at [568, 346] on div "X-Frame-Options: DENY" at bounding box center [610, 365] width 624 height 42
click at [298, 339] on input "b. X-Frame-Options: DENY" at bounding box center [298, 333] width 0 height 13
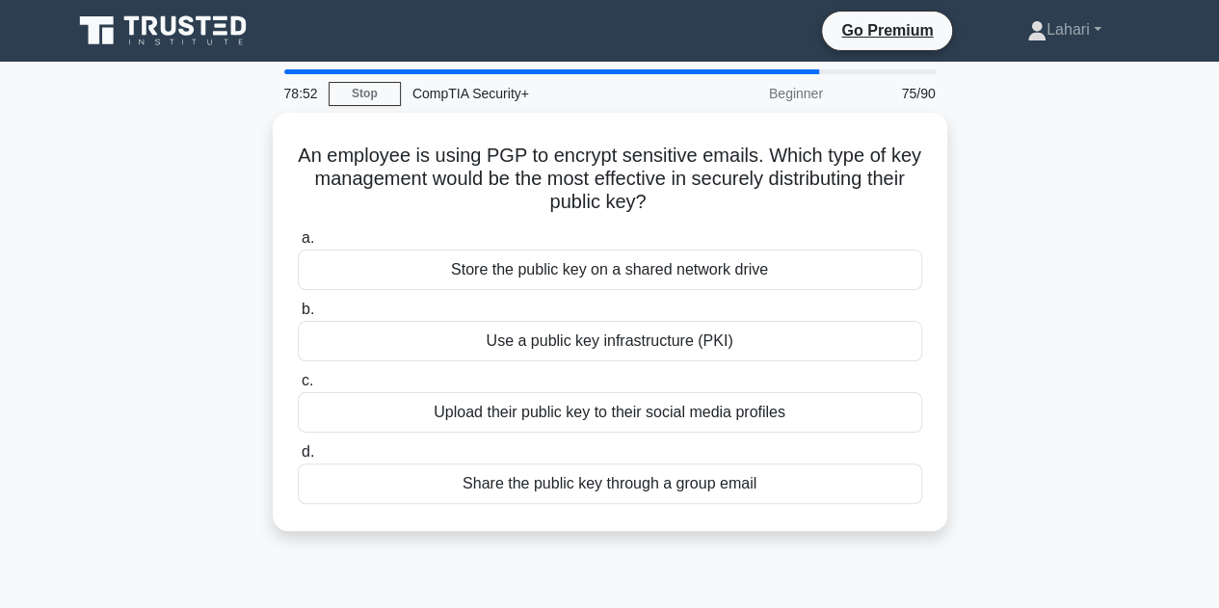
click at [568, 346] on div "Use a public key infrastructure (PKI)" at bounding box center [610, 341] width 624 height 40
click at [298, 316] on input "b. Use a public key infrastructure (PKI)" at bounding box center [298, 310] width 0 height 13
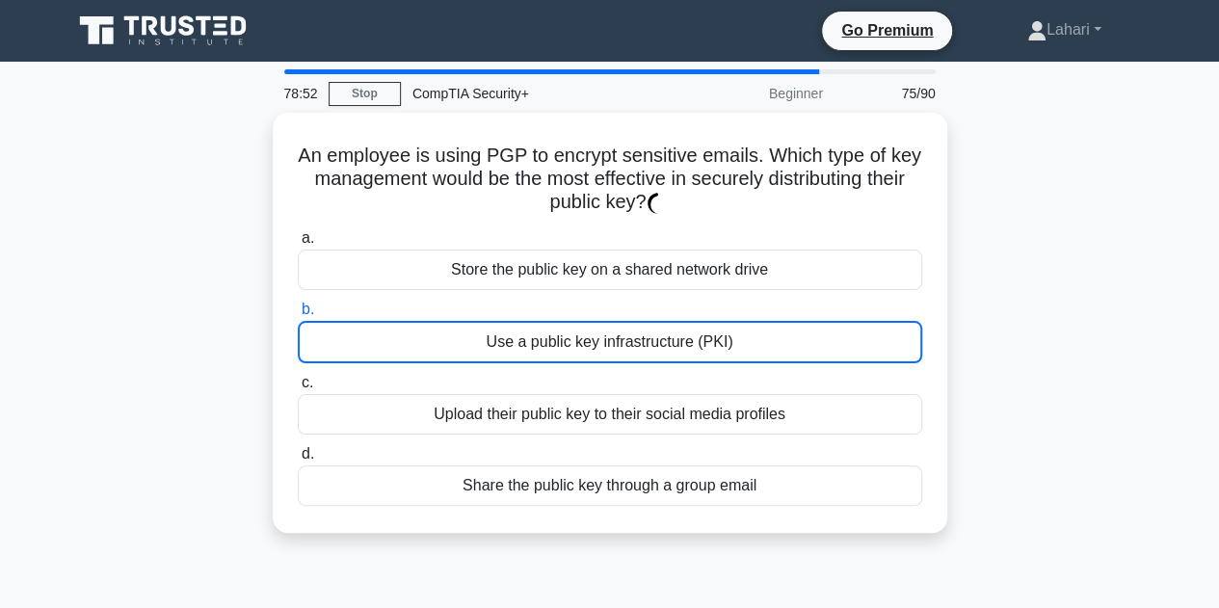
click at [568, 346] on div "Use a public key infrastructure (PKI)" at bounding box center [610, 342] width 624 height 42
click at [298, 316] on input "b. Use a public key infrastructure (PKI)" at bounding box center [298, 310] width 0 height 13
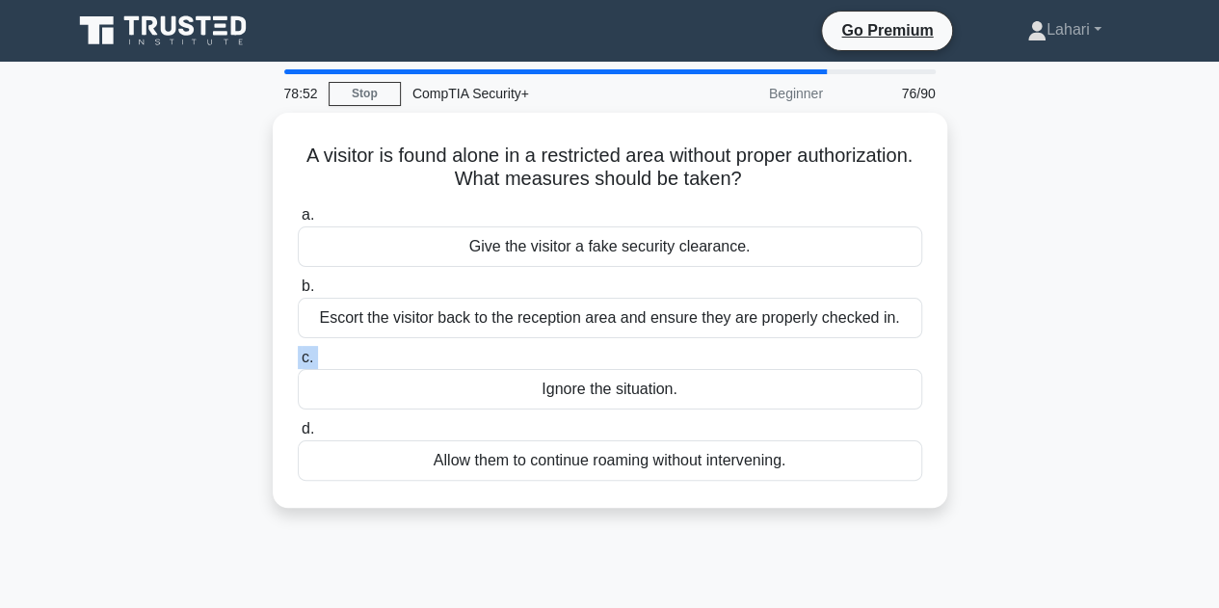
click at [568, 346] on label "c. Ignore the situation." at bounding box center [610, 378] width 624 height 64
click at [298, 352] on input "c. Ignore the situation." at bounding box center [298, 358] width 0 height 13
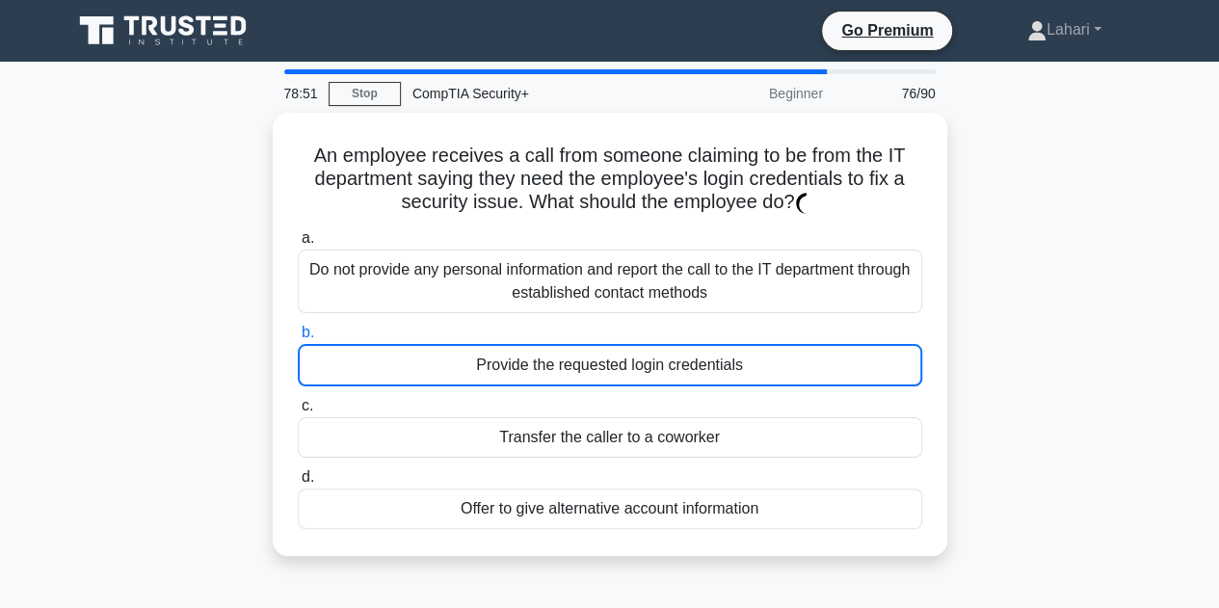
click at [568, 346] on div "Provide the requested login credentials" at bounding box center [610, 365] width 624 height 42
click at [298, 339] on input "b. Provide the requested login credentials" at bounding box center [298, 333] width 0 height 13
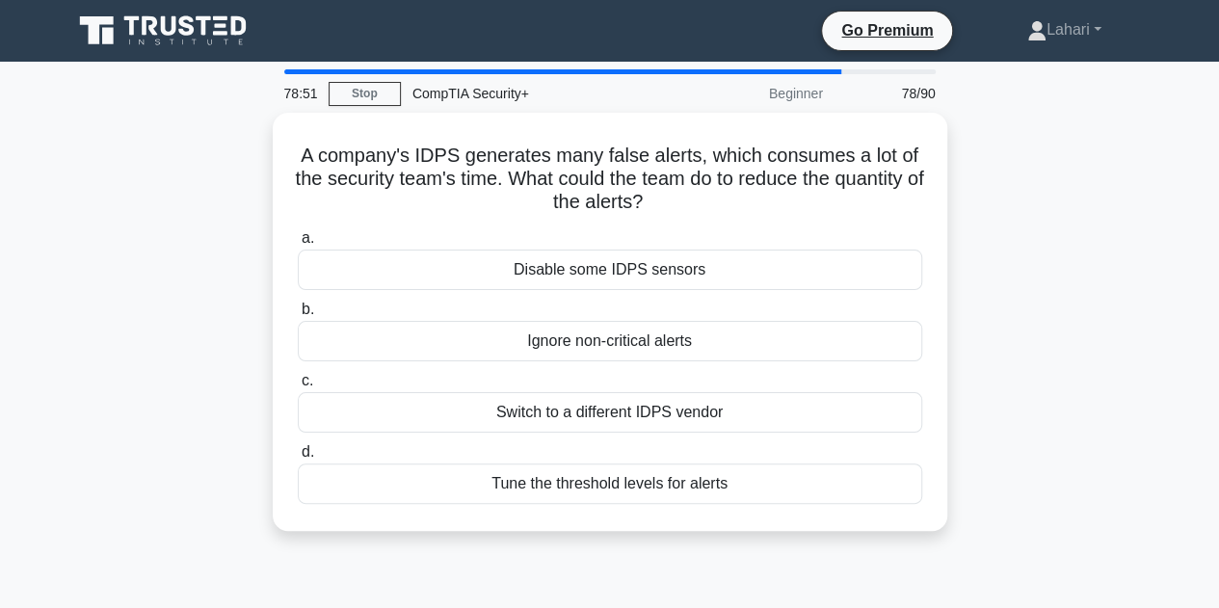
click at [568, 346] on div "Ignore non-critical alerts" at bounding box center [610, 341] width 624 height 40
click at [298, 316] on input "b. Ignore non-critical alerts" at bounding box center [298, 310] width 0 height 13
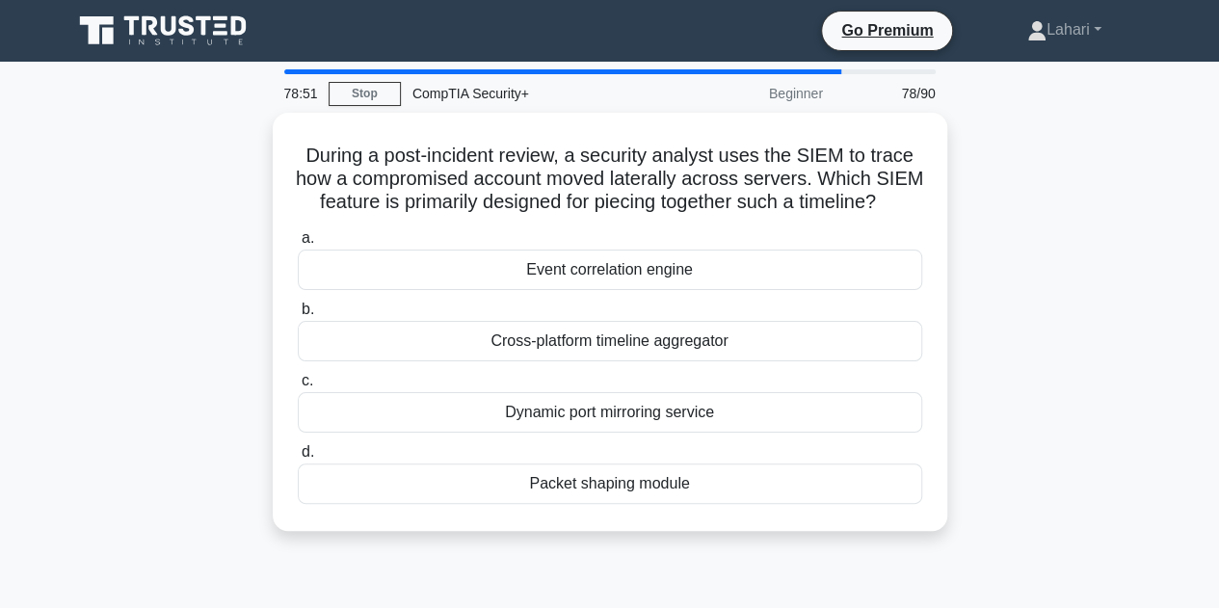
click at [568, 346] on div "Cross-platform timeline aggregator" at bounding box center [610, 341] width 624 height 40
click at [298, 316] on input "b. Cross-platform timeline aggregator" at bounding box center [298, 310] width 0 height 13
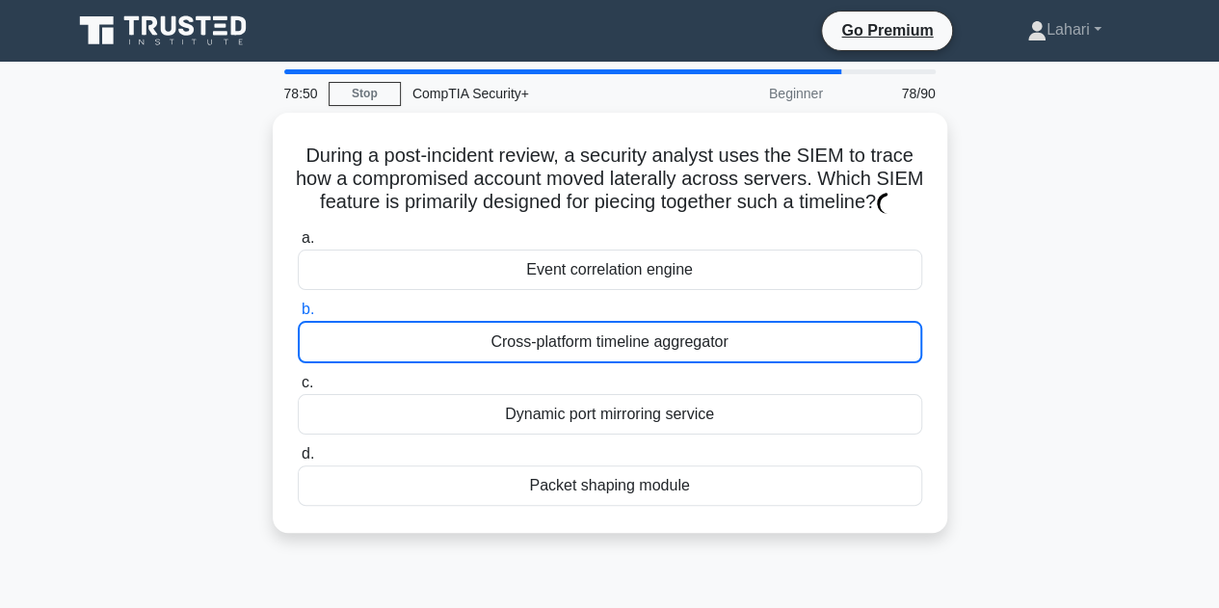
click at [568, 346] on div "Cross-platform timeline aggregator" at bounding box center [610, 342] width 624 height 42
click at [298, 316] on input "b. Cross-platform timeline aggregator" at bounding box center [298, 310] width 0 height 13
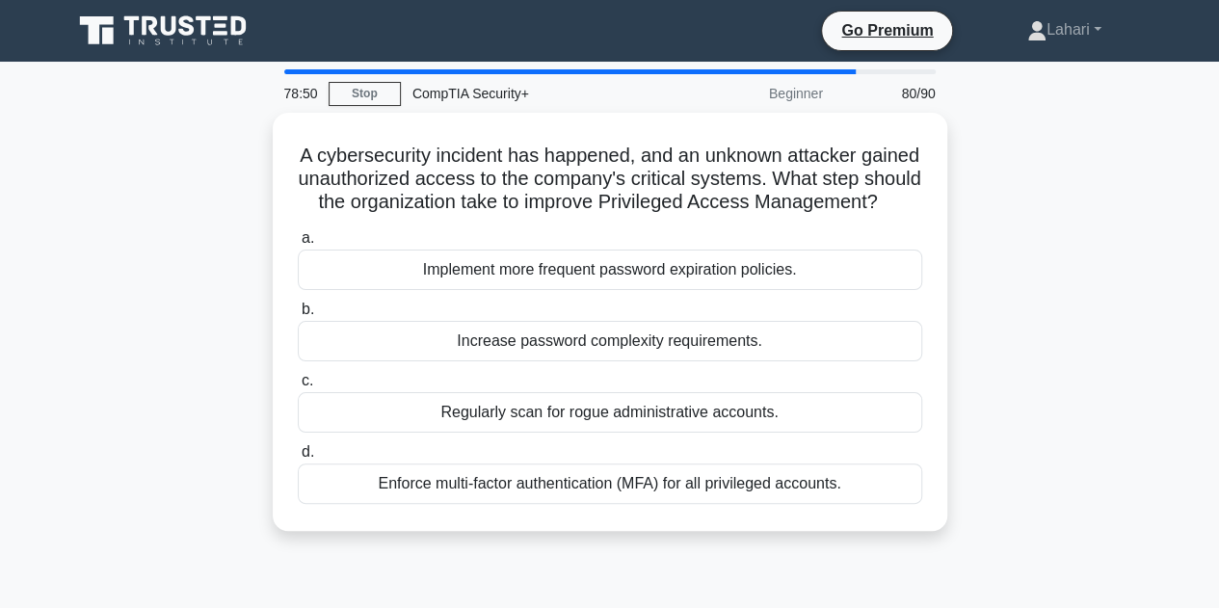
click at [568, 346] on div "Increase password complexity requirements." at bounding box center [610, 341] width 624 height 40
click at [298, 316] on input "b. Increase password complexity requirements." at bounding box center [298, 310] width 0 height 13
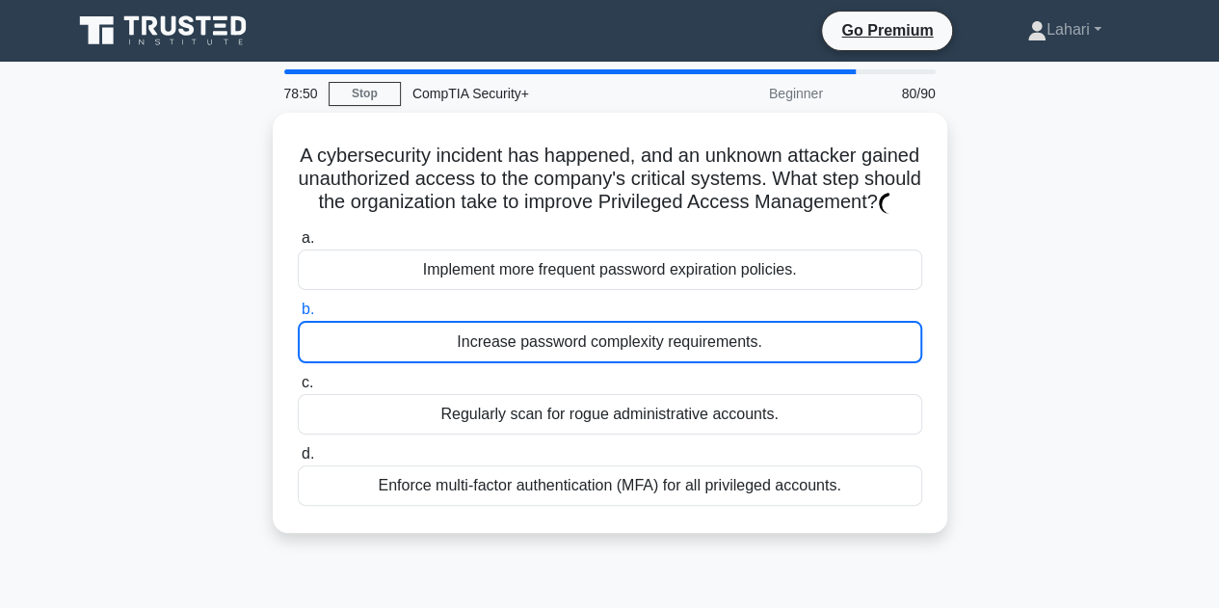
click at [568, 346] on div "Increase password complexity requirements." at bounding box center [610, 342] width 624 height 42
click at [298, 316] on input "b. Increase password complexity requirements." at bounding box center [298, 310] width 0 height 13
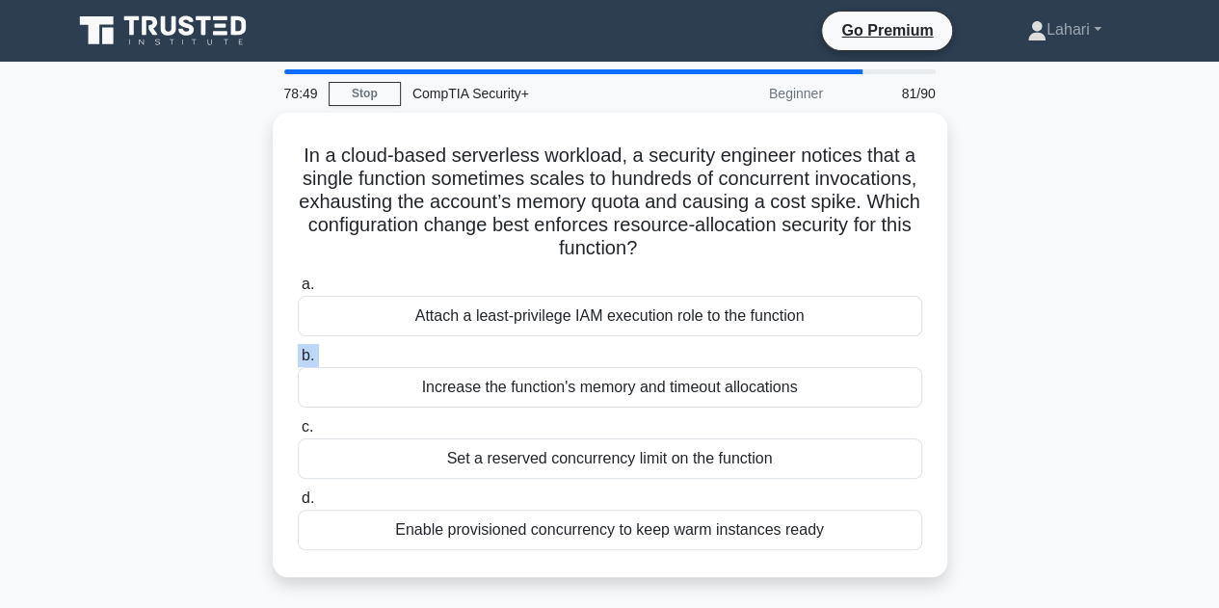
click at [568, 346] on label "b. Increase the function's memory and timeout allocations" at bounding box center [610, 376] width 624 height 64
click at [298, 350] on input "b. Increase the function's memory and timeout allocations" at bounding box center [298, 356] width 0 height 13
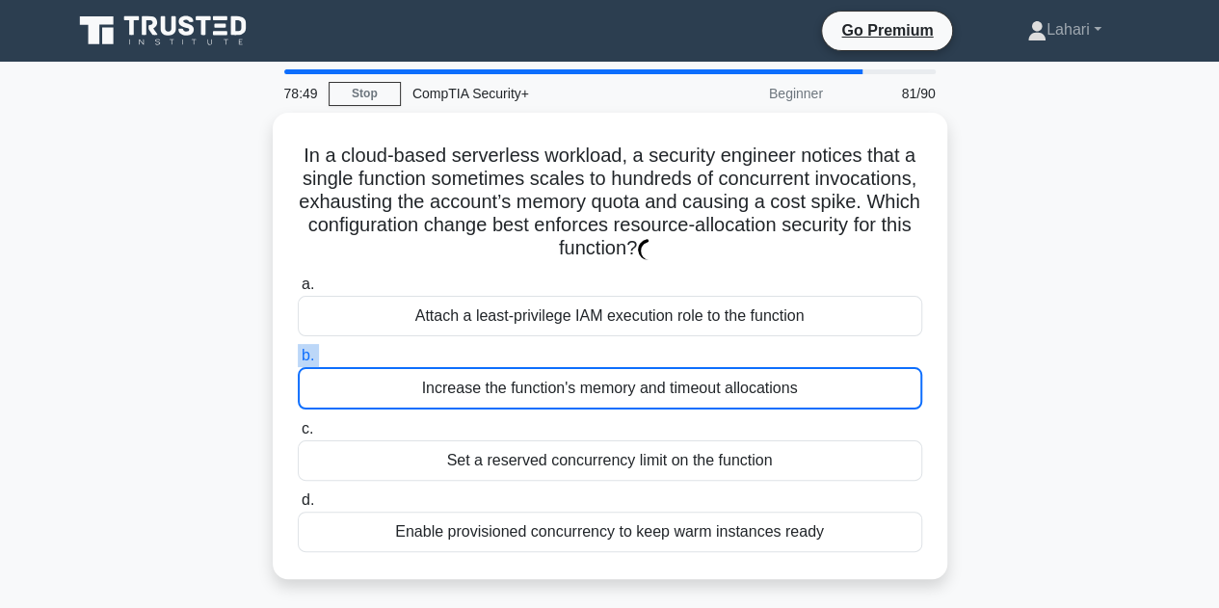
click at [568, 346] on label "b. Increase the function's memory and timeout allocations" at bounding box center [610, 377] width 624 height 66
click at [298, 350] on input "b. Increase the function's memory and timeout allocations" at bounding box center [298, 356] width 0 height 13
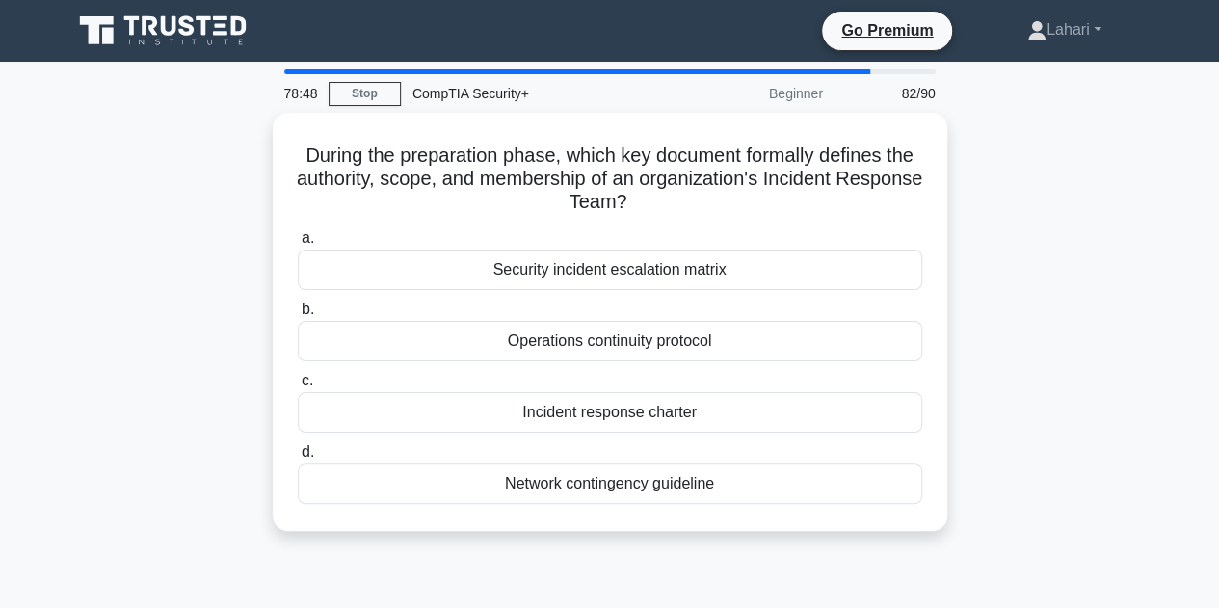
click at [568, 346] on div "Operations continuity protocol" at bounding box center [610, 341] width 624 height 40
click at [298, 316] on input "b. Operations continuity protocol" at bounding box center [298, 310] width 0 height 13
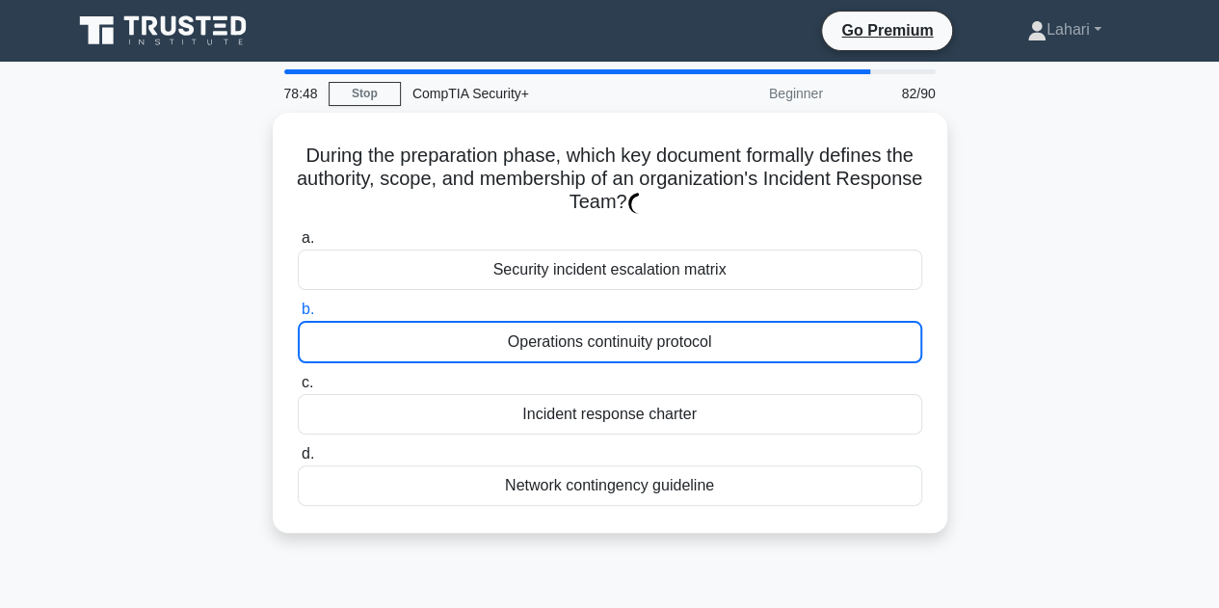
click at [568, 346] on div "Operations continuity protocol" at bounding box center [610, 342] width 624 height 42
click at [298, 316] on input "b. Operations continuity protocol" at bounding box center [298, 310] width 0 height 13
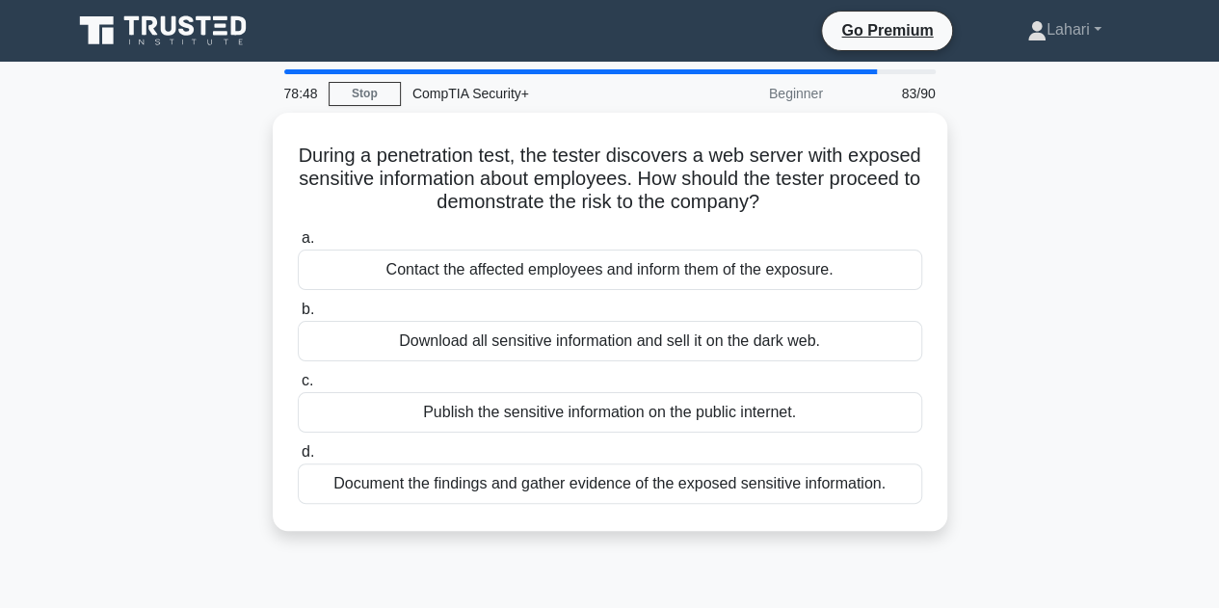
click at [568, 346] on div "Download all sensitive information and sell it on the dark web." at bounding box center [610, 341] width 624 height 40
click at [298, 316] on input "b. Download all sensitive information and sell it on the dark web." at bounding box center [298, 310] width 0 height 13
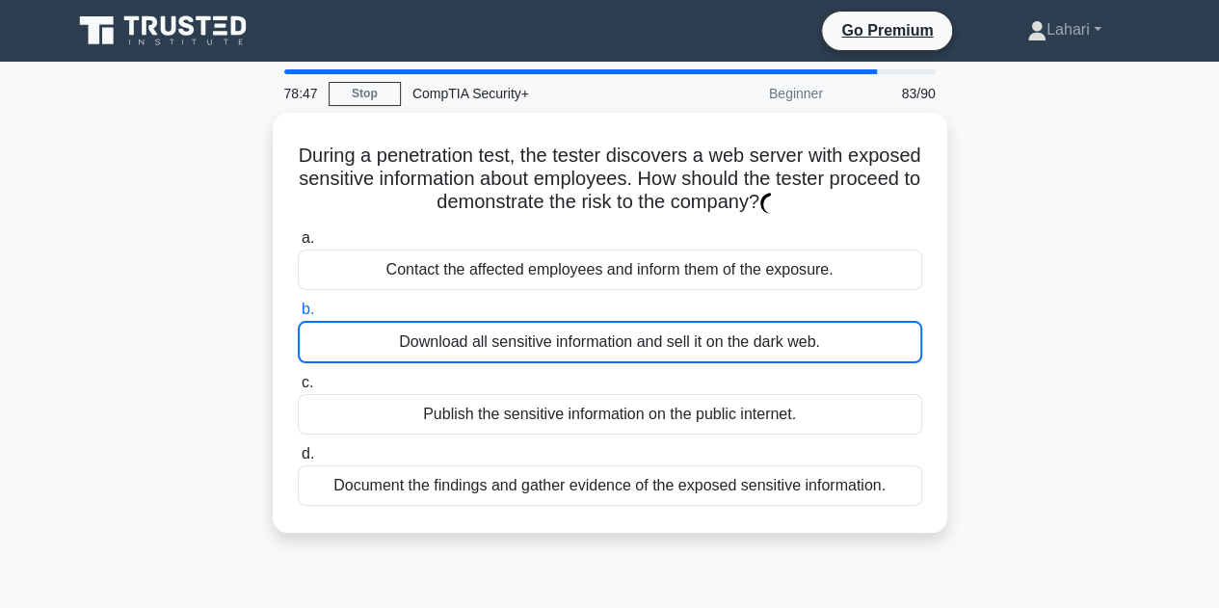
click at [568, 346] on div "Download all sensitive information and sell it on the dark web." at bounding box center [610, 342] width 624 height 42
click at [298, 316] on input "b. Download all sensitive information and sell it on the dark web." at bounding box center [298, 310] width 0 height 13
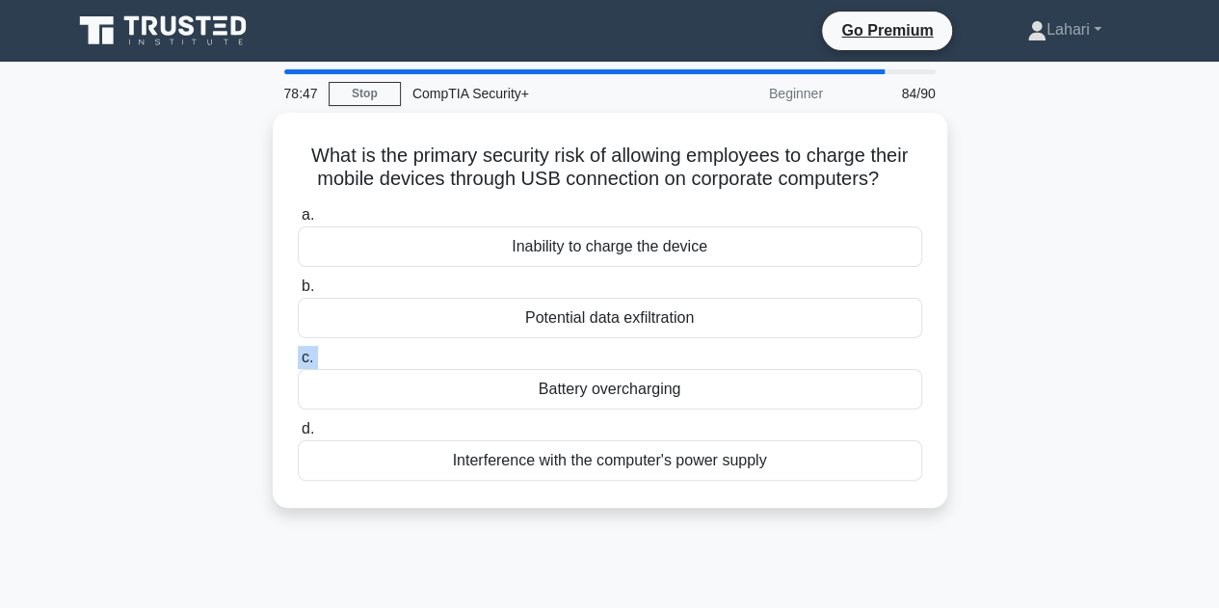
click at [568, 346] on label "c. Battery overcharging" at bounding box center [610, 378] width 624 height 64
click at [298, 352] on input "c. Battery overcharging" at bounding box center [298, 358] width 0 height 13
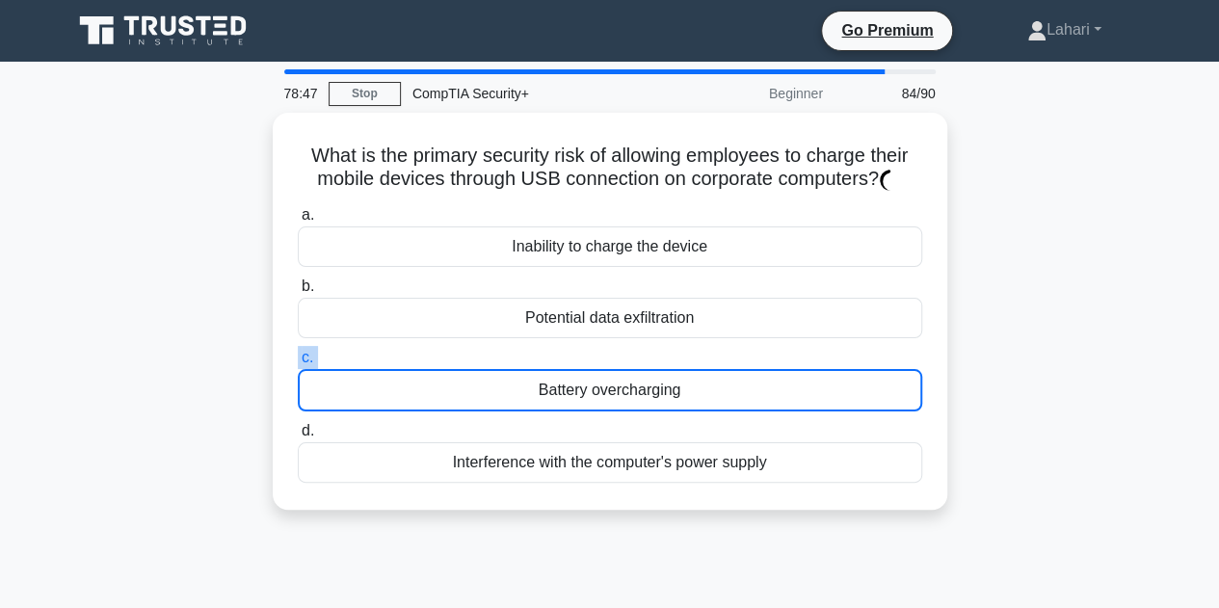
click at [568, 346] on label "c. Battery overcharging" at bounding box center [610, 379] width 624 height 66
click at [298, 352] on input "c. Battery overcharging" at bounding box center [298, 358] width 0 height 13
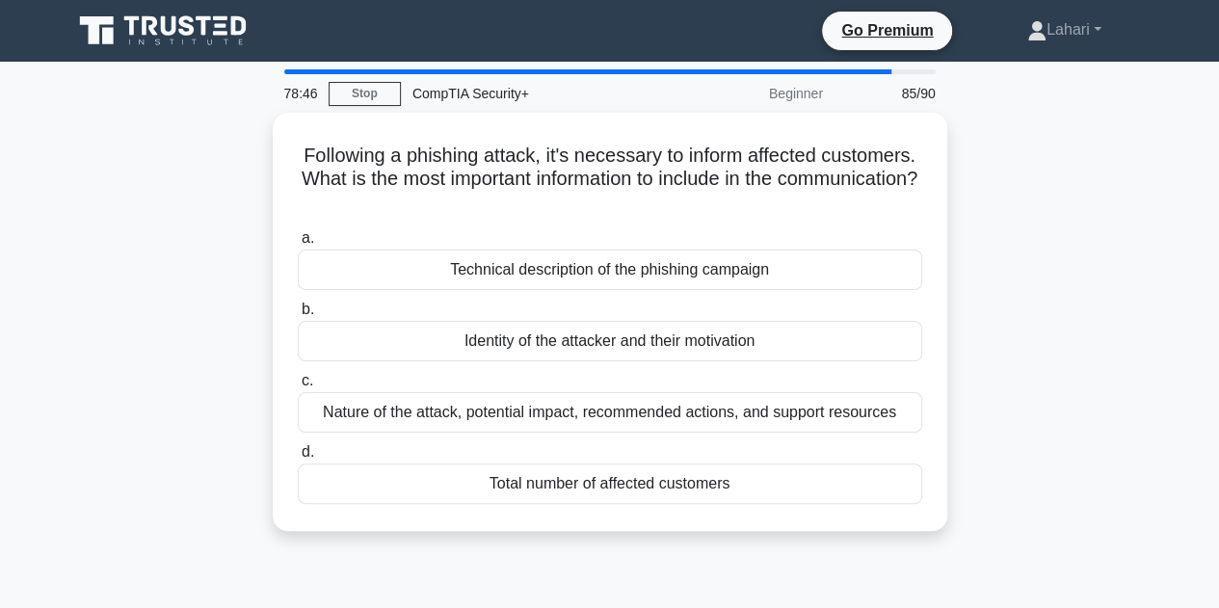
click at [568, 346] on div "Identity of the attacker and their motivation" at bounding box center [610, 341] width 624 height 40
click at [298, 316] on input "b. Identity of the attacker and their motivation" at bounding box center [298, 310] width 0 height 13
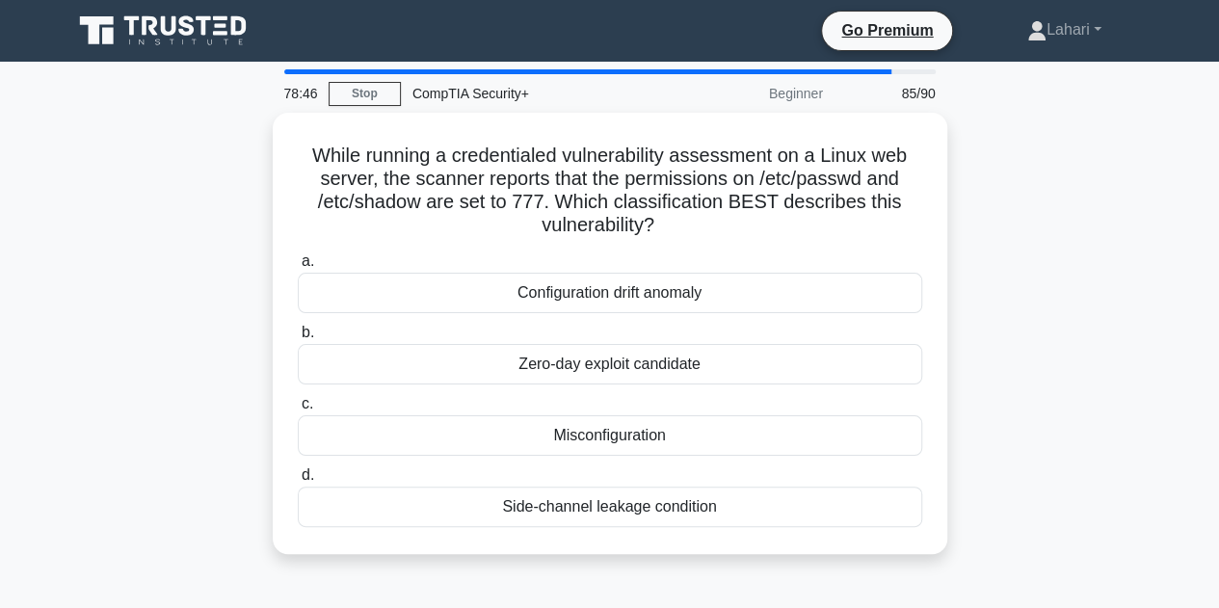
click at [568, 346] on div "Zero-day exploit candidate" at bounding box center [610, 364] width 624 height 40
click at [298, 339] on input "b. Zero-day exploit candidate" at bounding box center [298, 333] width 0 height 13
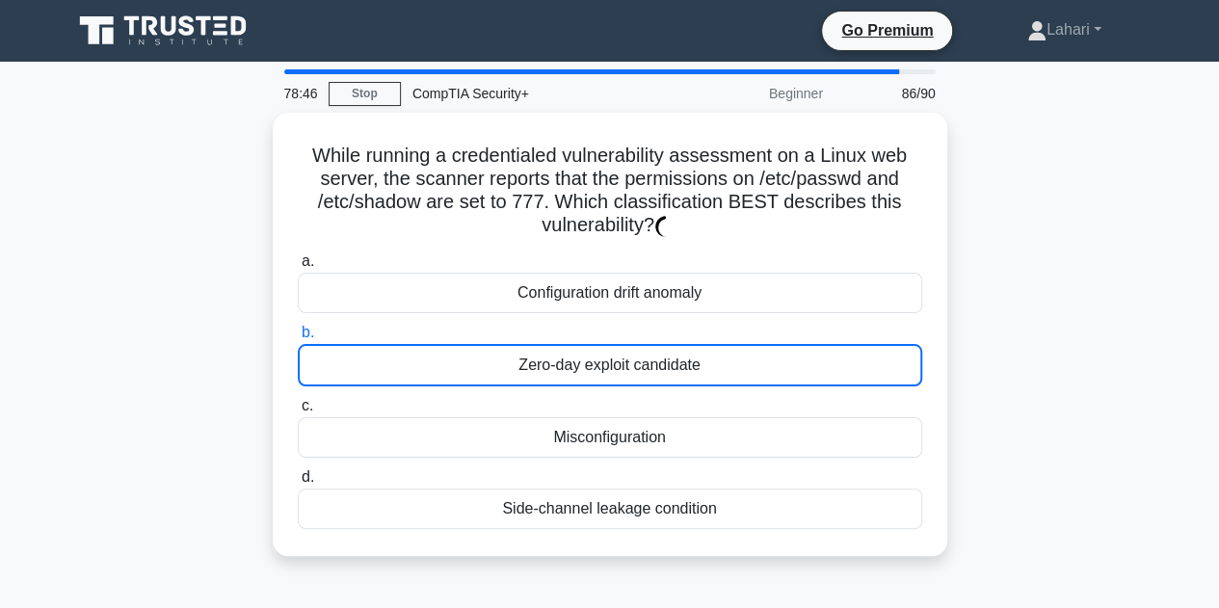
click at [568, 346] on div "Zero-day exploit candidate" at bounding box center [610, 365] width 624 height 42
click at [298, 339] on input "b. Zero-day exploit candidate" at bounding box center [298, 333] width 0 height 13
click at [568, 346] on div "Zero-day exploit candidate" at bounding box center [610, 365] width 624 height 42
click at [298, 339] on input "b. Zero-day exploit candidate" at bounding box center [298, 333] width 0 height 13
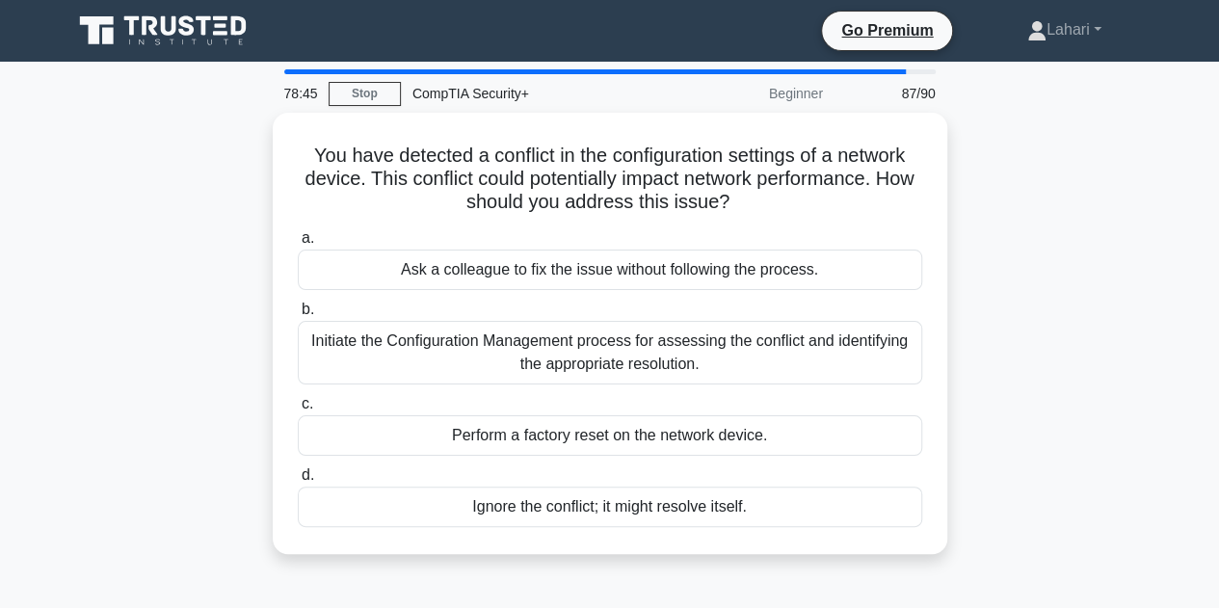
click at [568, 346] on div "Initiate the Configuration Management process for assessing the conflict and id…" at bounding box center [610, 353] width 624 height 64
click at [298, 316] on input "b. Initiate the Configuration Management process for assessing the conflict and…" at bounding box center [298, 310] width 0 height 13
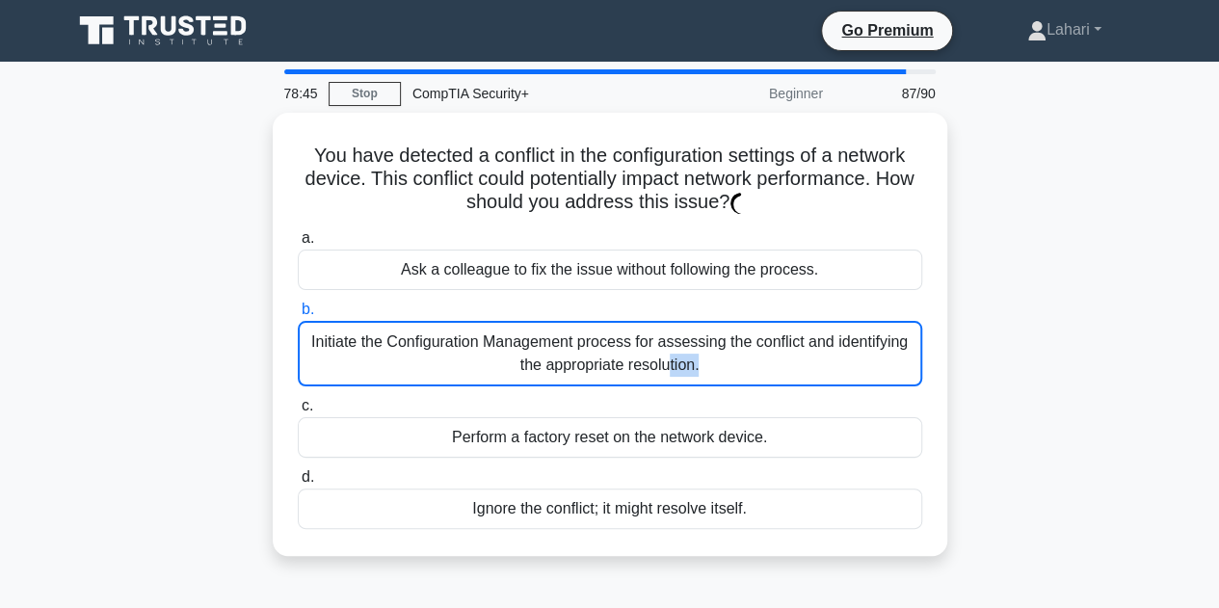
click at [568, 346] on div "Initiate the Configuration Management process for assessing the conflict and id…" at bounding box center [610, 354] width 624 height 66
click at [298, 316] on input "b. Initiate the Configuration Management process for assessing the conflict and…" at bounding box center [298, 310] width 0 height 13
click at [568, 346] on div "Initiate the Configuration Management process for assessing the conflict and id…" at bounding box center [610, 354] width 624 height 66
click at [298, 316] on input "b. Initiate the Configuration Management process for assessing the conflict and…" at bounding box center [298, 310] width 0 height 13
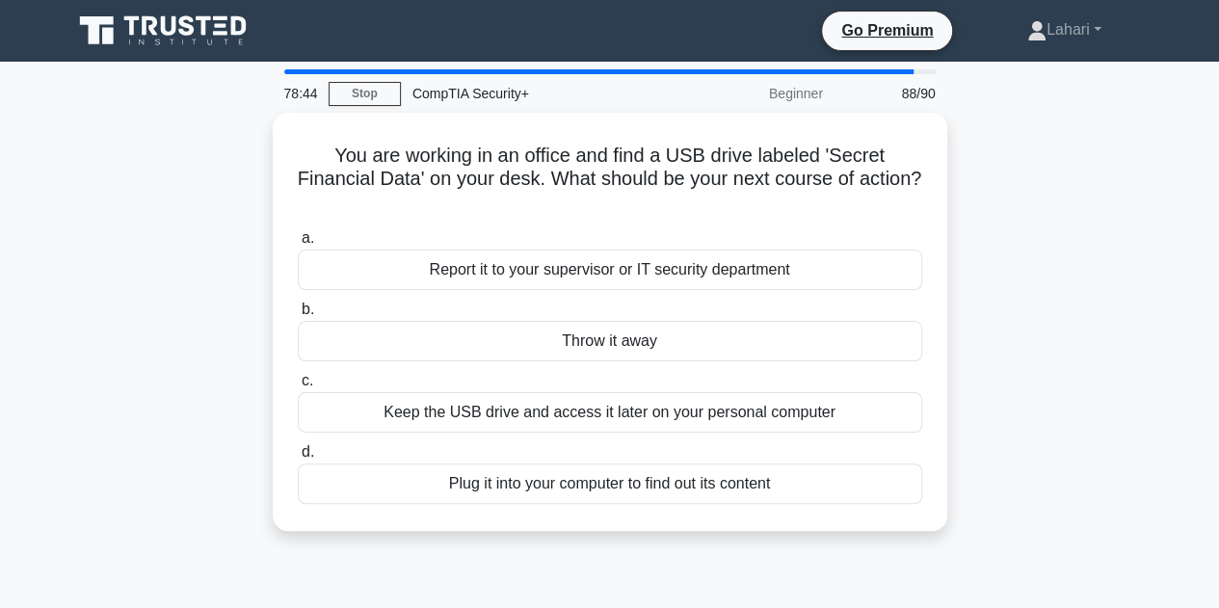
click at [568, 346] on div "Throw it away" at bounding box center [610, 341] width 624 height 40
click at [298, 316] on input "b. Throw it away" at bounding box center [298, 310] width 0 height 13
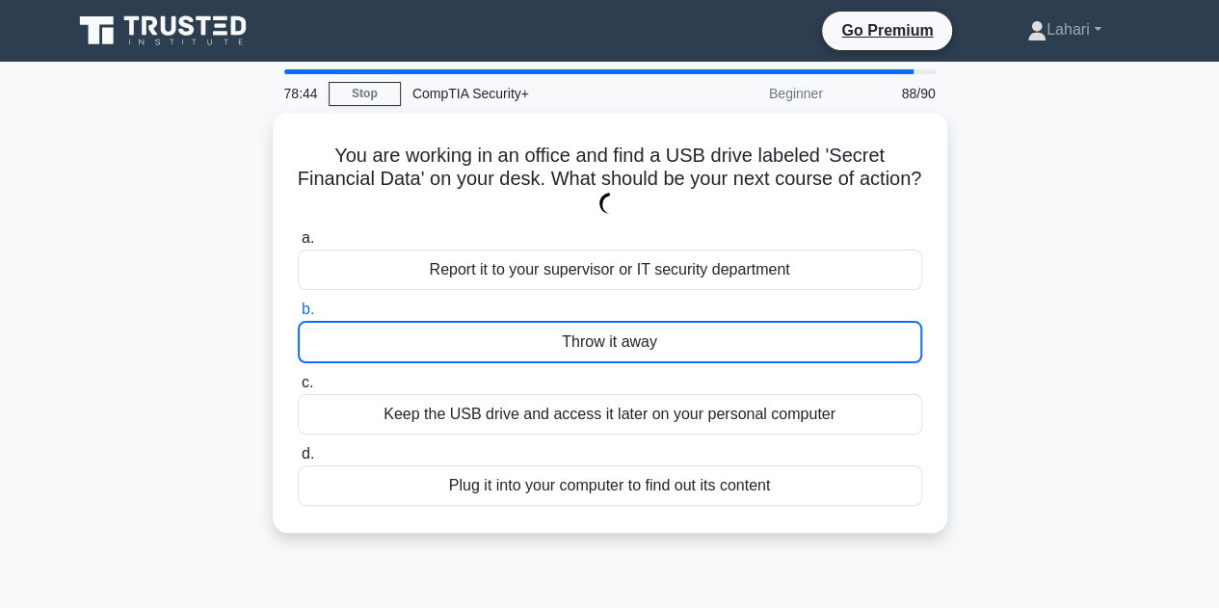
click at [568, 346] on div "Throw it away" at bounding box center [610, 342] width 624 height 42
click at [298, 316] on input "b. Throw it away" at bounding box center [298, 310] width 0 height 13
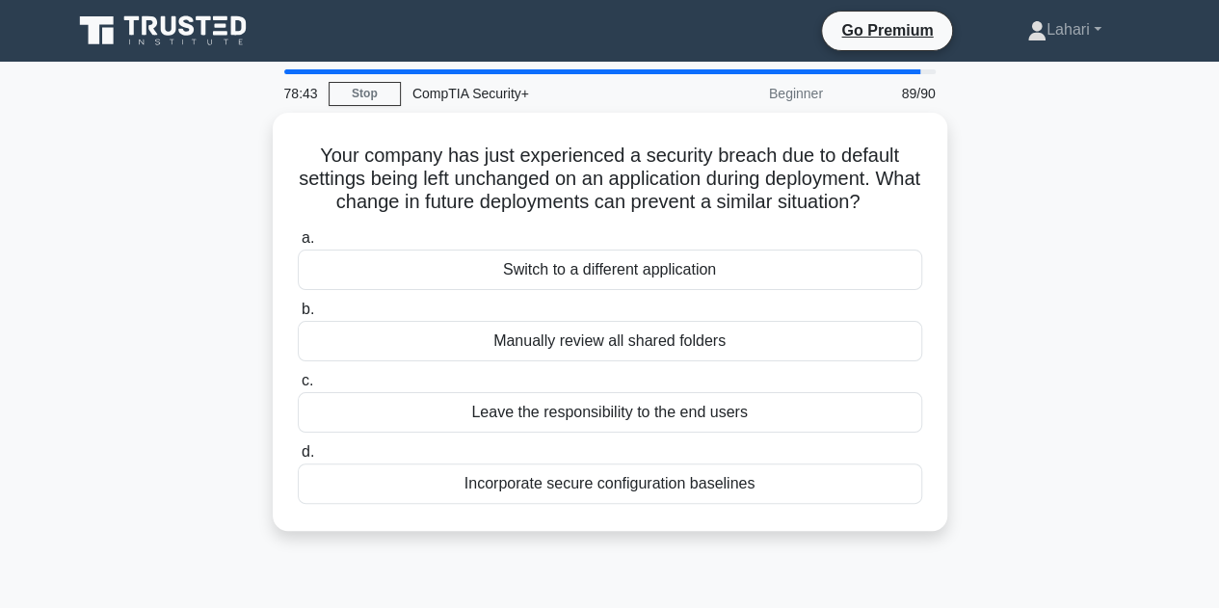
click at [568, 346] on div "Manually review all shared folders" at bounding box center [610, 341] width 624 height 40
click at [298, 316] on input "b. Manually review all shared folders" at bounding box center [298, 310] width 0 height 13
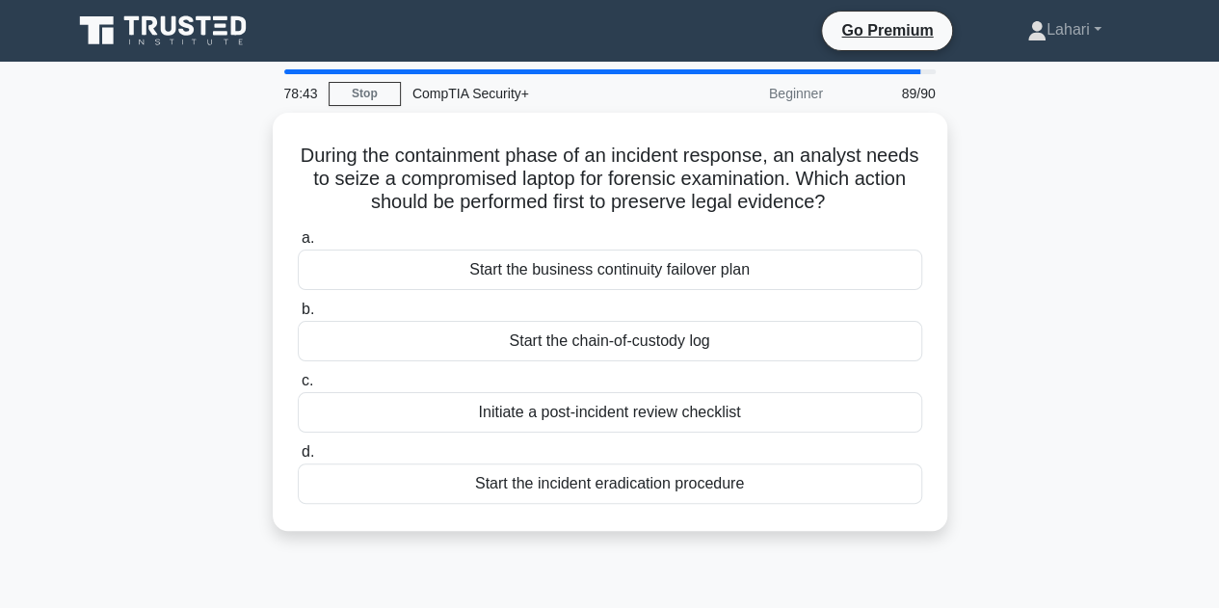
click at [568, 346] on div "Start the chain-of-custody log" at bounding box center [610, 341] width 624 height 40
click at [298, 316] on input "b. Start the chain-of-custody log" at bounding box center [298, 310] width 0 height 13
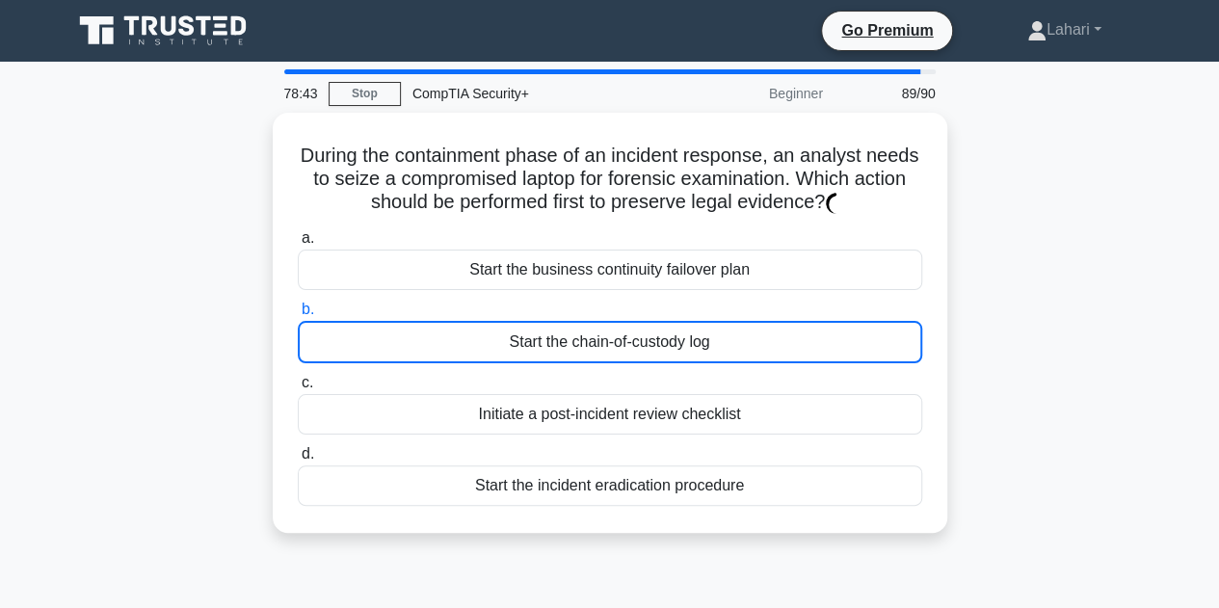
click at [568, 346] on div "Start the chain-of-custody log" at bounding box center [610, 342] width 624 height 42
click at [298, 316] on input "b. Start the chain-of-custody log" at bounding box center [298, 310] width 0 height 13
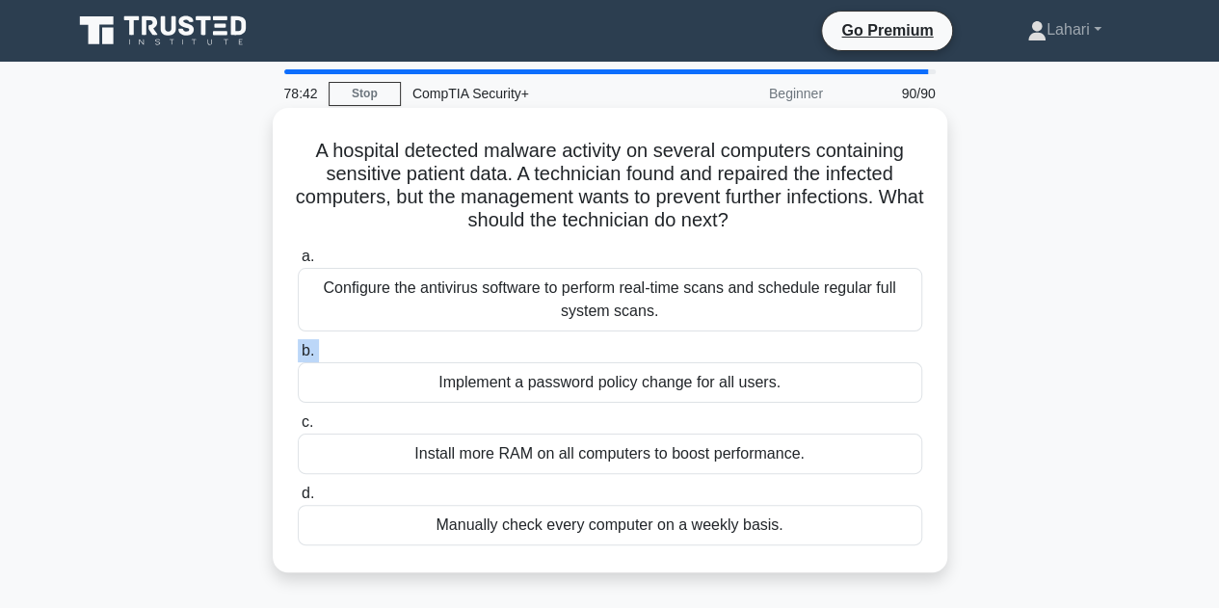
click at [568, 346] on label "b. Implement a password policy change for all users." at bounding box center [610, 371] width 624 height 64
click at [298, 346] on input "b. Implement a password policy change for all users." at bounding box center [298, 351] width 0 height 13
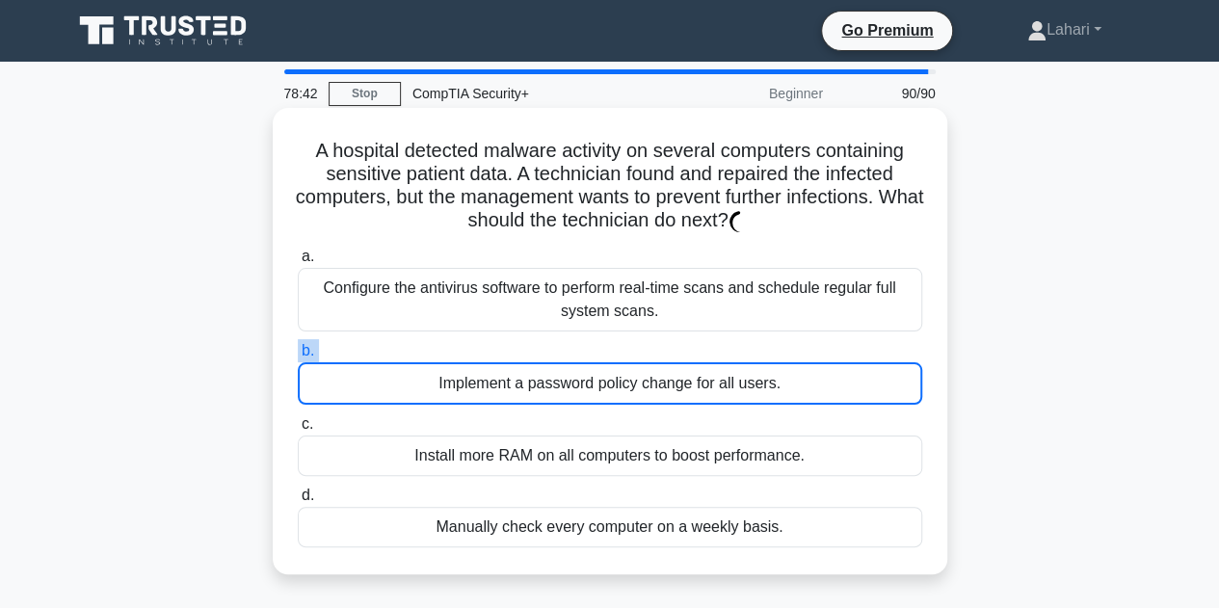
click at [568, 346] on label "b. Implement a password policy change for all users." at bounding box center [610, 372] width 624 height 66
click at [298, 346] on input "b. Implement a password policy change for all users." at bounding box center [298, 351] width 0 height 13
click at [568, 346] on label "b. Implement a password policy change for all users." at bounding box center [610, 372] width 624 height 66
click at [298, 346] on input "b. Implement a password policy change for all users." at bounding box center [298, 351] width 0 height 13
click at [568, 346] on label "b. Implement a password policy change for all users." at bounding box center [610, 372] width 624 height 66
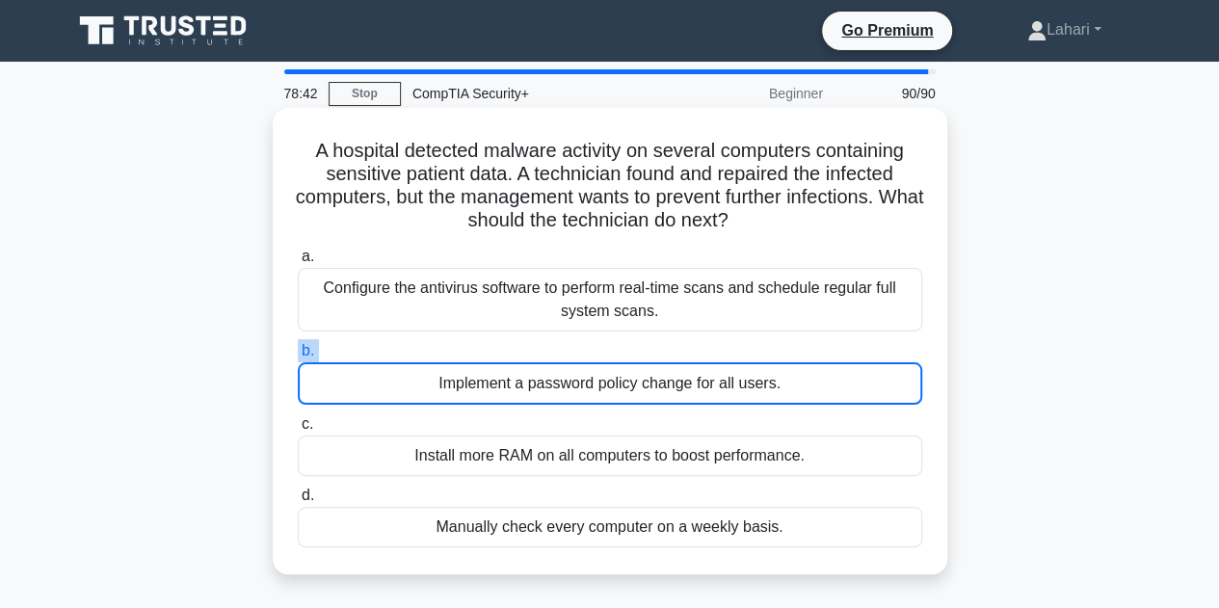
click at [298, 346] on input "b. Implement a password policy change for all users." at bounding box center [298, 351] width 0 height 13
click at [568, 346] on label "b. Implement a password policy change for all users." at bounding box center [610, 372] width 624 height 66
click at [298, 346] on input "b. Implement a password policy change for all users." at bounding box center [298, 351] width 0 height 13
click at [568, 346] on label "b. Implement a password policy change for all users." at bounding box center [610, 372] width 624 height 66
click at [298, 346] on input "b. Implement a password policy change for all users." at bounding box center [298, 351] width 0 height 13
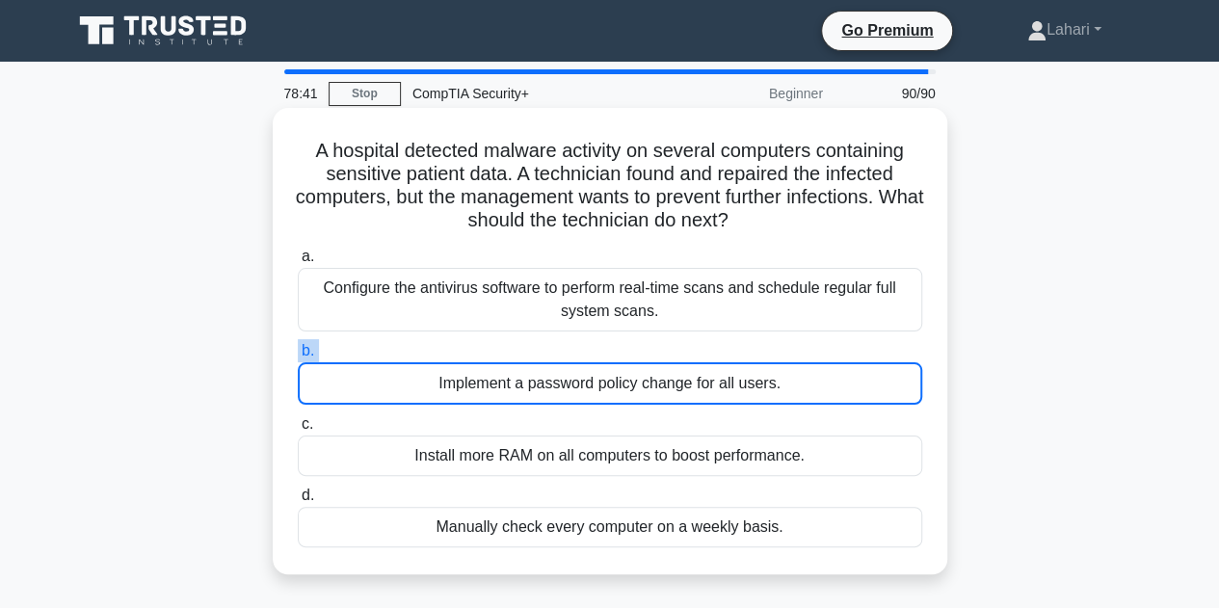
click at [568, 346] on label "b. Implement a password policy change for all users." at bounding box center [610, 372] width 624 height 66
click at [298, 346] on input "b. Implement a password policy change for all users." at bounding box center [298, 351] width 0 height 13
click at [568, 346] on label "b. Implement a password policy change for all users." at bounding box center [610, 372] width 624 height 66
click at [298, 346] on input "b. Implement a password policy change for all users." at bounding box center [298, 351] width 0 height 13
click at [568, 346] on label "b. Implement a password policy change for all users." at bounding box center [610, 372] width 624 height 66
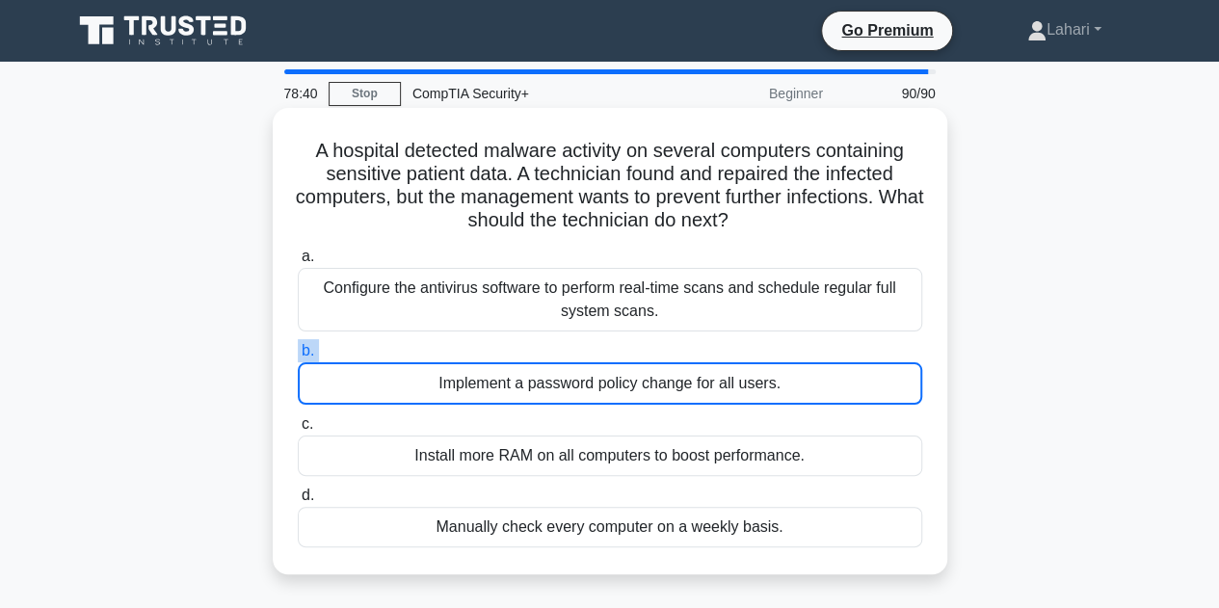
click at [298, 346] on input "b. Implement a password policy change for all users." at bounding box center [298, 351] width 0 height 13
click at [568, 346] on label "b. Implement a password policy change for all users." at bounding box center [610, 372] width 624 height 66
click at [298, 346] on input "b. Implement a password policy change for all users." at bounding box center [298, 351] width 0 height 13
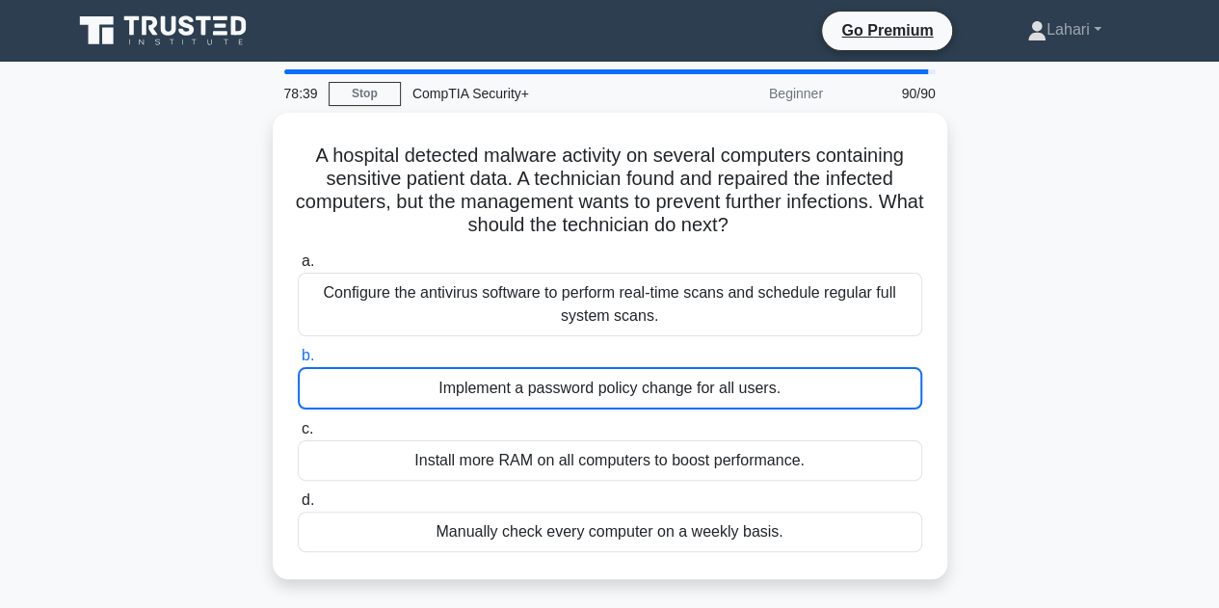
click at [1099, 268] on div "A hospital detected malware activity on several computers containing sensitive …" at bounding box center [610, 357] width 1098 height 489
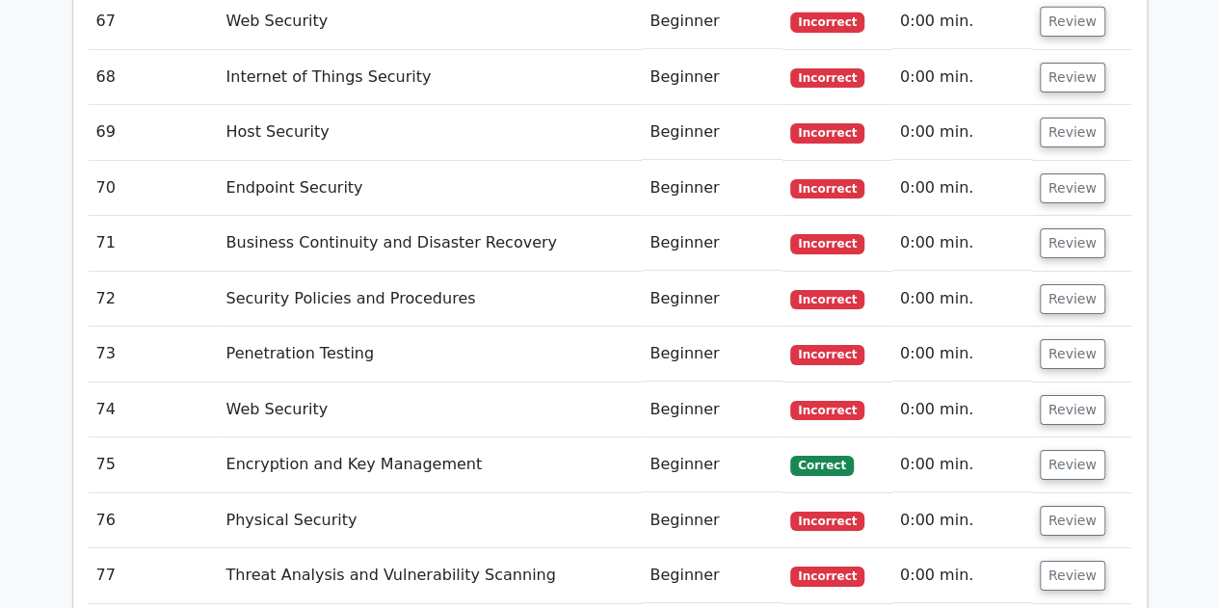
scroll to position [6728, 0]
